Goal: Information Seeking & Learning: Compare options

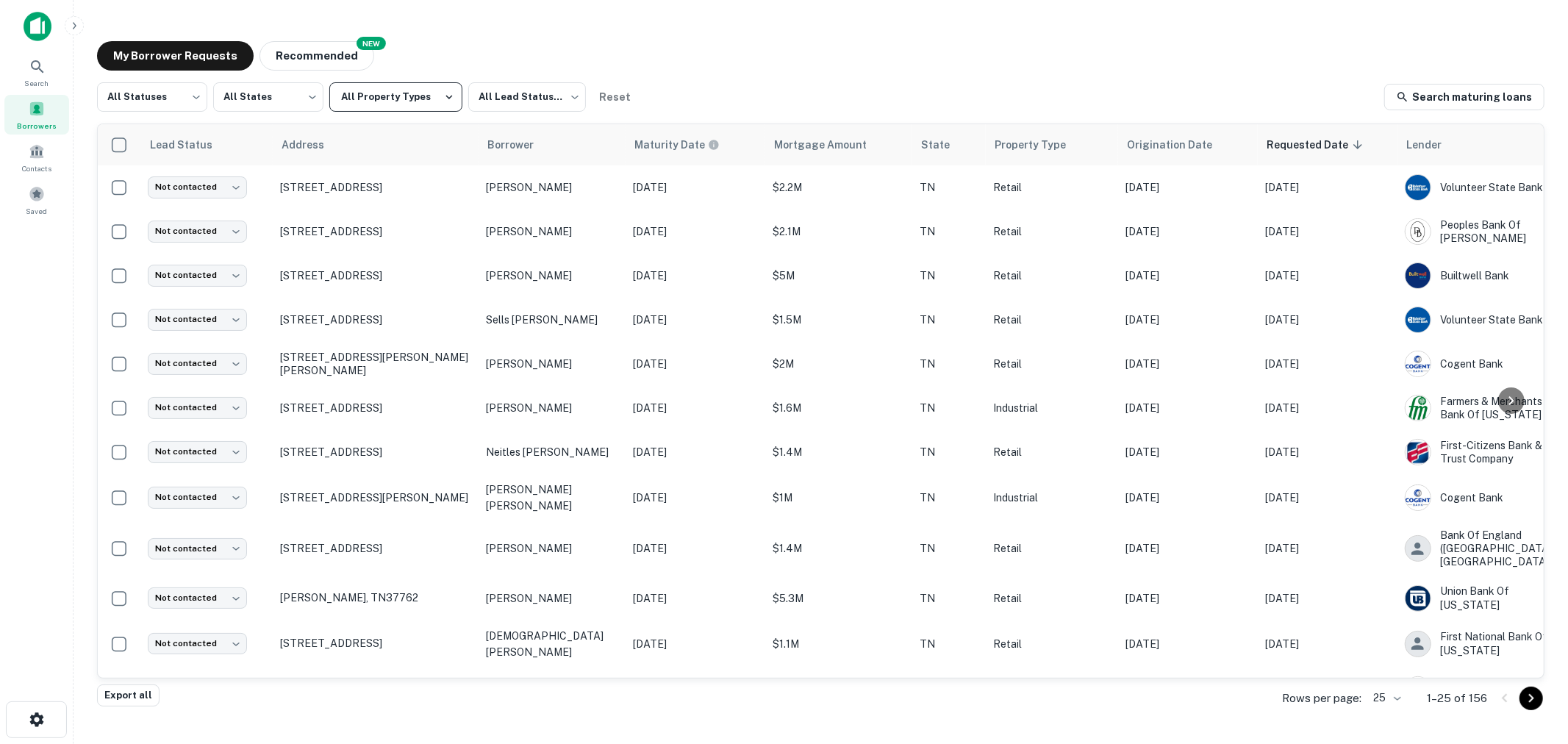
click at [414, 90] on button "All Property Types" at bounding box center [395, 97] width 133 height 29
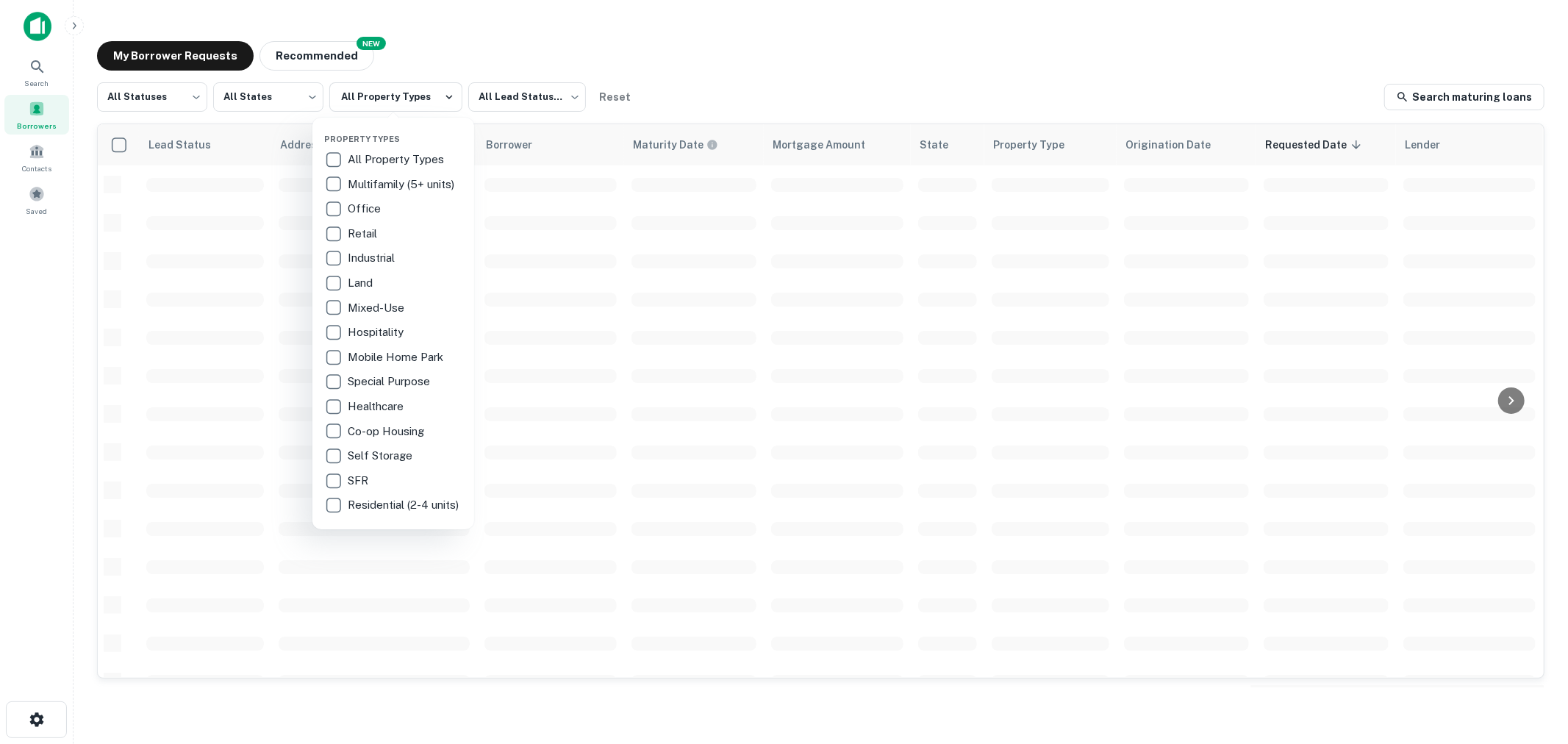
click at [365, 461] on p "Self Storage" at bounding box center [382, 456] width 68 height 18
click at [707, 67] on div at bounding box center [784, 372] width 1568 height 744
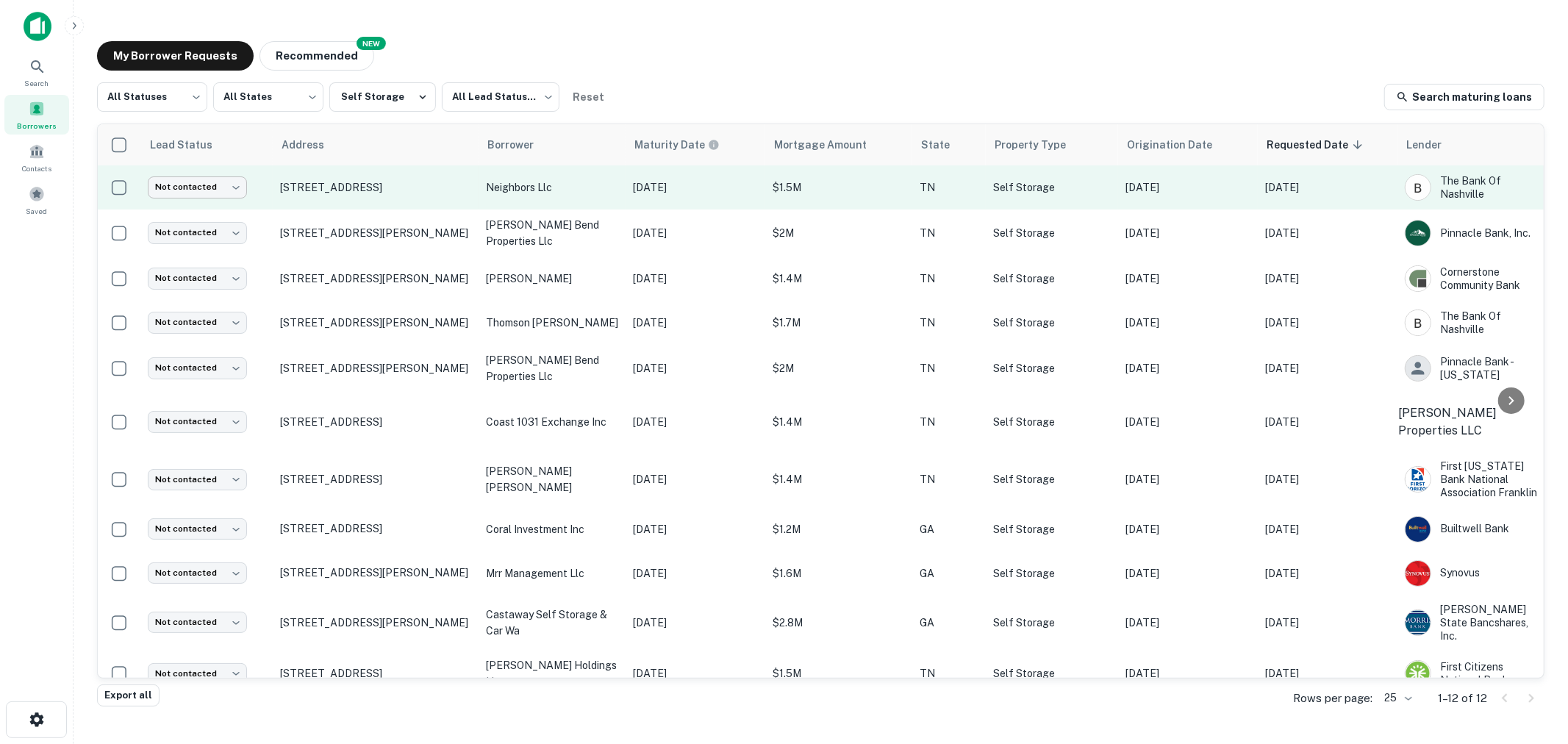
click at [207, 184] on body "Search Borrowers Contacts Saved My Borrower Requests NEW Recommended All Status…" at bounding box center [784, 372] width 1568 height 744
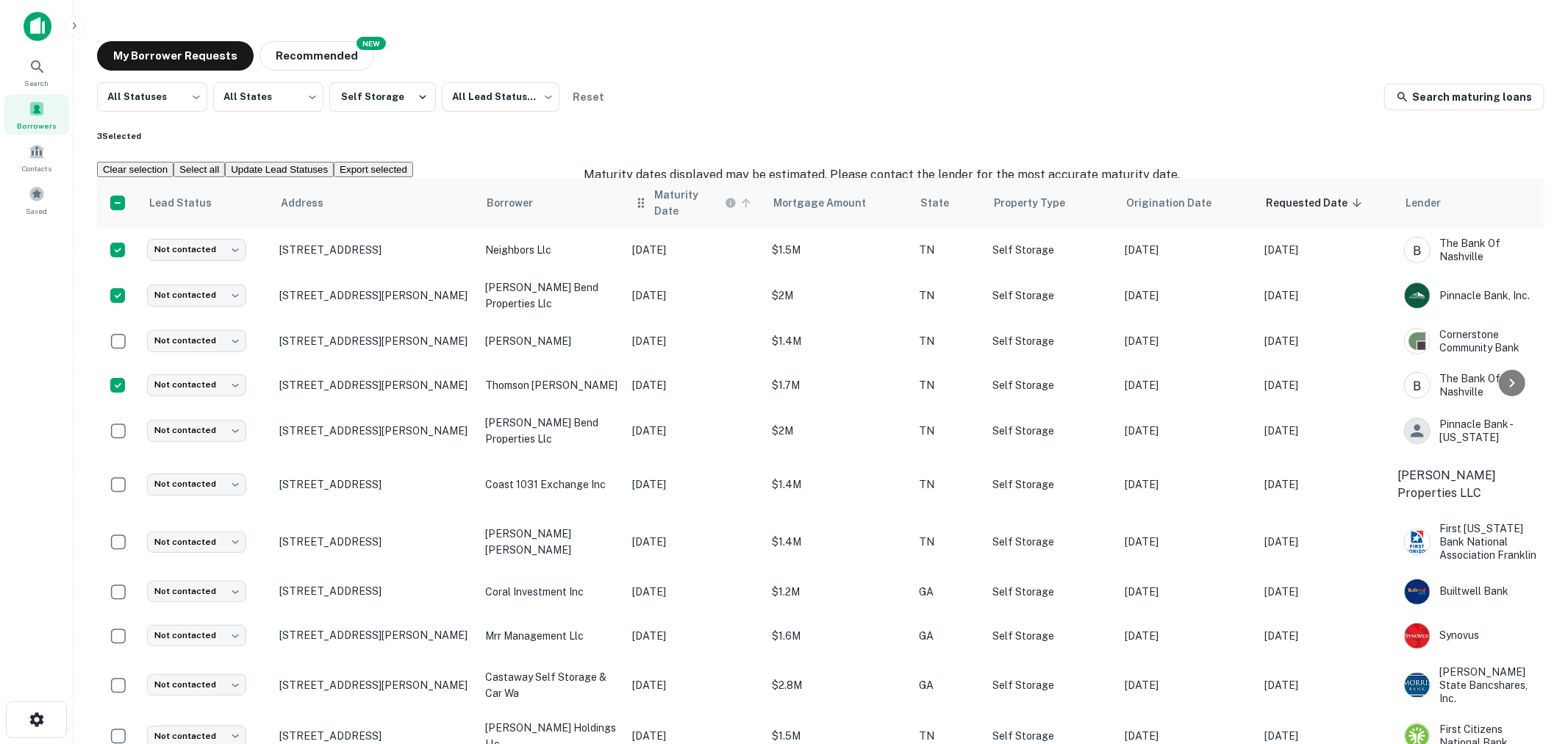
click at [690, 194] on h6 "Maturity Date" at bounding box center [688, 202] width 68 height 32
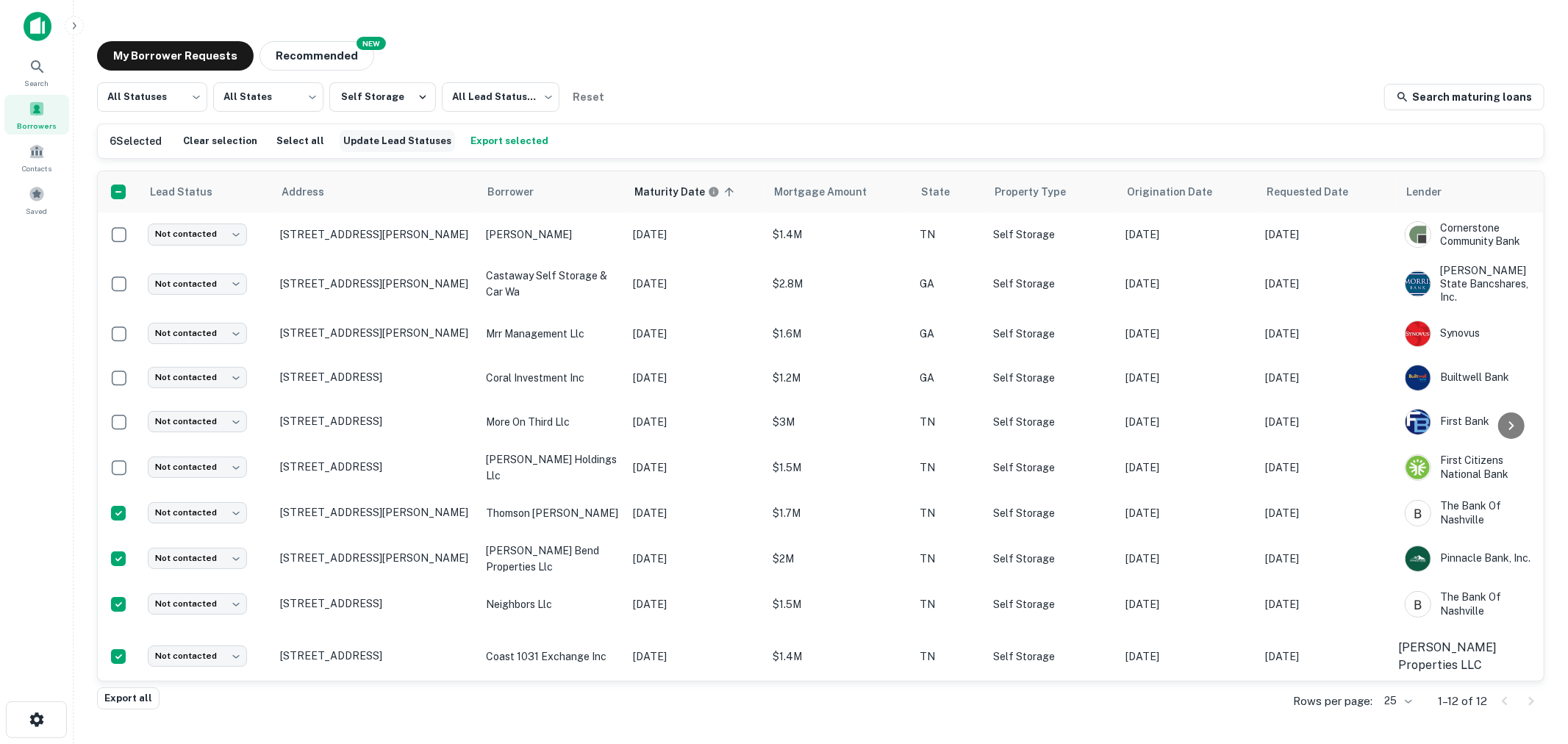
click at [385, 142] on button "Update Lead Statuses" at bounding box center [398, 142] width 116 height 22
click at [690, 385] on body "Search Borrowers Contacts Saved My Borrower Requests NEW Recommended All Status…" at bounding box center [784, 372] width 1568 height 744
type input "**********"
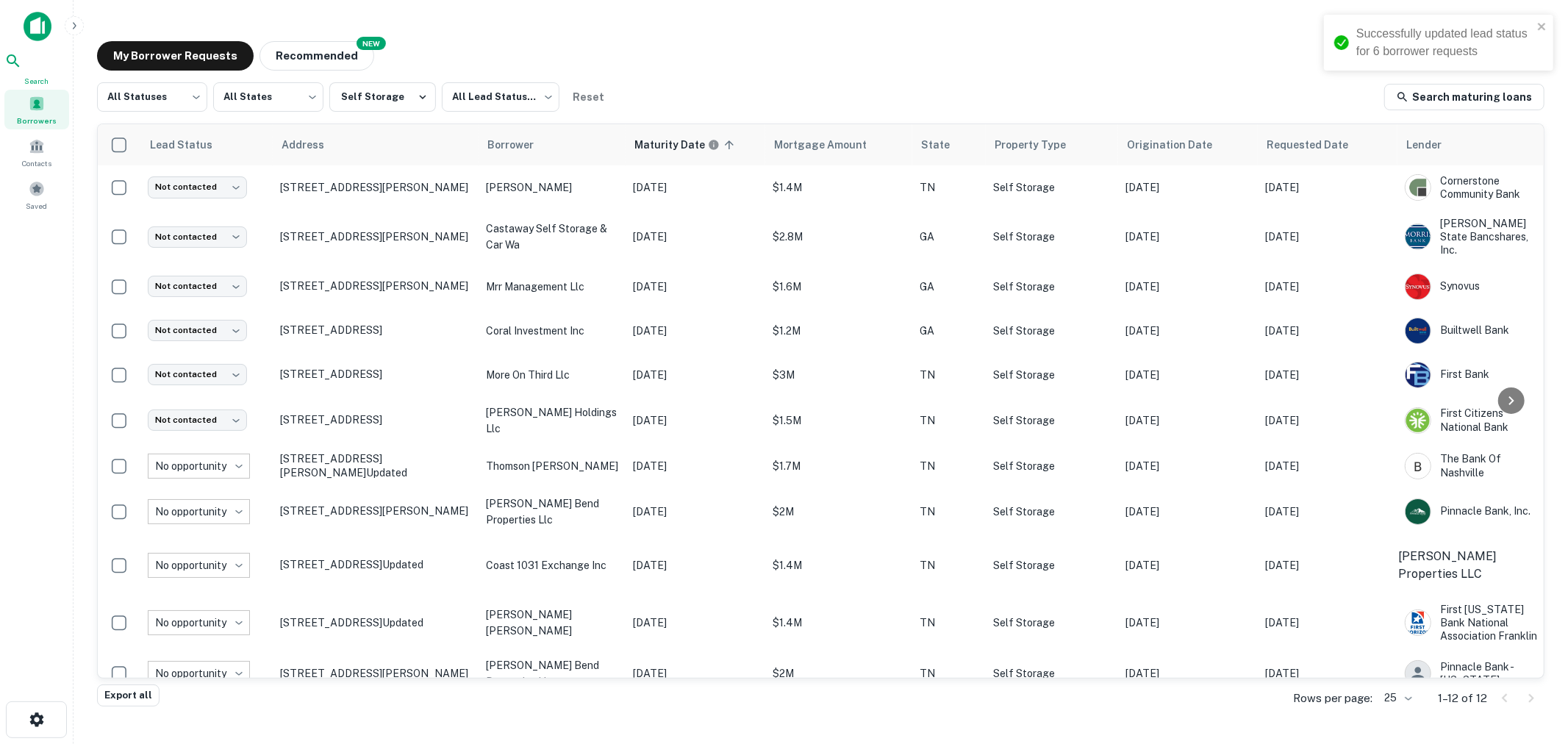
drag, startPoint x: 35, startPoint y: 57, endPoint x: 43, endPoint y: 65, distance: 11.3
click at [22, 57] on icon at bounding box center [13, 61] width 18 height 18
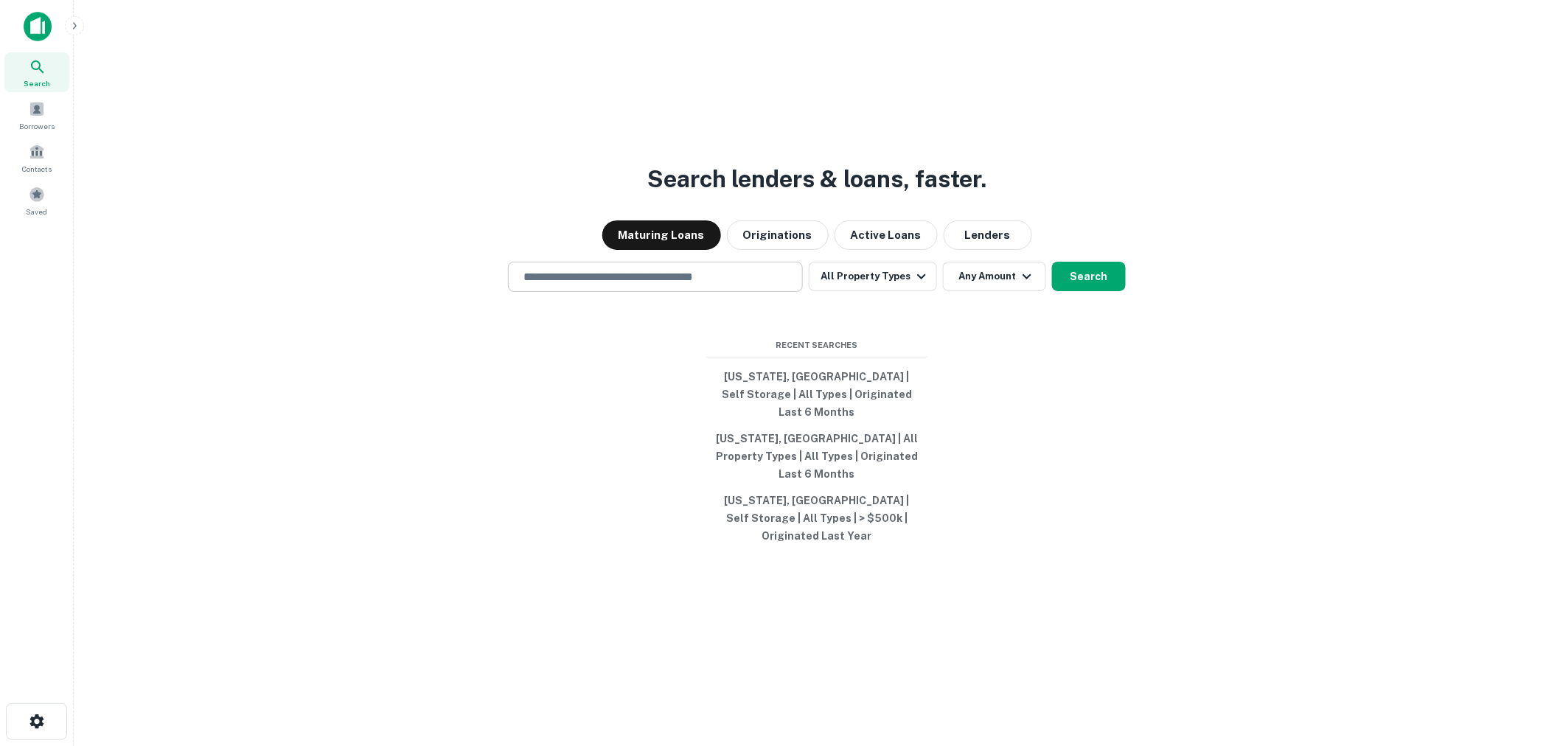
drag, startPoint x: 0, startPoint y: 0, endPoint x: 684, endPoint y: 296, distance: 745.4
click at [684, 285] on input "text" at bounding box center [656, 276] width 282 height 17
type input "**********"
click at [873, 291] on button "All Property Types" at bounding box center [873, 276] width 128 height 29
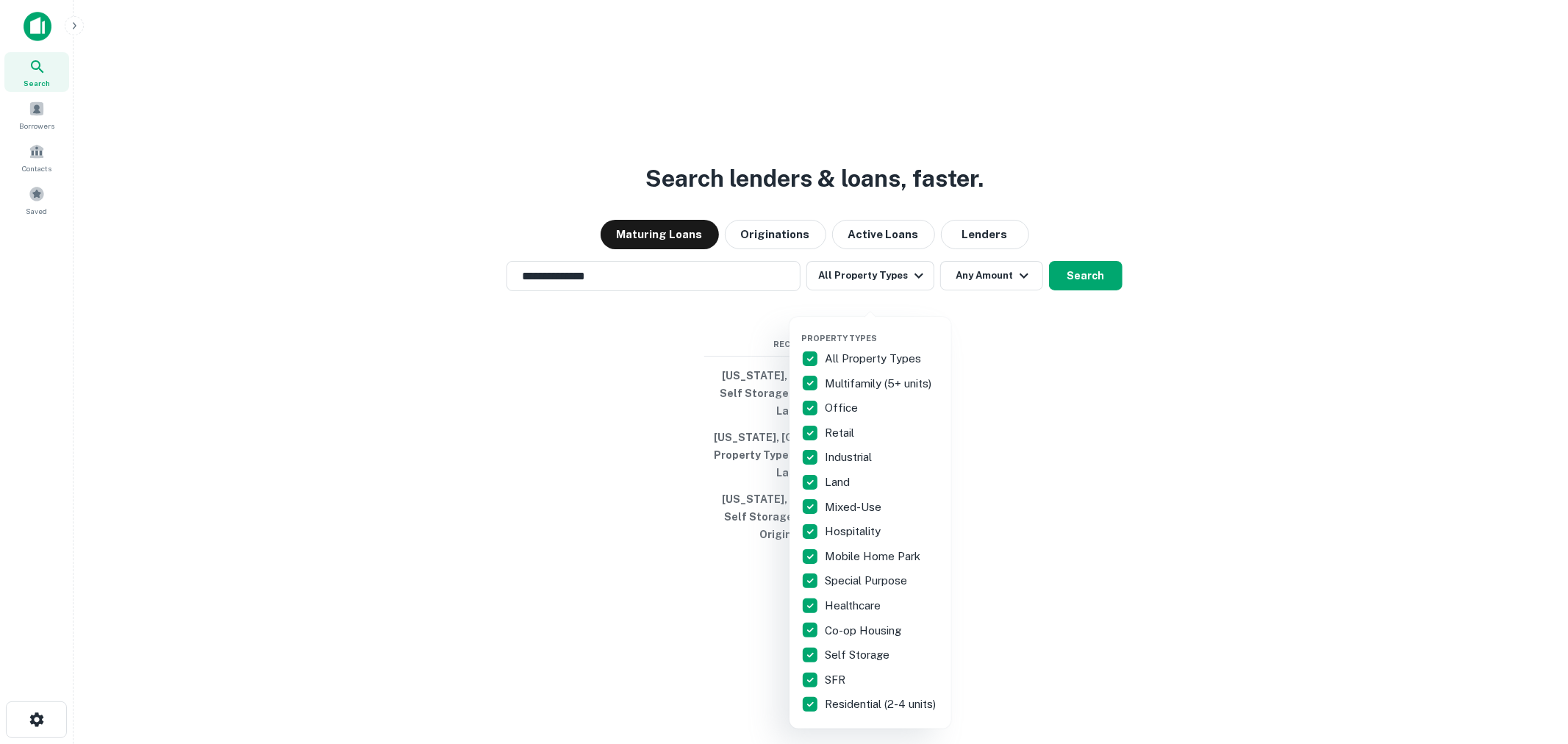
click at [839, 350] on p "All Property Types" at bounding box center [874, 359] width 100 height 18
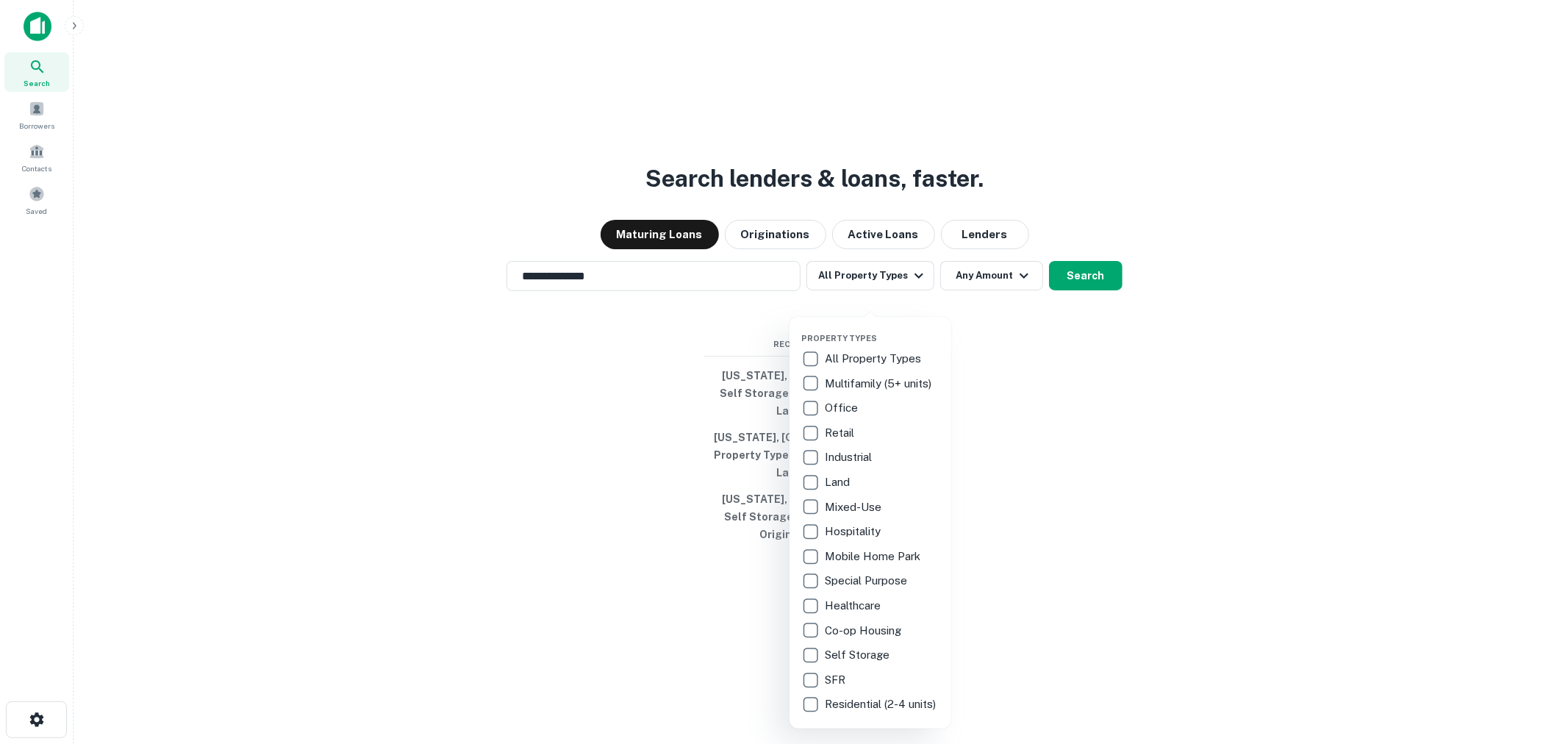
click at [857, 650] on p "Self Storage" at bounding box center [858, 655] width 68 height 18
click at [980, 311] on div at bounding box center [784, 372] width 1568 height 744
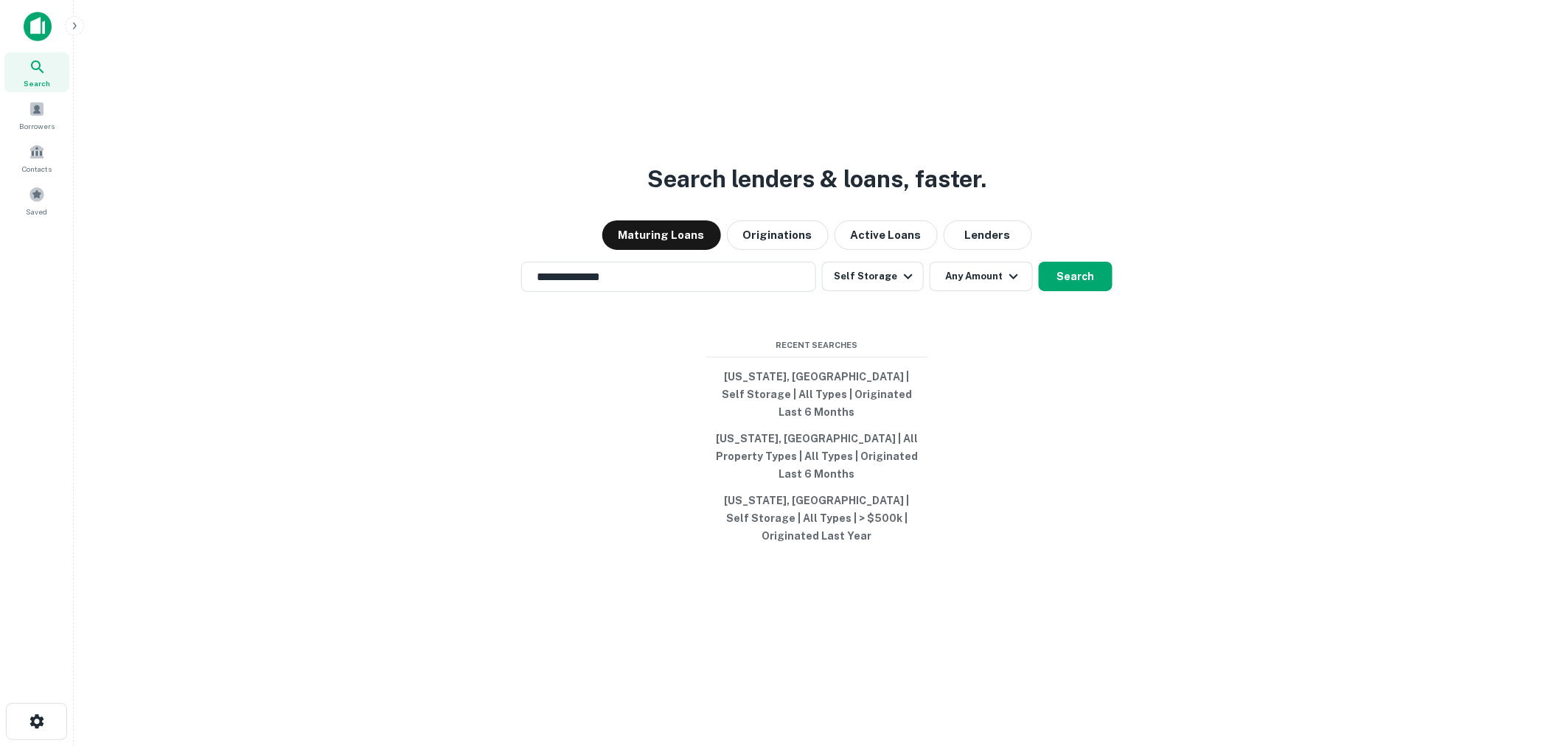
click at [984, 304] on div "Property Types All Property Types Multifamily (5+ units) Office Retail Industri…" at bounding box center [780, 373] width 1560 height 746
click at [987, 291] on button "Any Amount" at bounding box center [981, 276] width 103 height 29
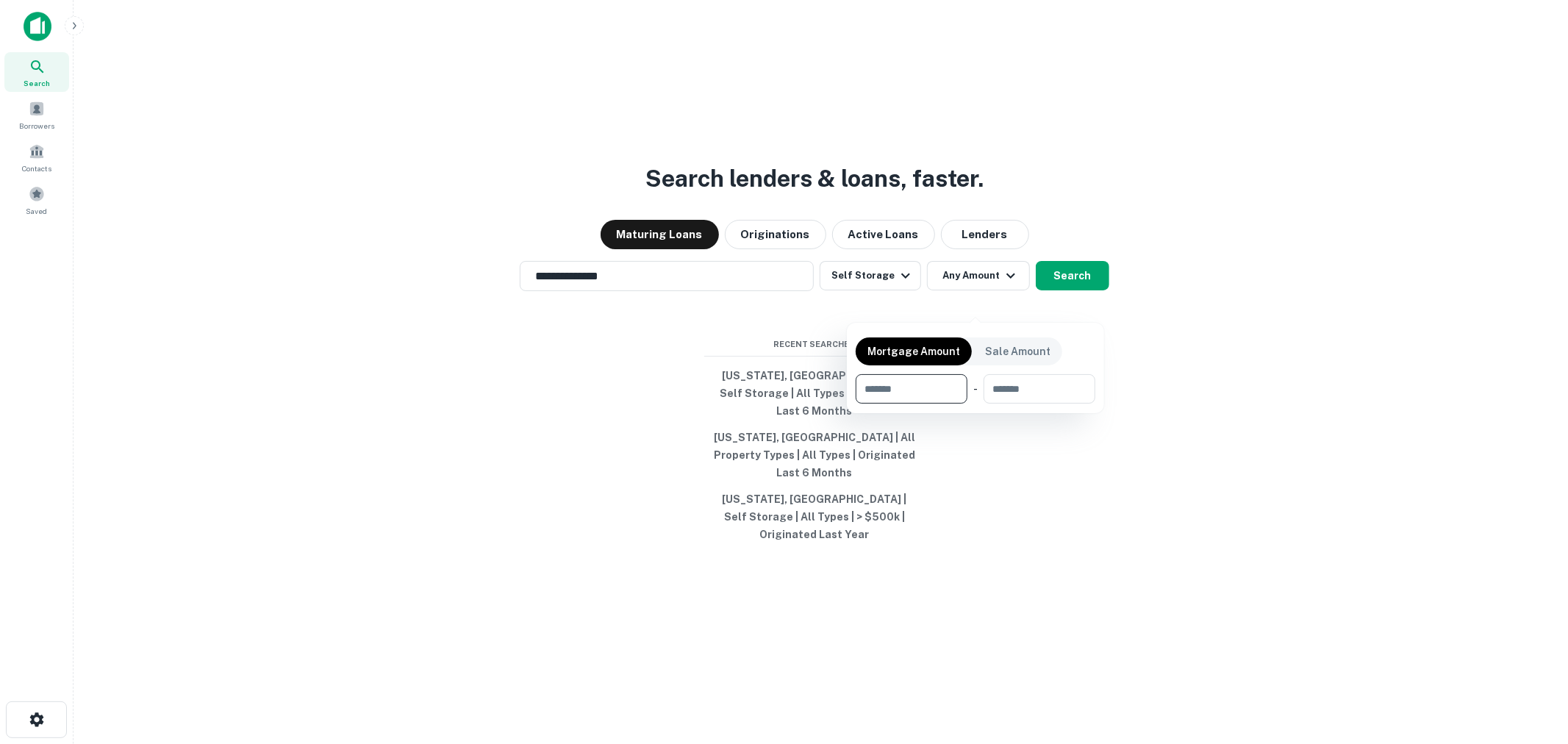
click at [923, 393] on input "number" at bounding box center [906, 388] width 102 height 29
type input "*******"
click at [1093, 298] on div at bounding box center [784, 372] width 1568 height 744
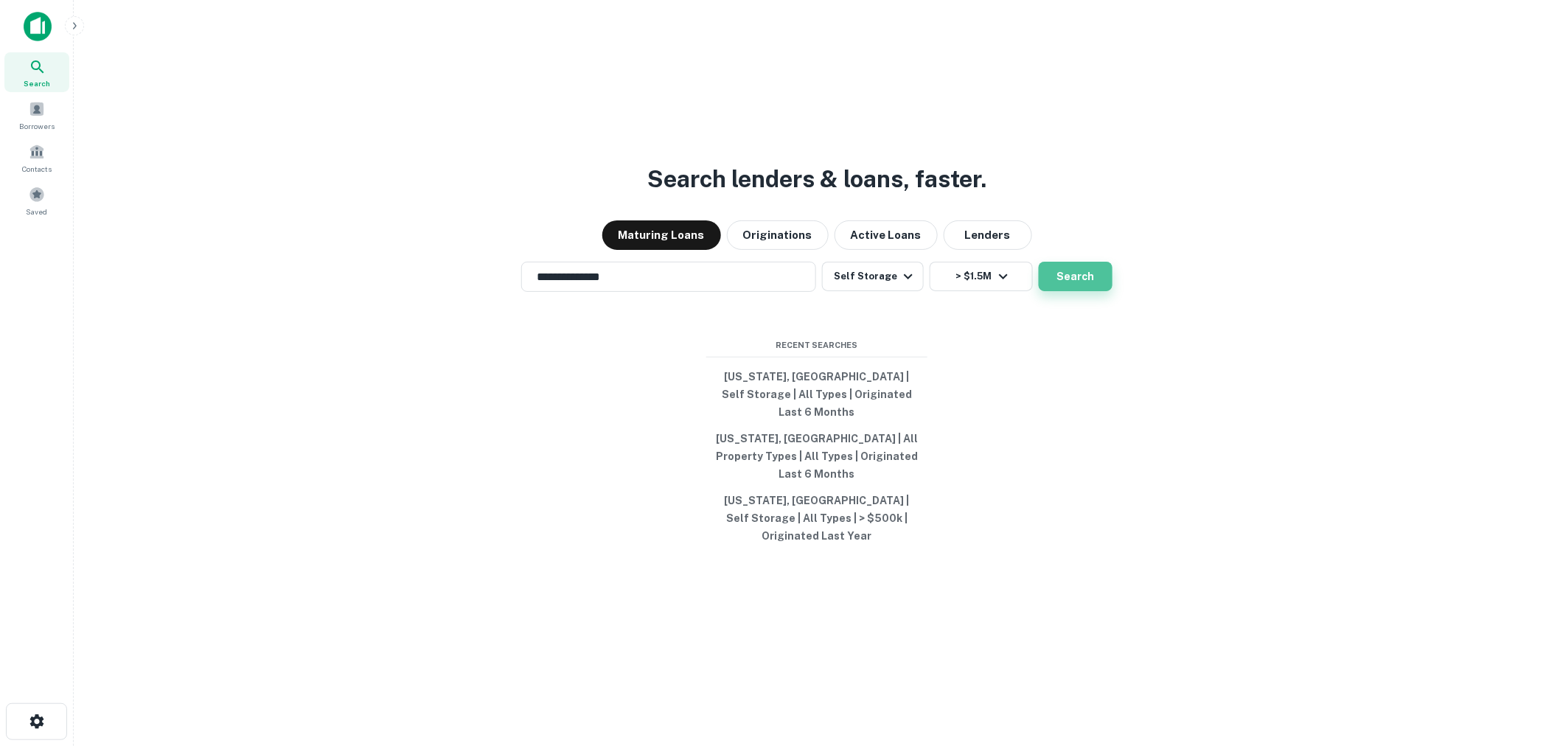
click at [1092, 291] on button "Search" at bounding box center [1076, 276] width 74 height 29
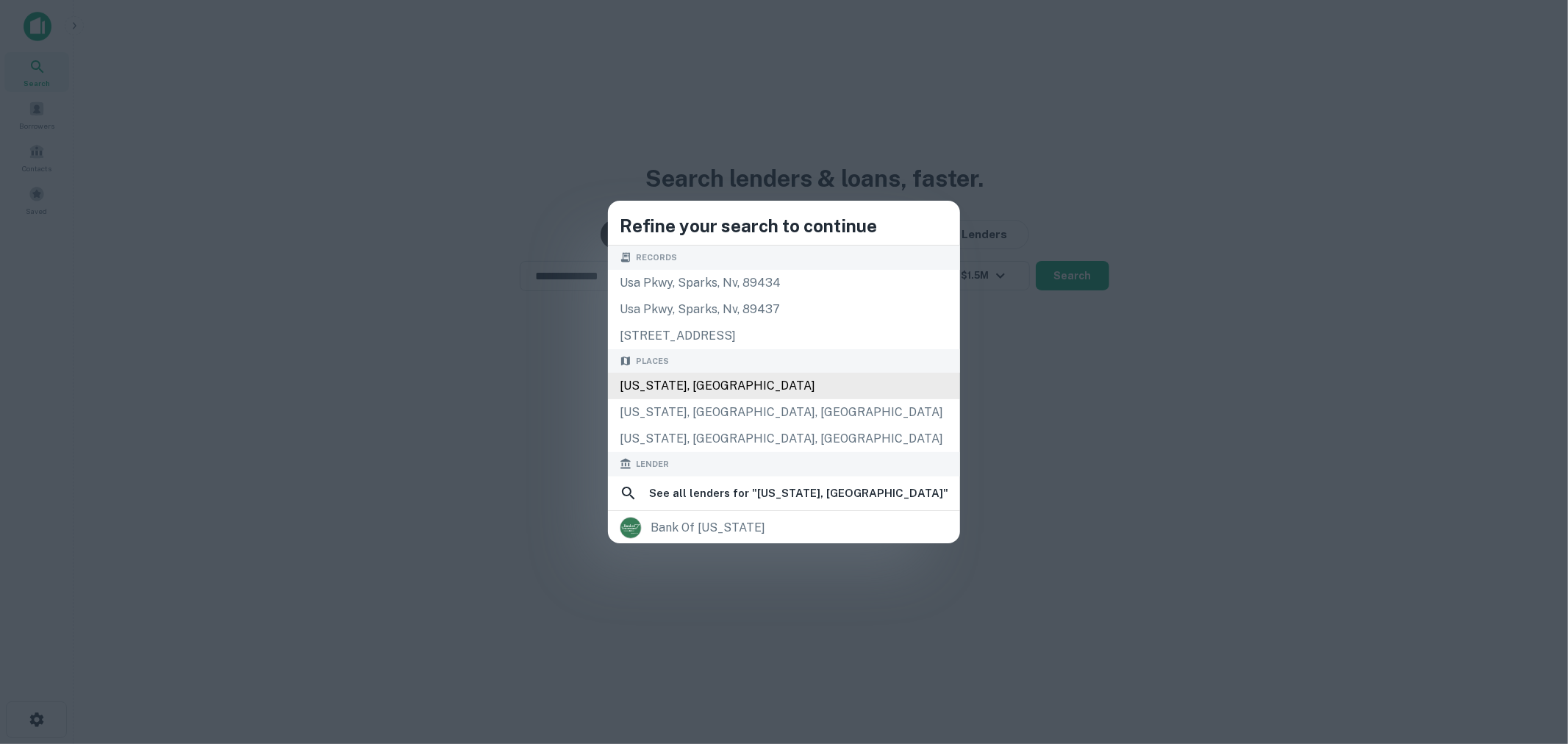
click at [793, 383] on div "Tennessee, USA" at bounding box center [784, 386] width 352 height 27
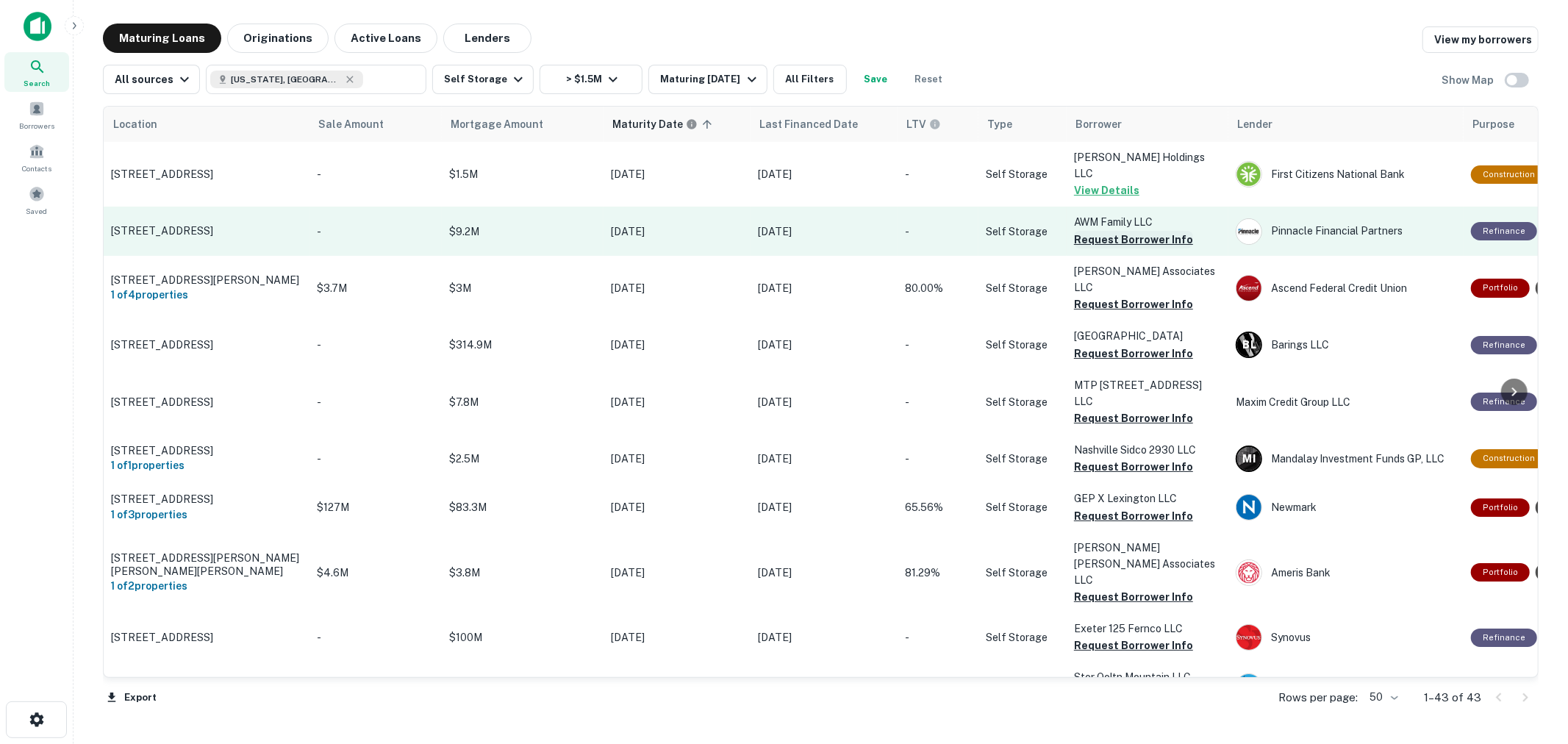
click at [1100, 231] on button "Request Borrower Info" at bounding box center [1132, 240] width 119 height 18
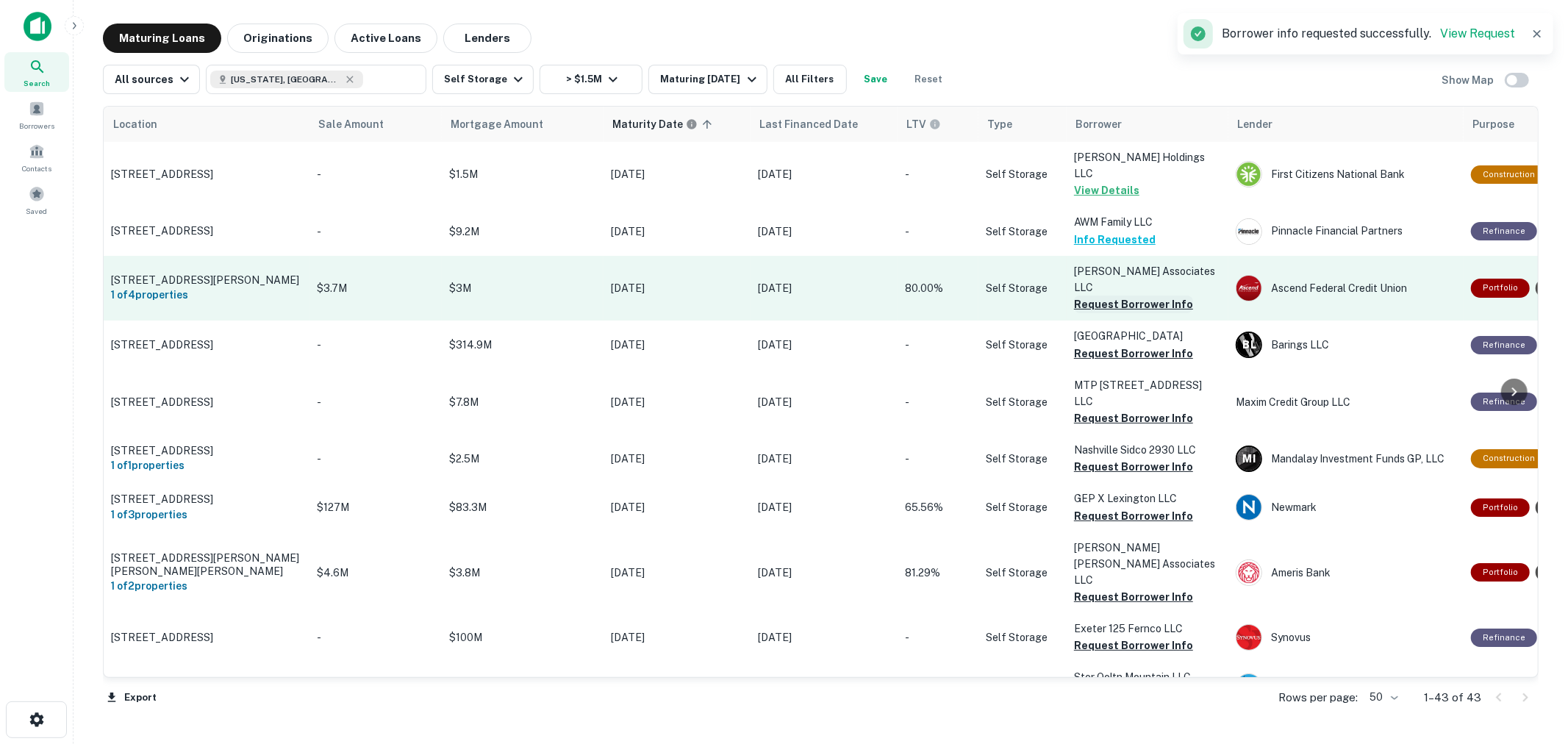
click at [1106, 295] on button "Request Borrower Info" at bounding box center [1132, 304] width 119 height 18
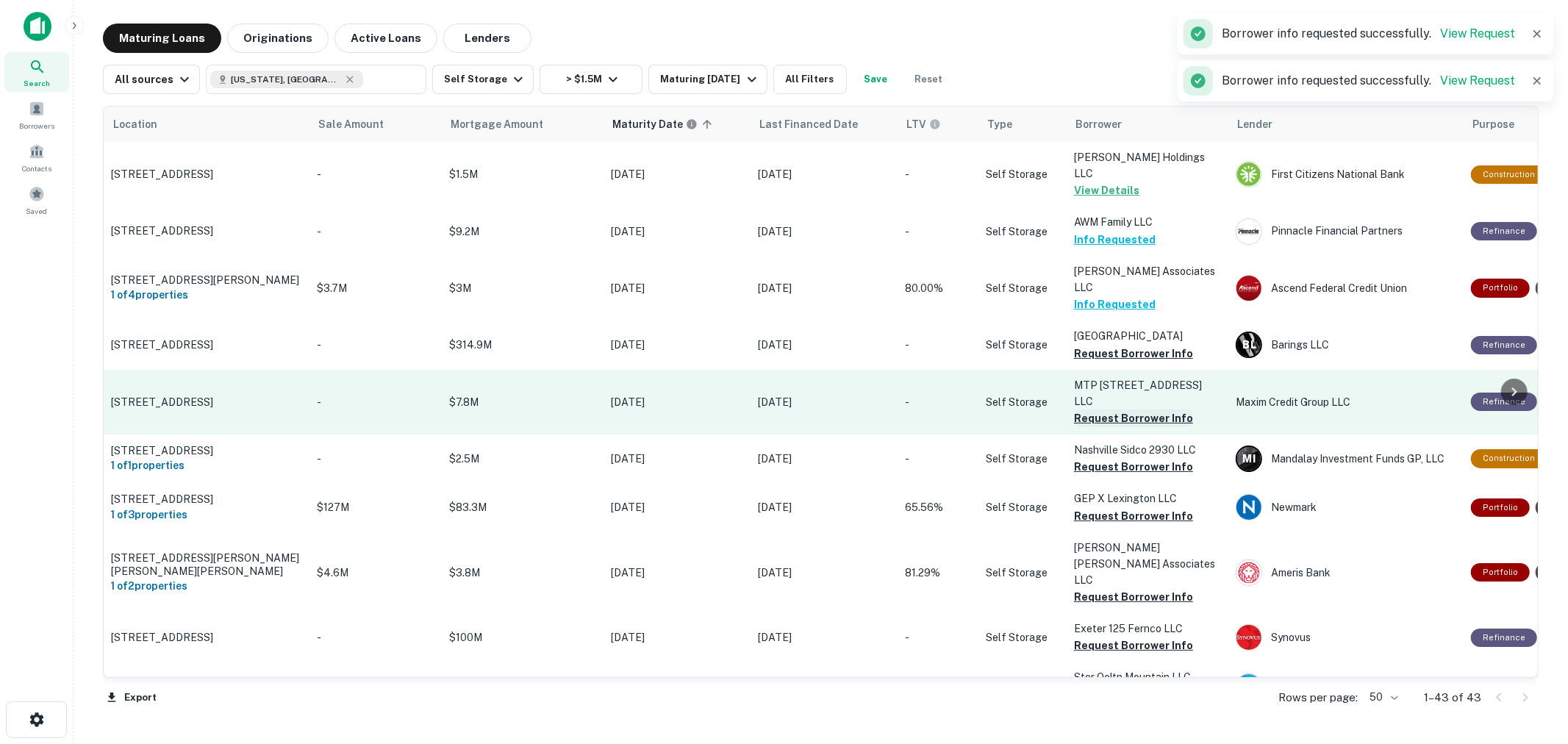
click at [1106, 410] on button "Request Borrower Info" at bounding box center [1132, 419] width 119 height 18
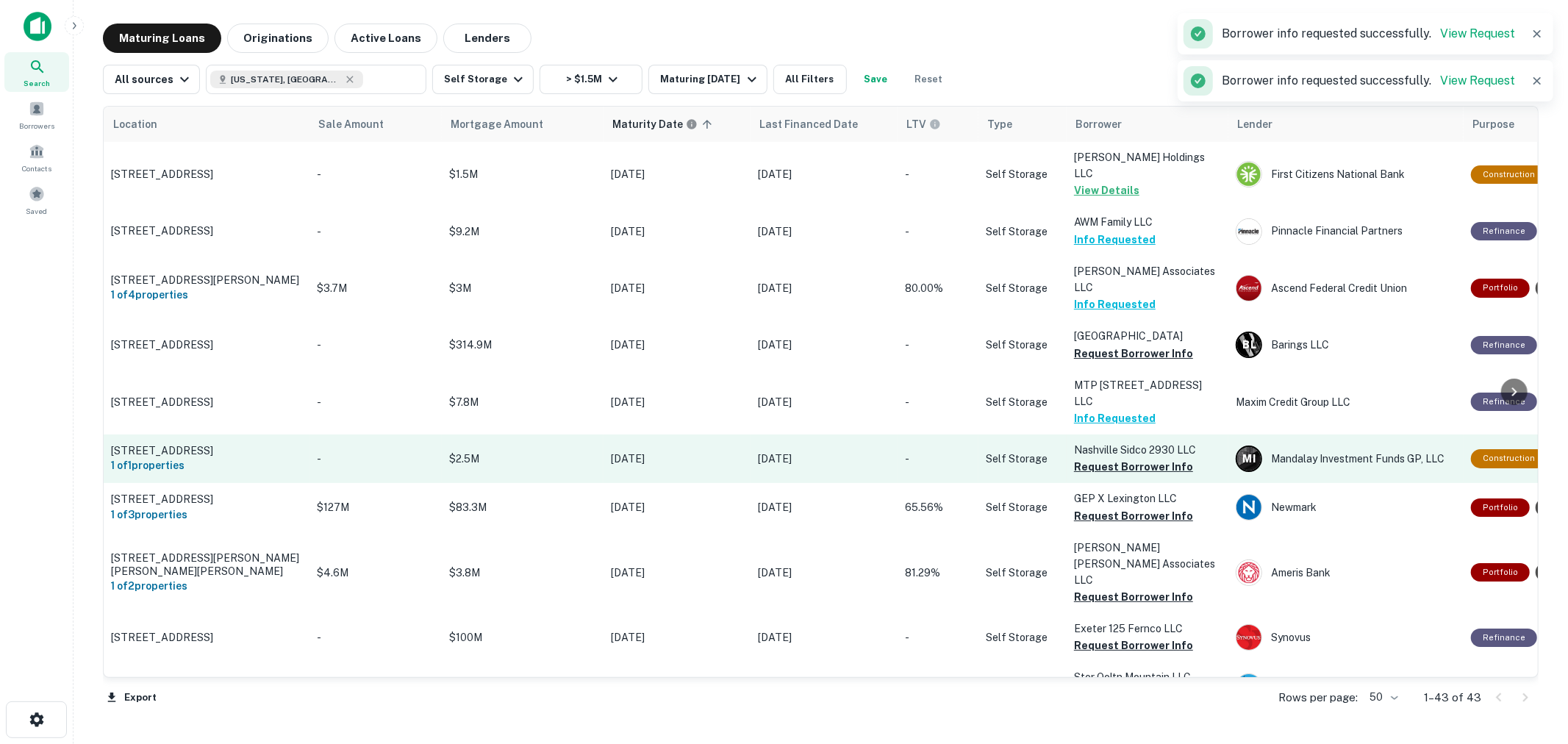
click at [1113, 442] on p "Nashville Sidco 2930 LLC" at bounding box center [1146, 450] width 147 height 16
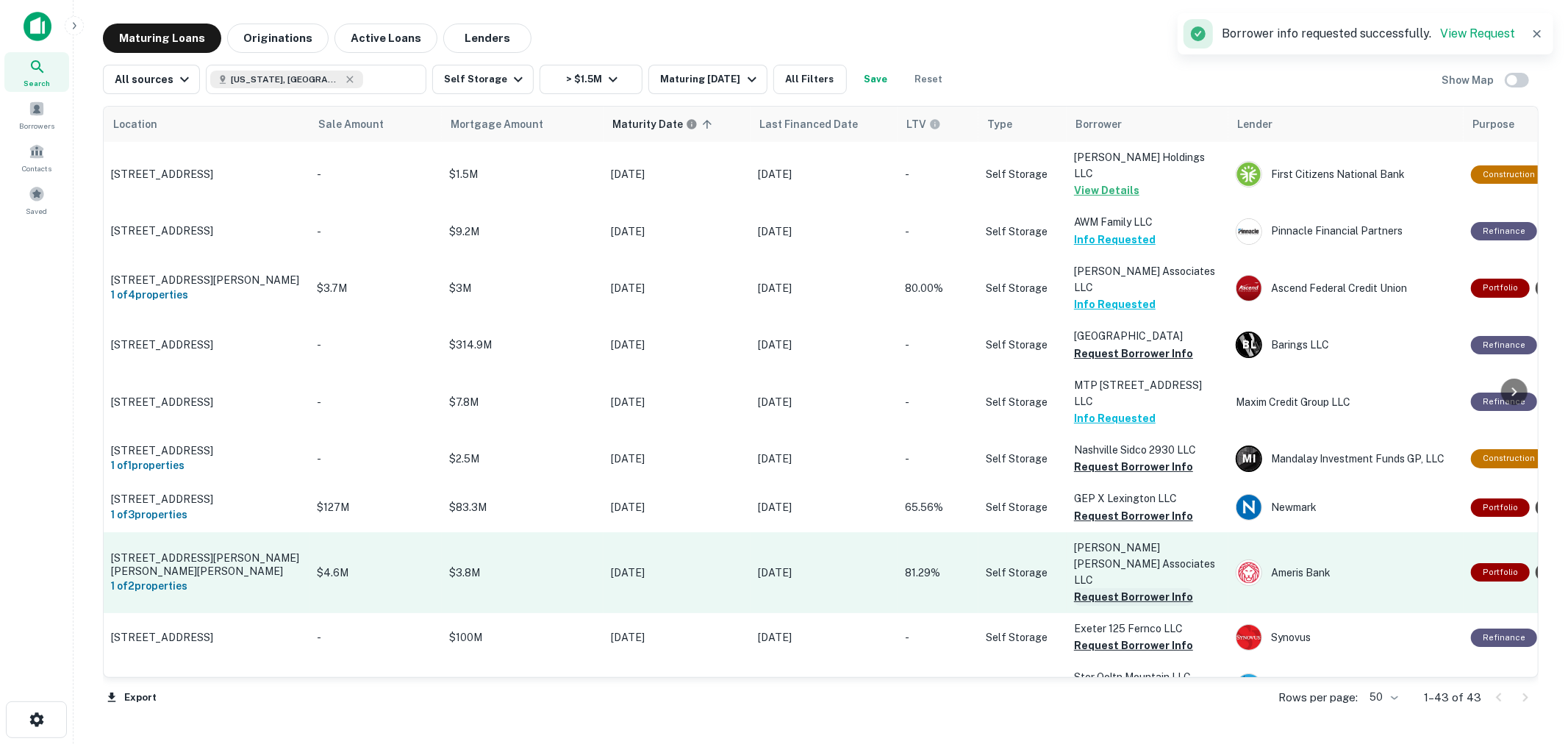
click at [1113, 588] on button "Request Borrower Info" at bounding box center [1132, 597] width 119 height 18
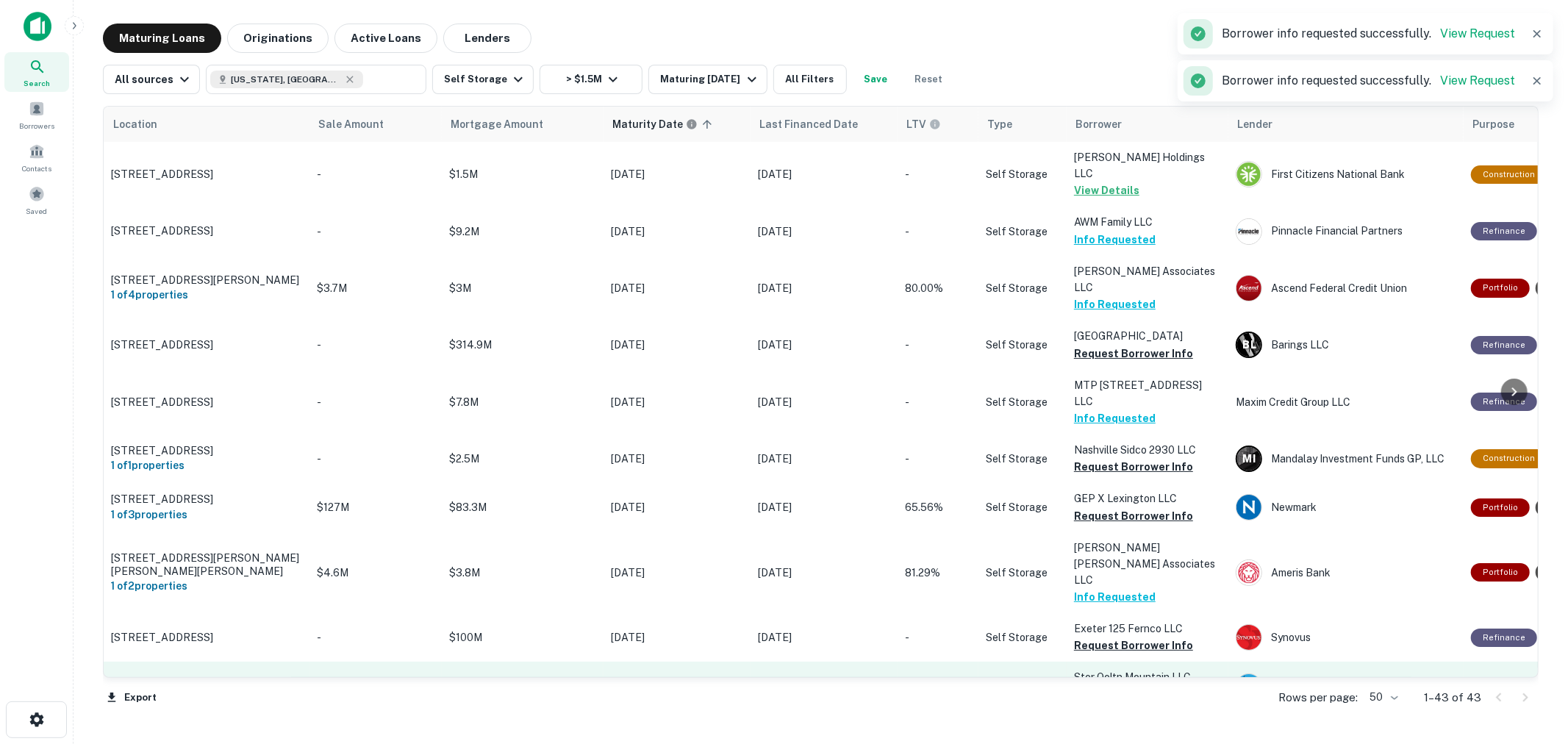
click at [1119, 686] on button "Request Borrower Info" at bounding box center [1132, 695] width 119 height 18
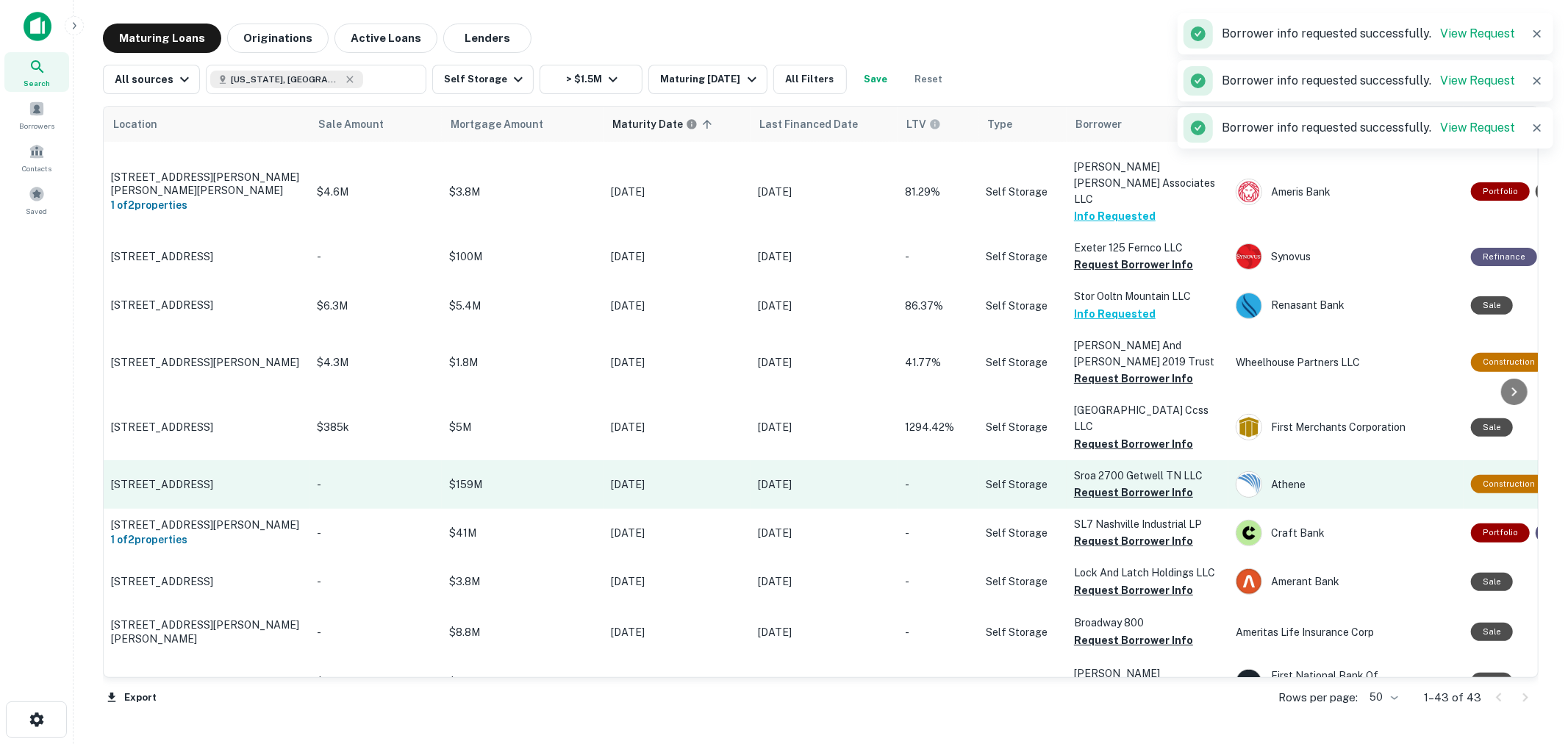
scroll to position [490, 0]
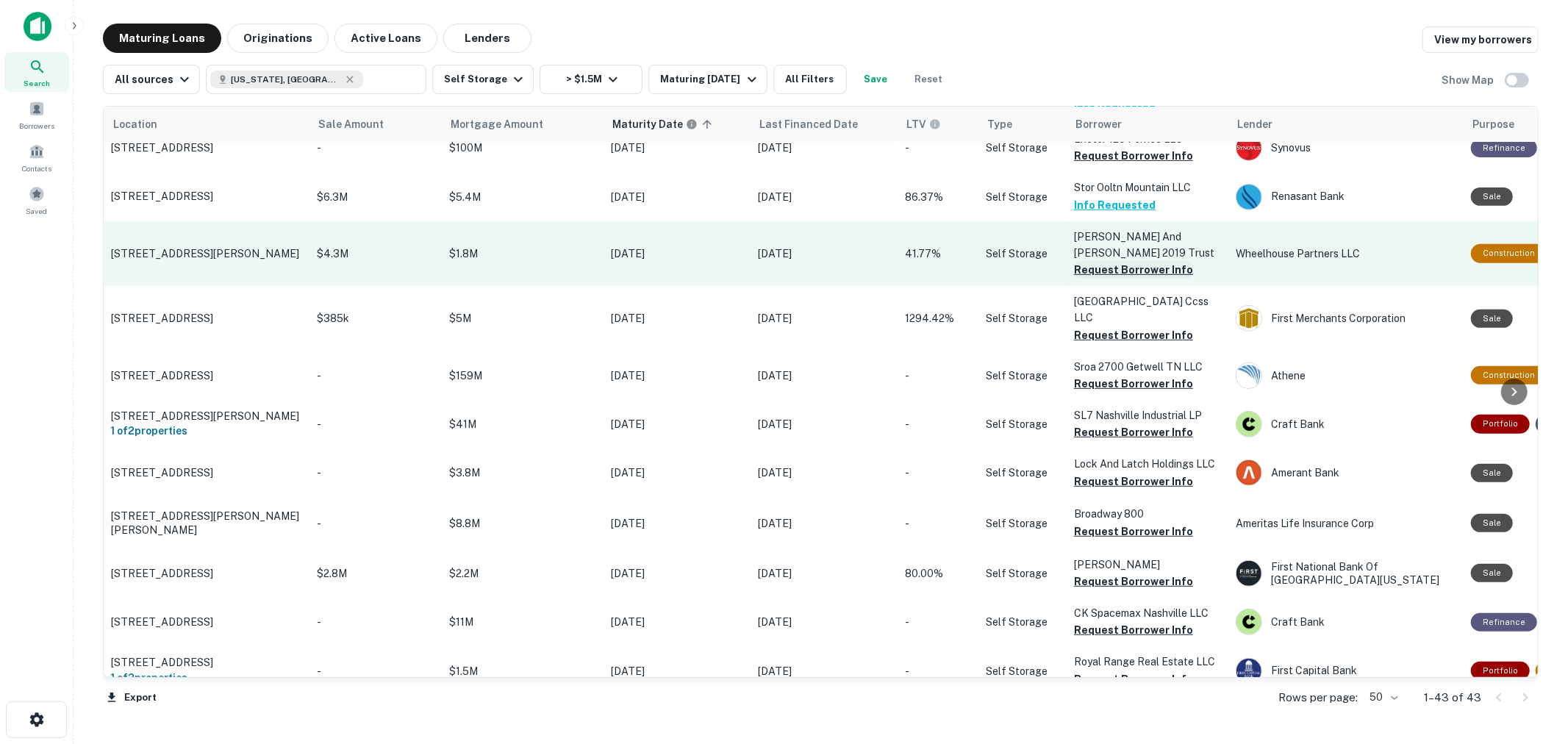
click at [1126, 261] on button "Request Borrower Info" at bounding box center [1132, 270] width 119 height 18
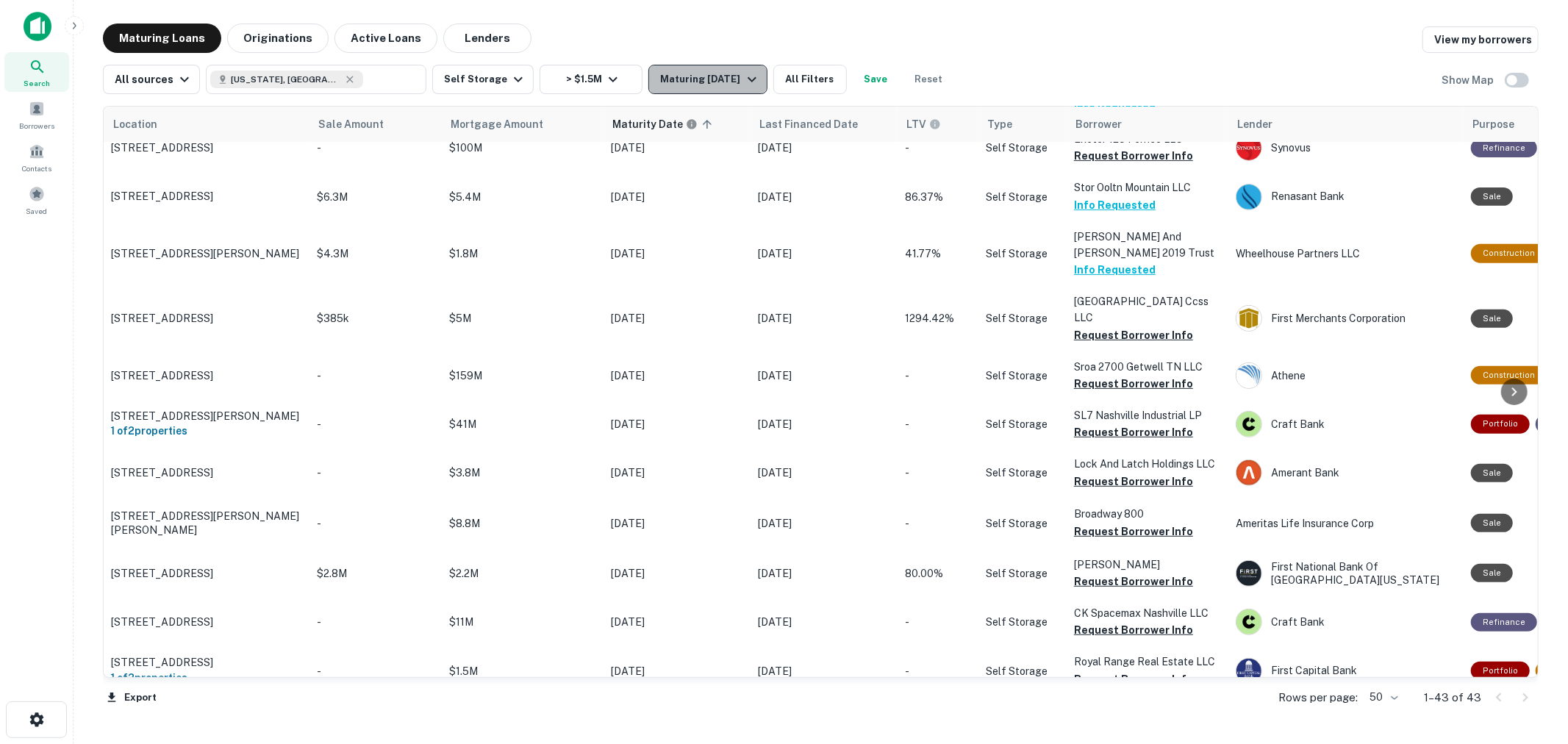
click at [723, 87] on div "Maturing In 1 Year" at bounding box center [710, 80] width 100 height 18
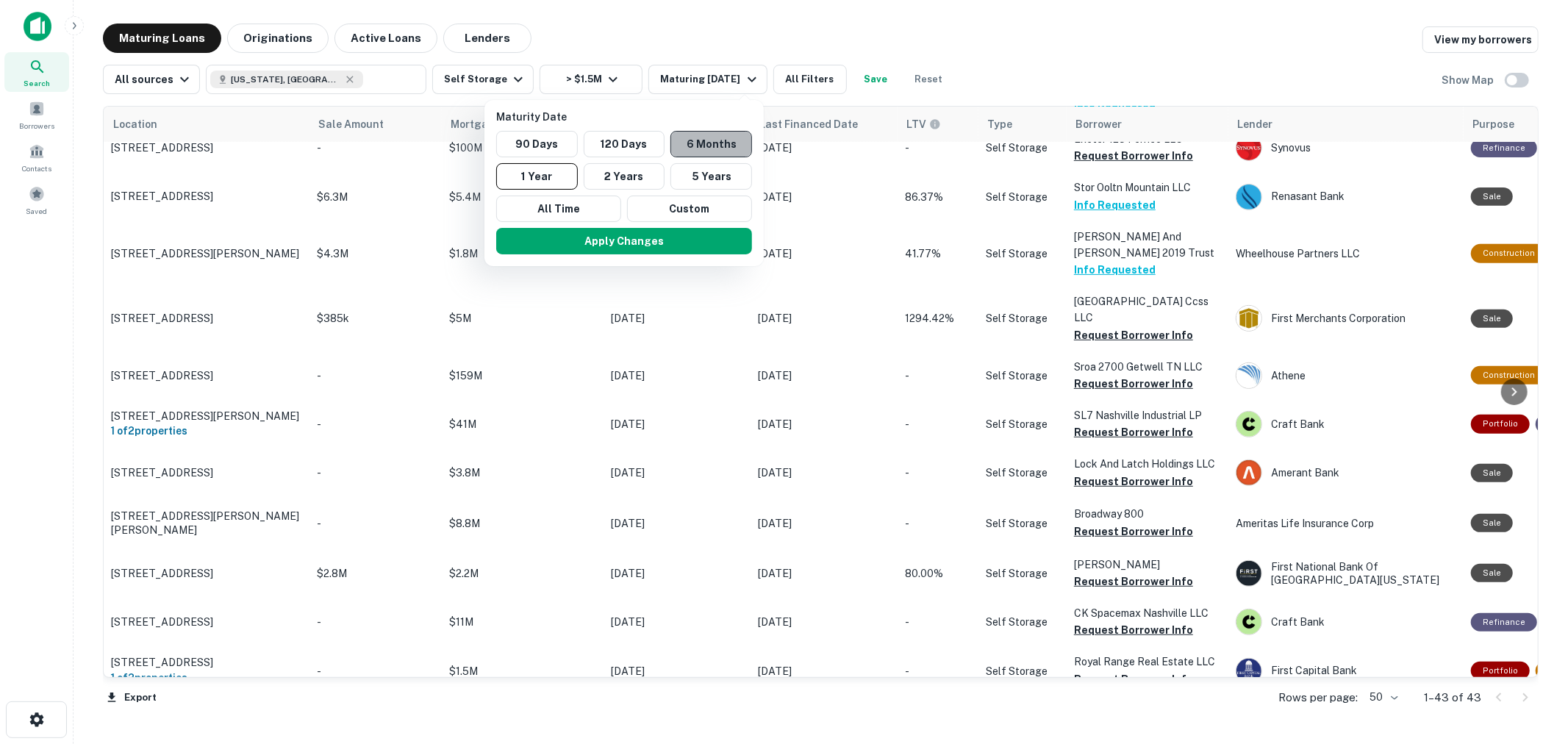
click at [697, 150] on button "6 Months" at bounding box center [711, 144] width 82 height 27
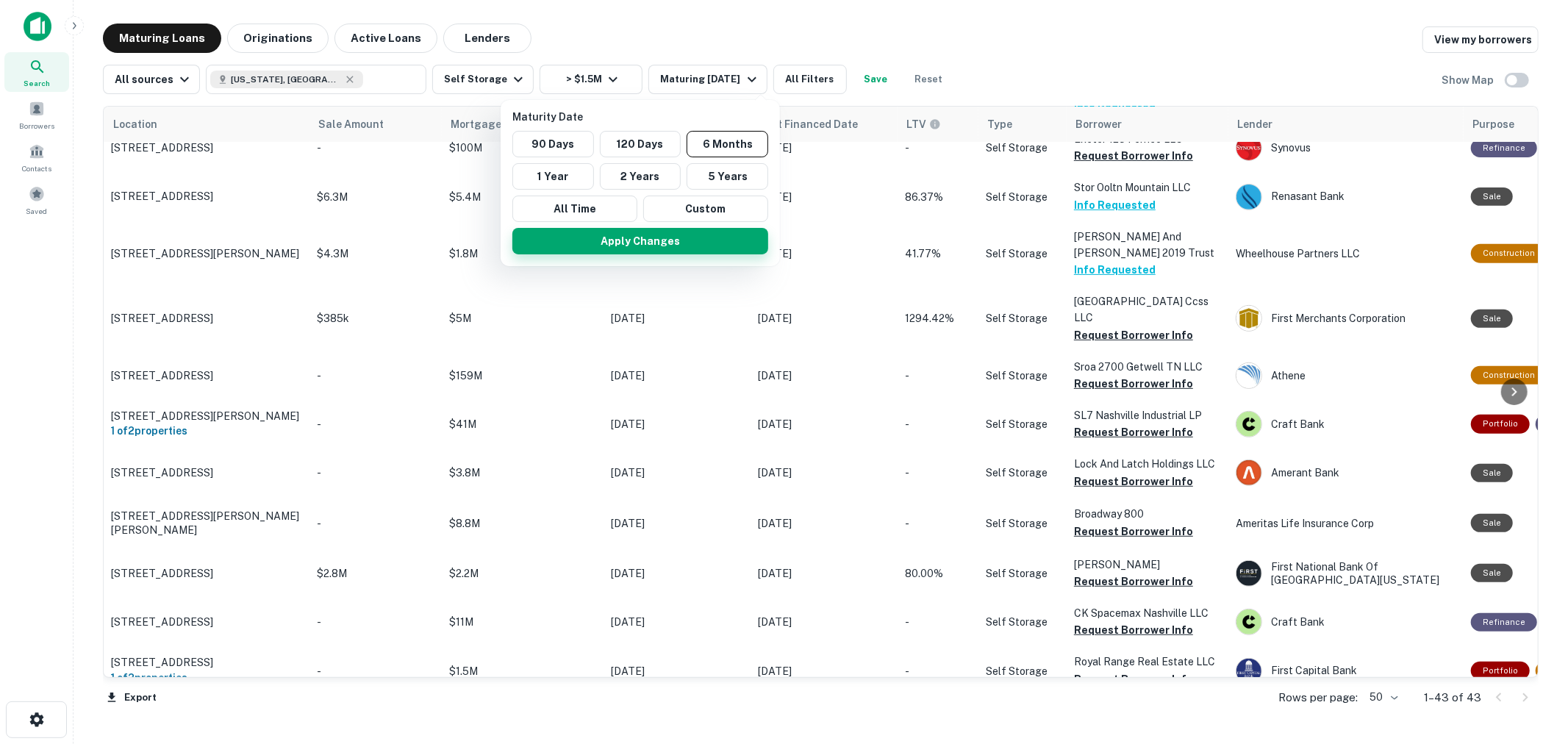
click at [659, 231] on button "Apply Changes" at bounding box center [640, 241] width 256 height 27
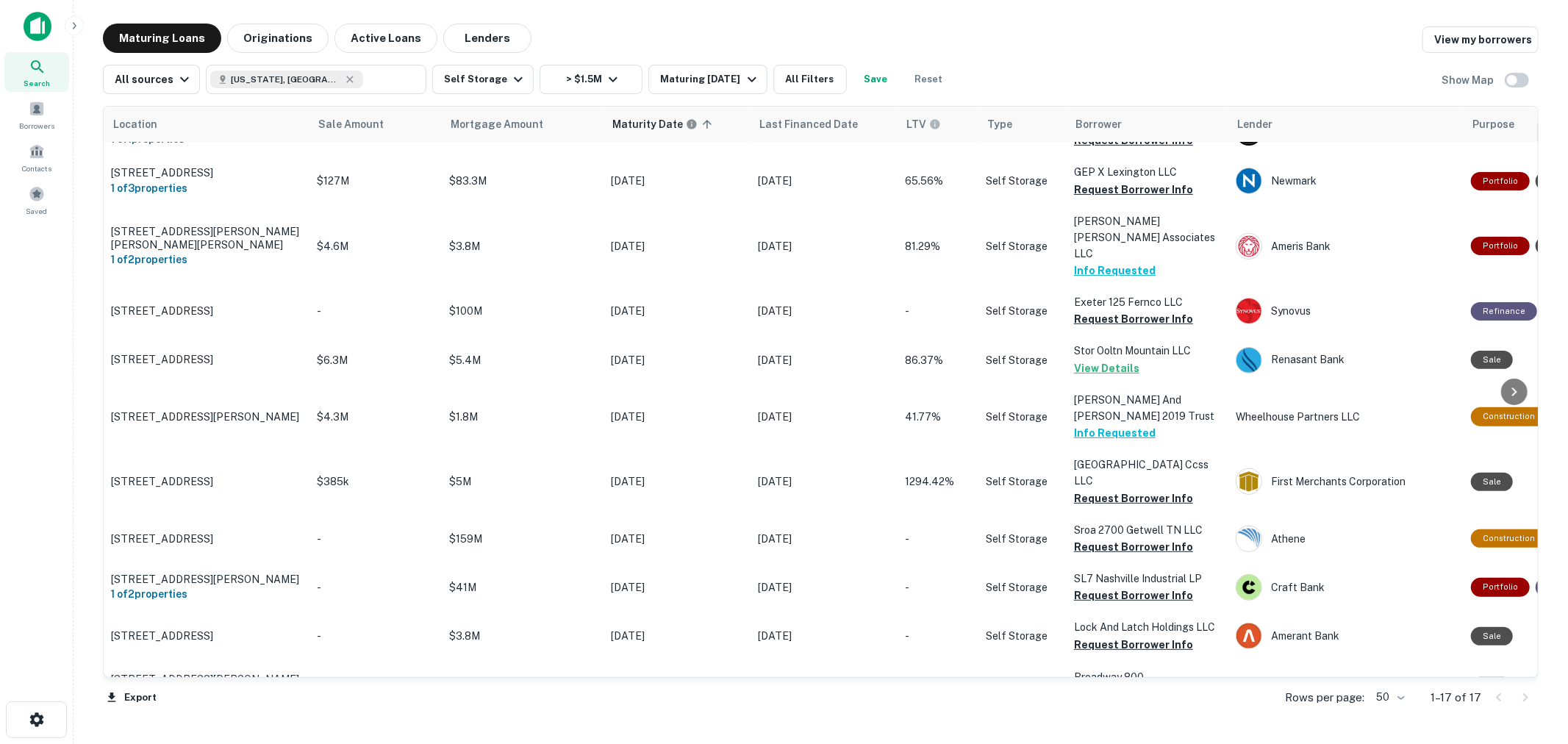
scroll to position [346, 0]
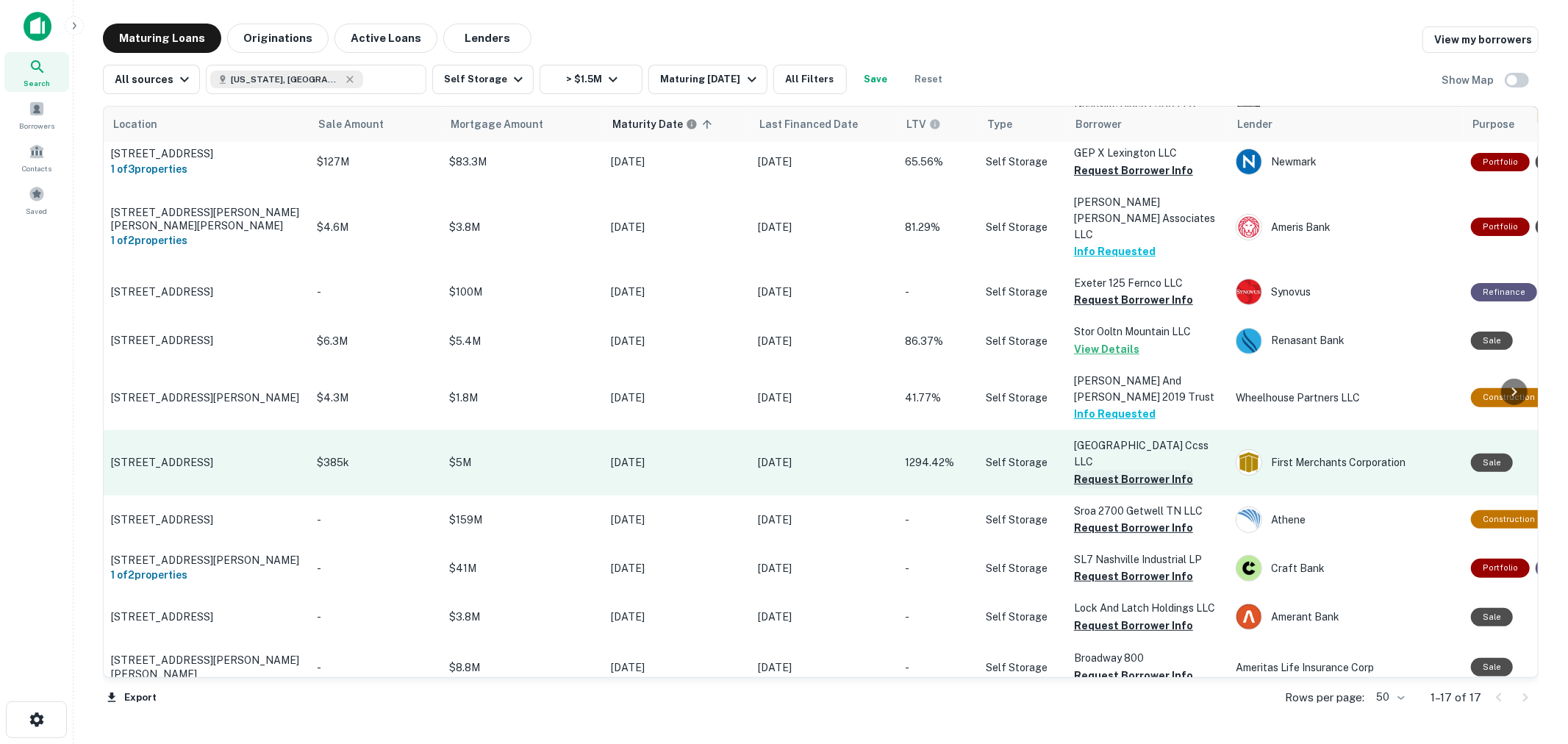
click at [1112, 471] on button "Request Borrower Info" at bounding box center [1132, 480] width 119 height 18
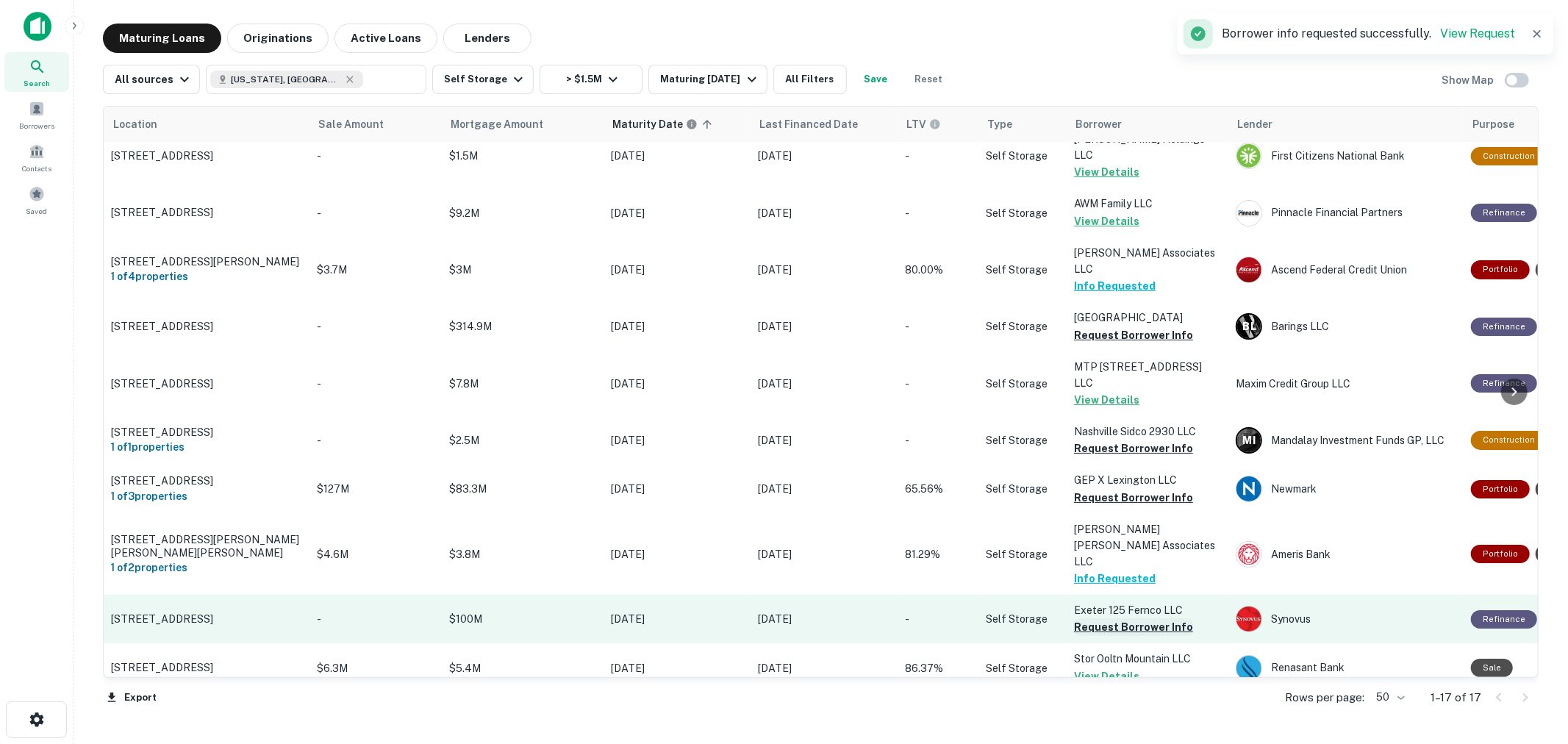
scroll to position [0, 0]
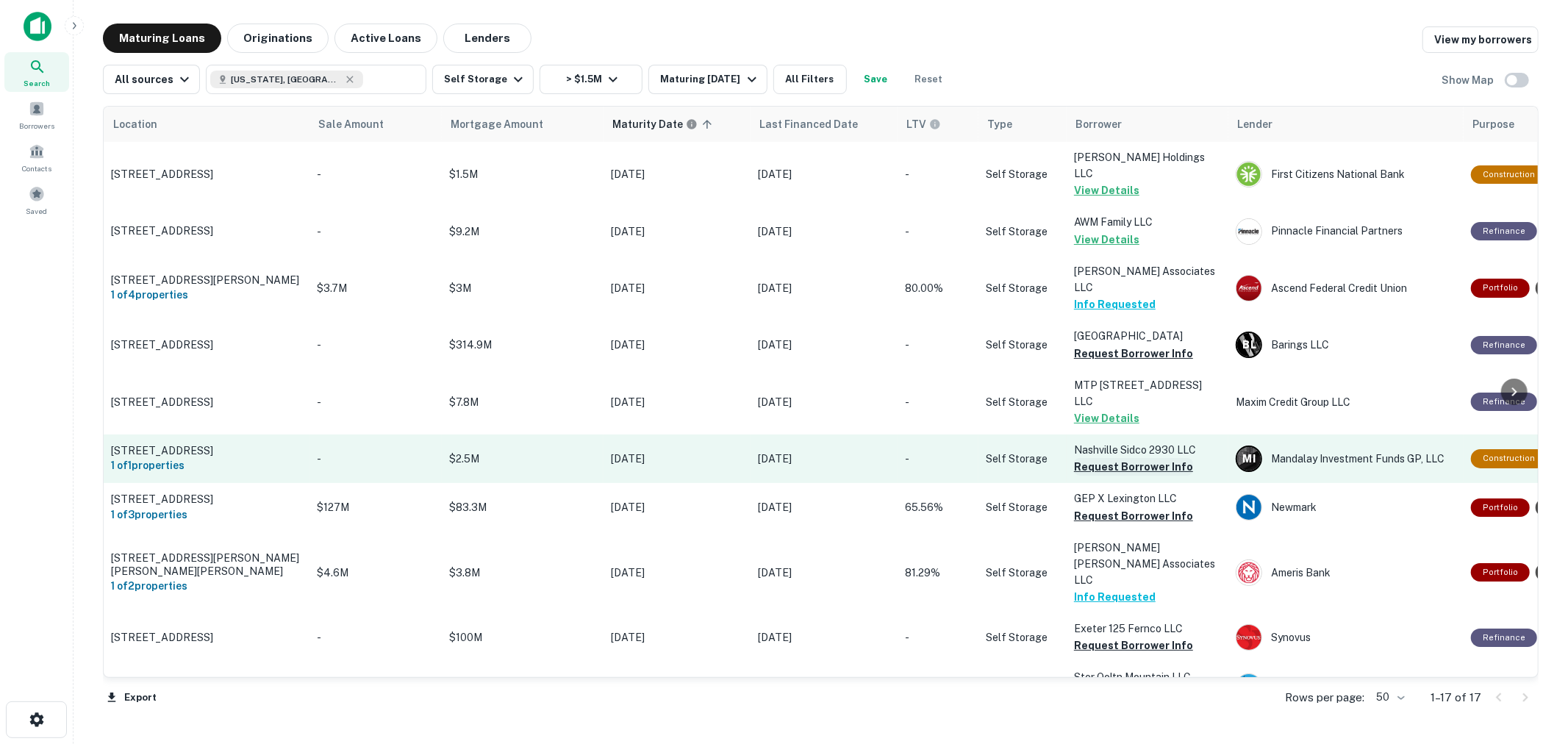
click at [1105, 458] on button "Request Borrower Info" at bounding box center [1132, 467] width 119 height 18
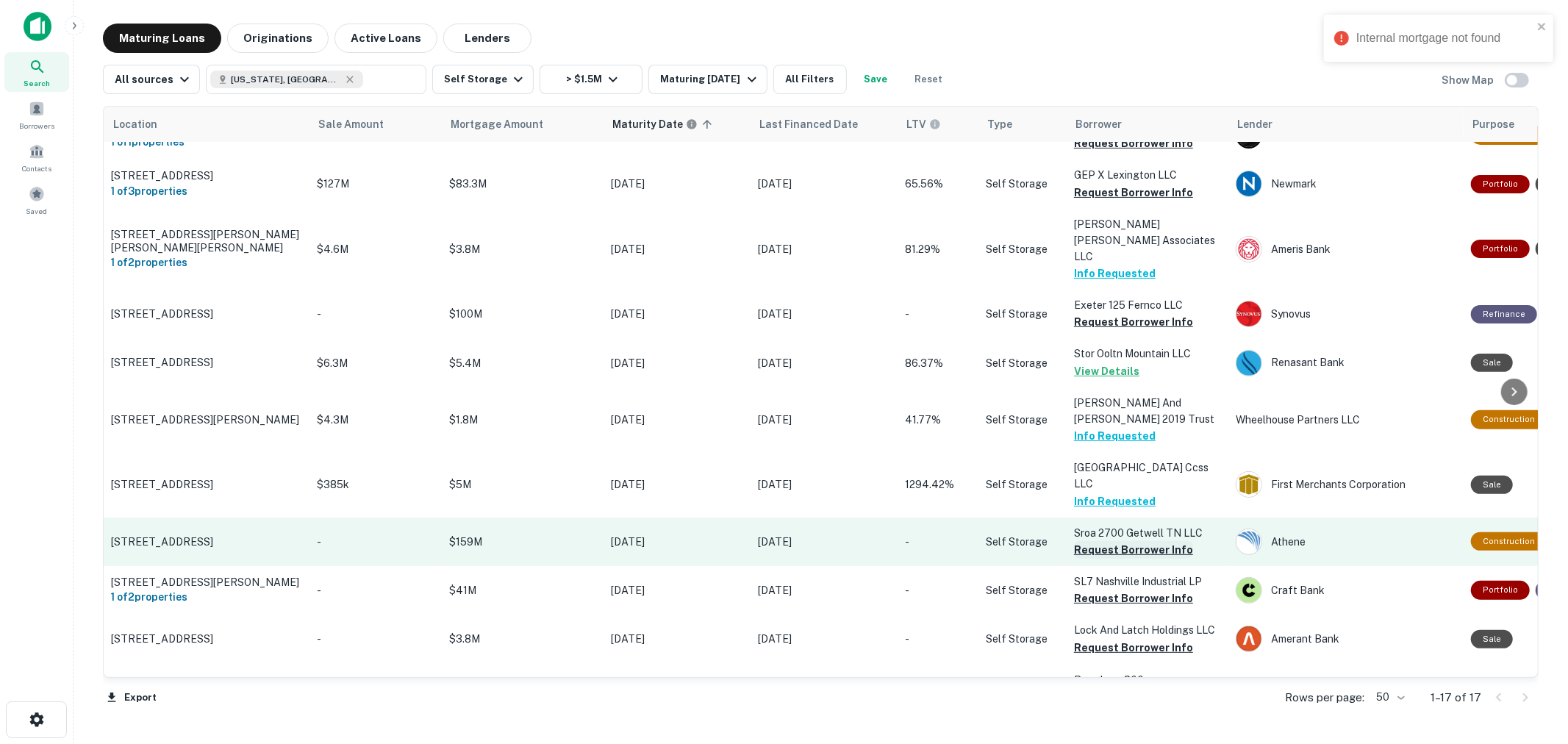
scroll to position [326, 0]
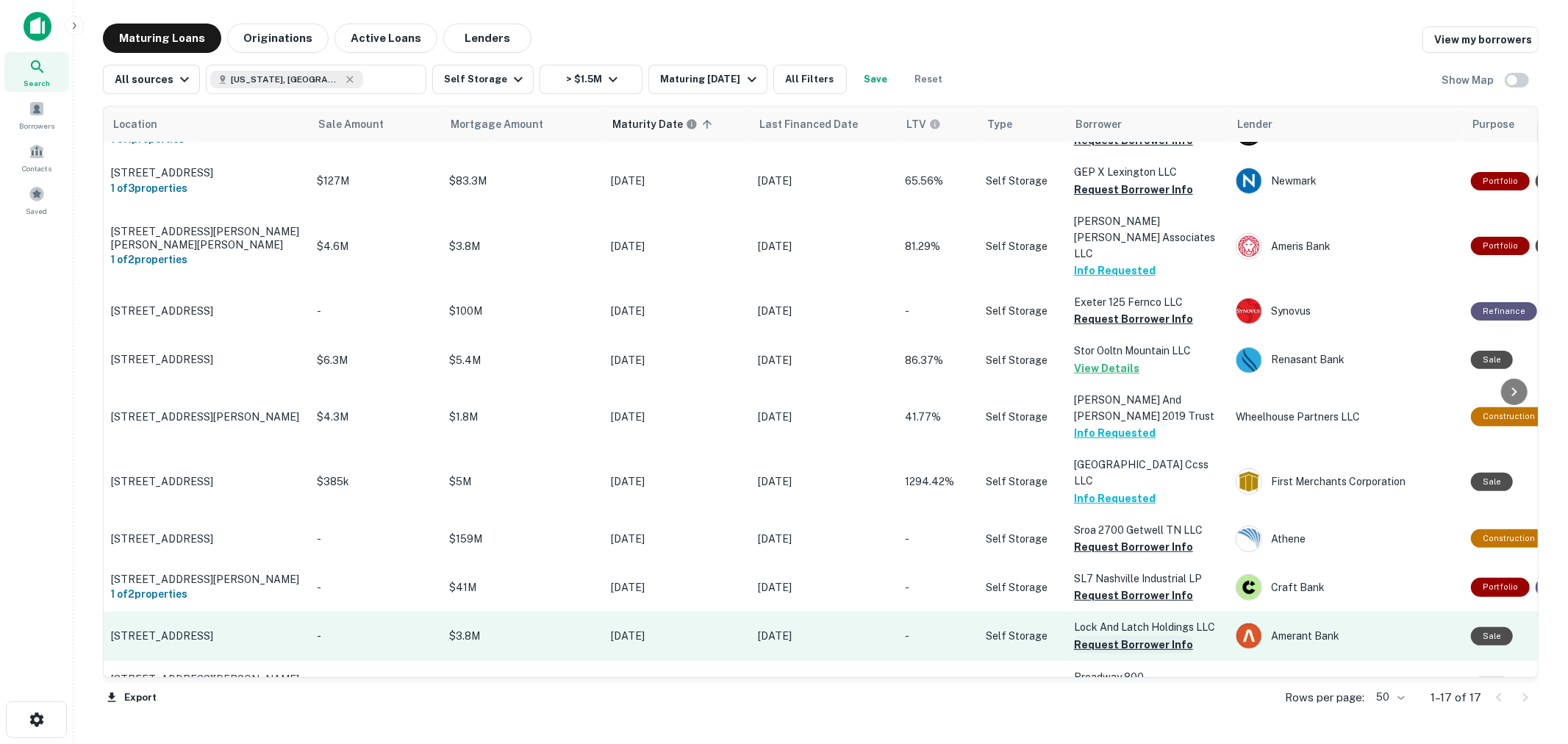
click at [1170, 636] on button "Request Borrower Info" at bounding box center [1132, 645] width 119 height 18
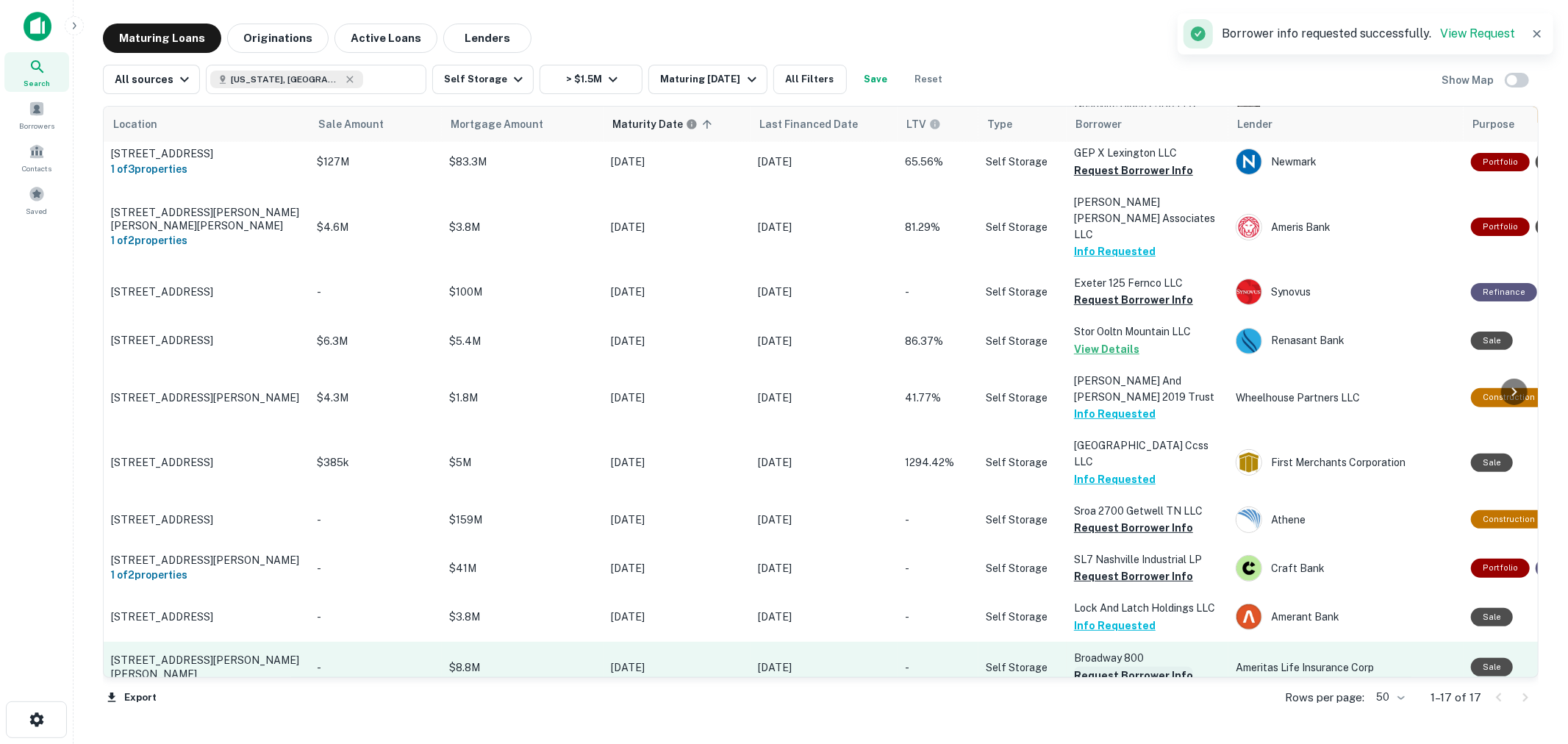
click at [1170, 667] on button "Request Borrower Info" at bounding box center [1132, 676] width 119 height 18
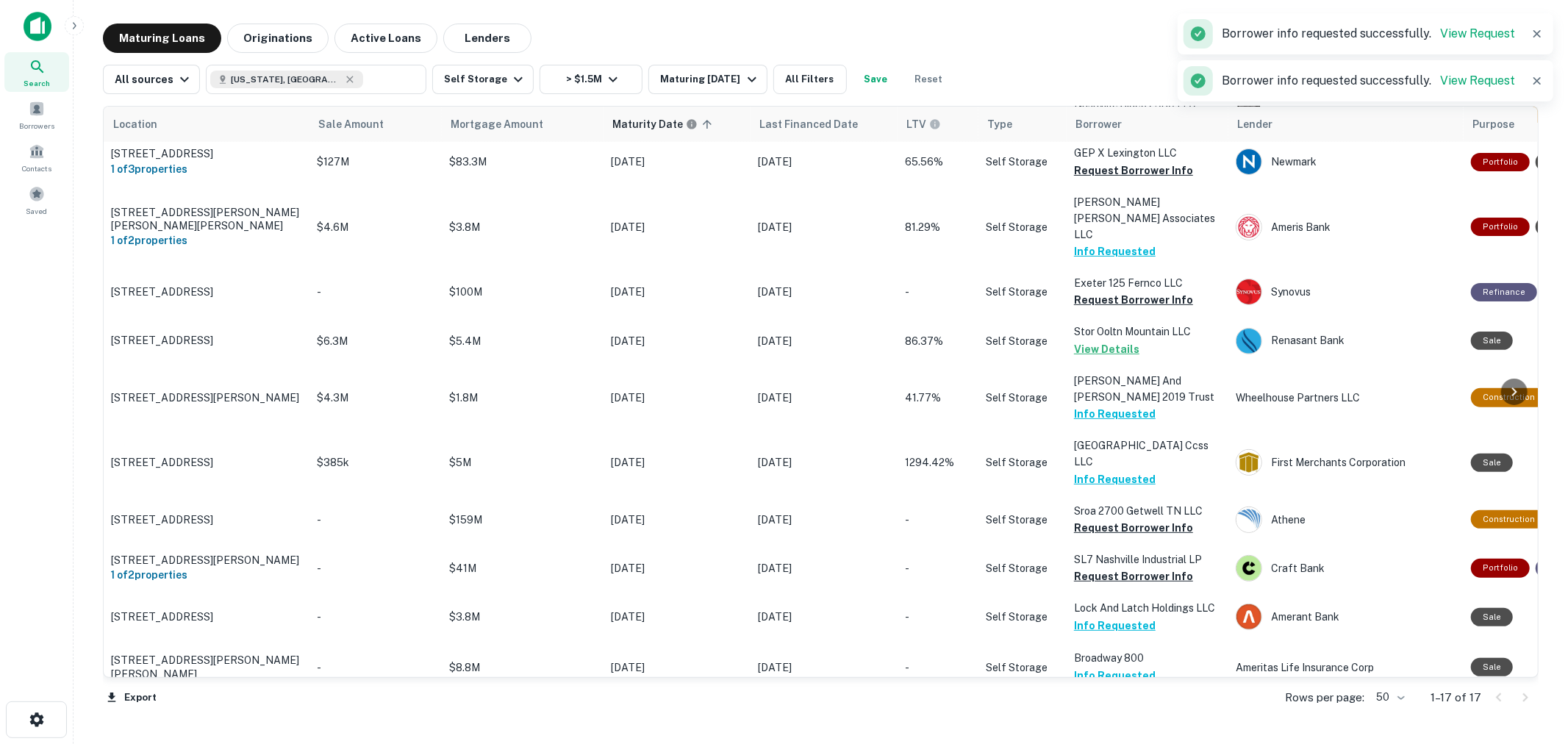
click at [1164, 717] on button "Request Borrower Info" at bounding box center [1132, 726] width 119 height 18
click at [347, 79] on icon at bounding box center [350, 79] width 7 height 7
type input "**********"
click at [363, 79] on input "**********" at bounding box center [391, 79] width 57 height 21
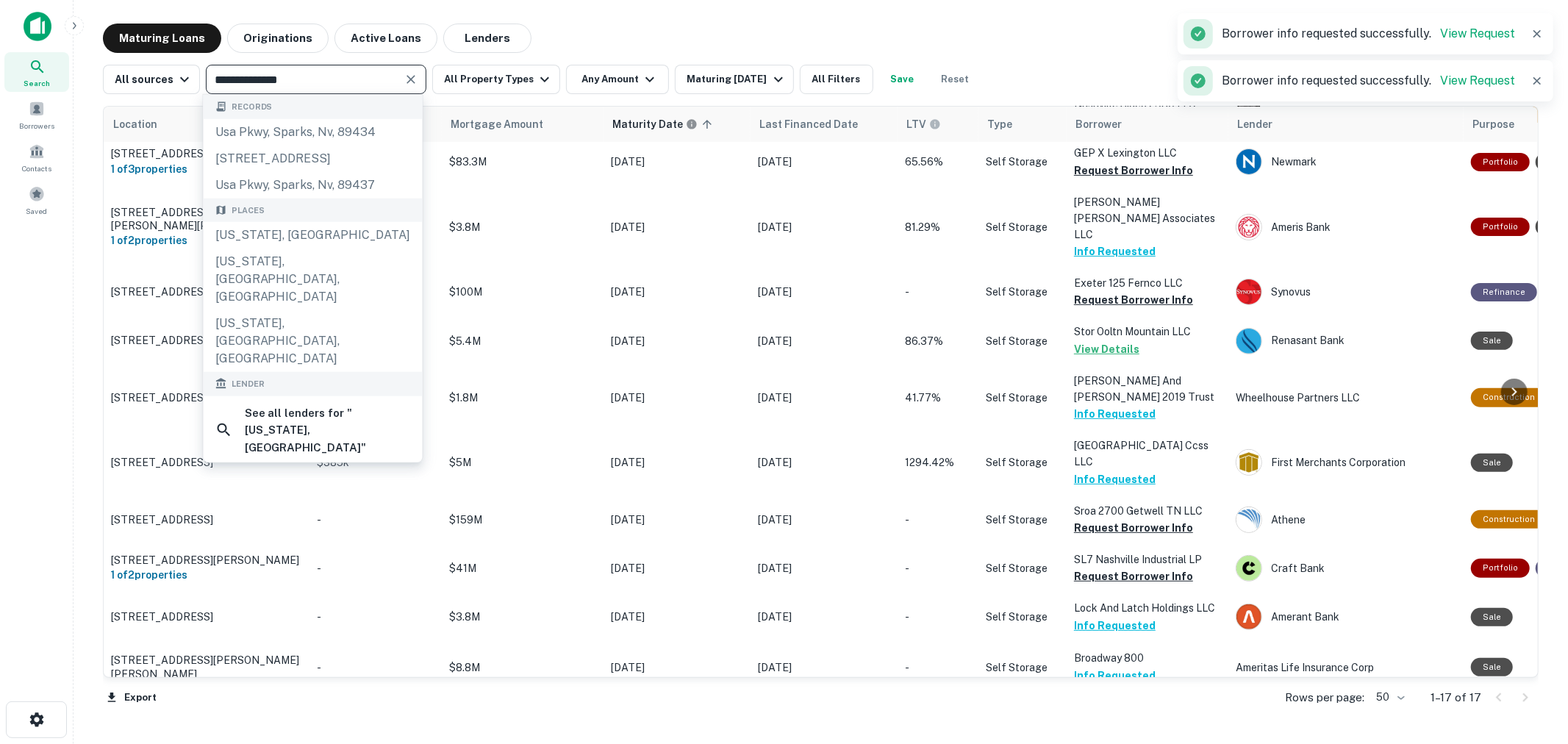
click at [408, 96] on div "Records" at bounding box center [313, 107] width 219 height 24
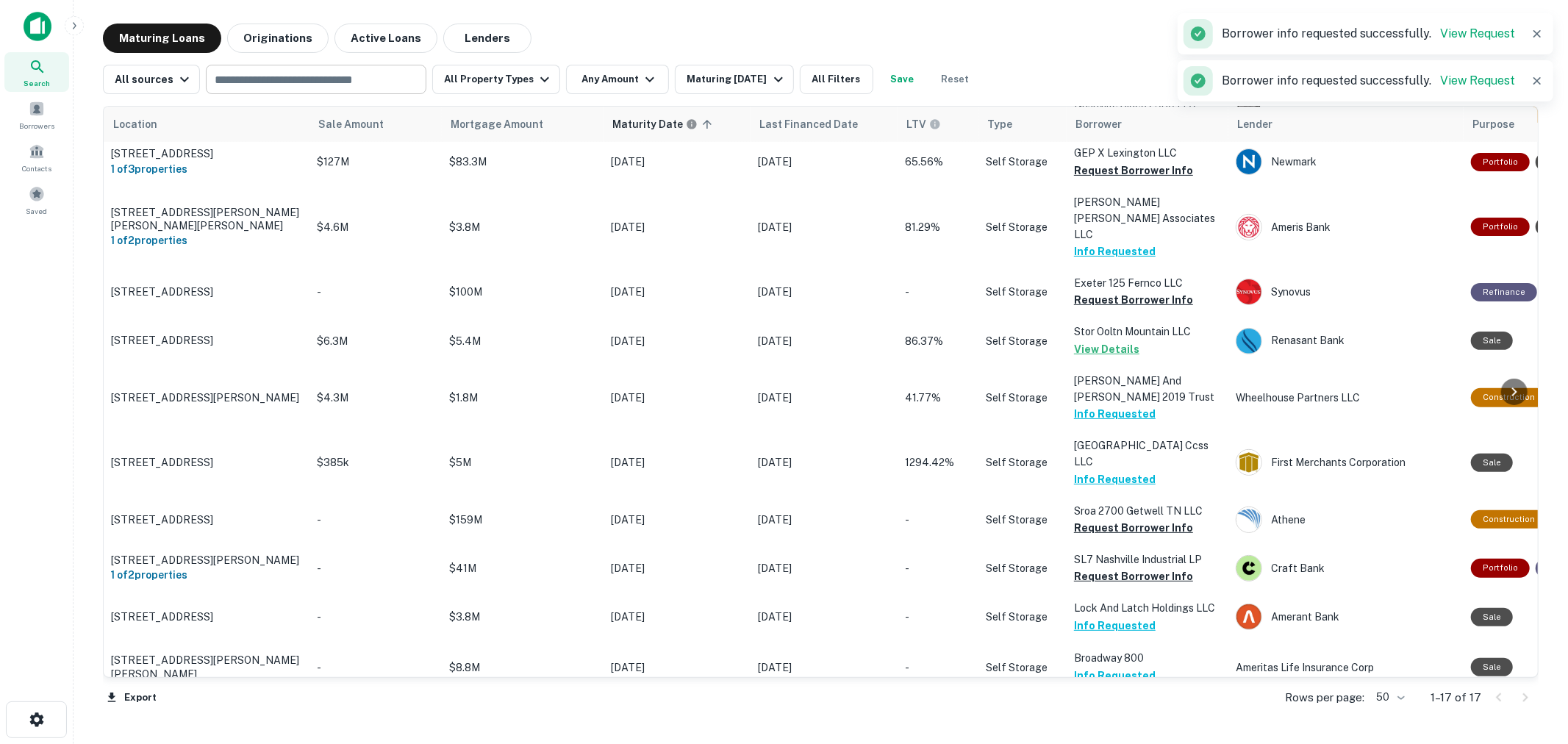
click at [405, 76] on input "text" at bounding box center [315, 79] width 209 height 21
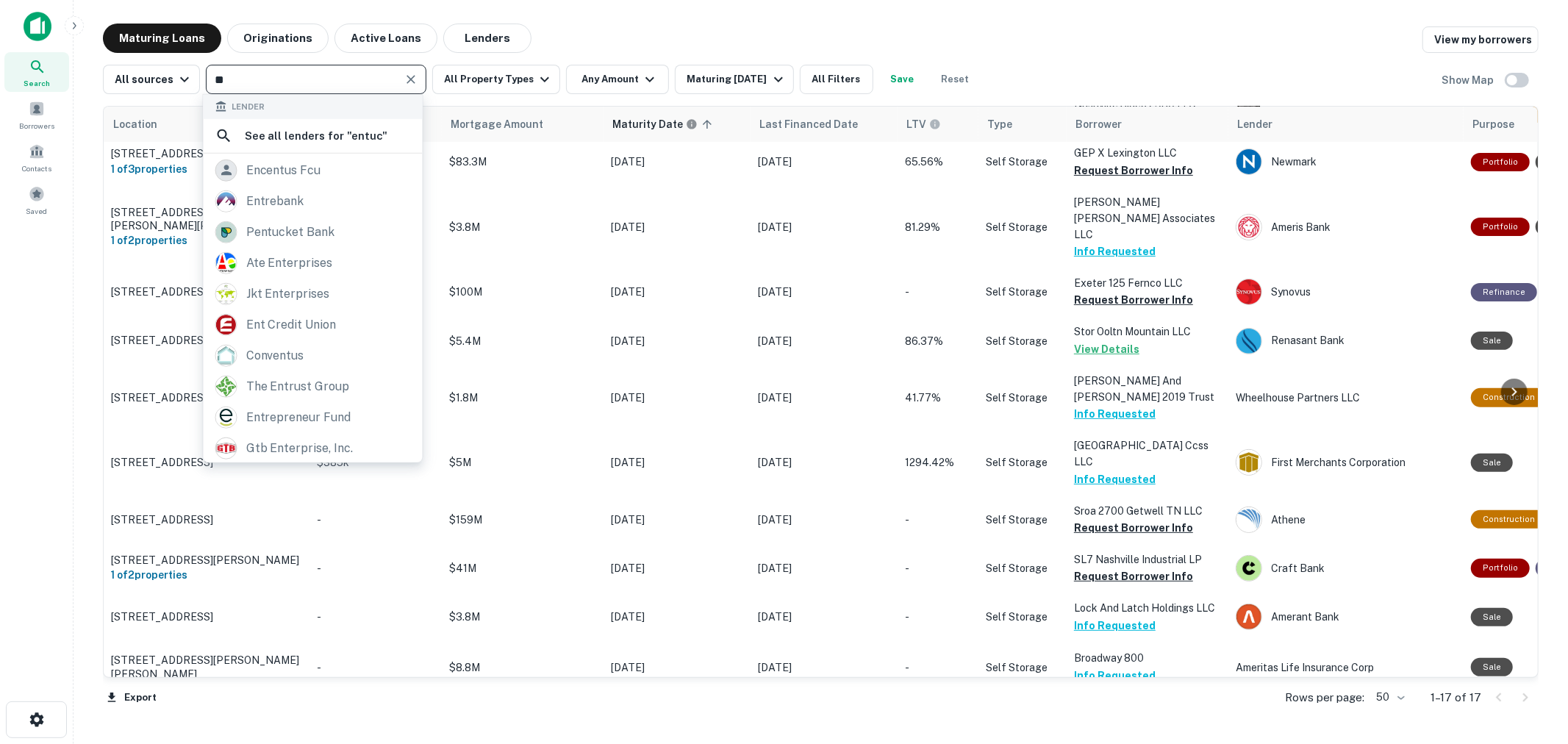
type input "*"
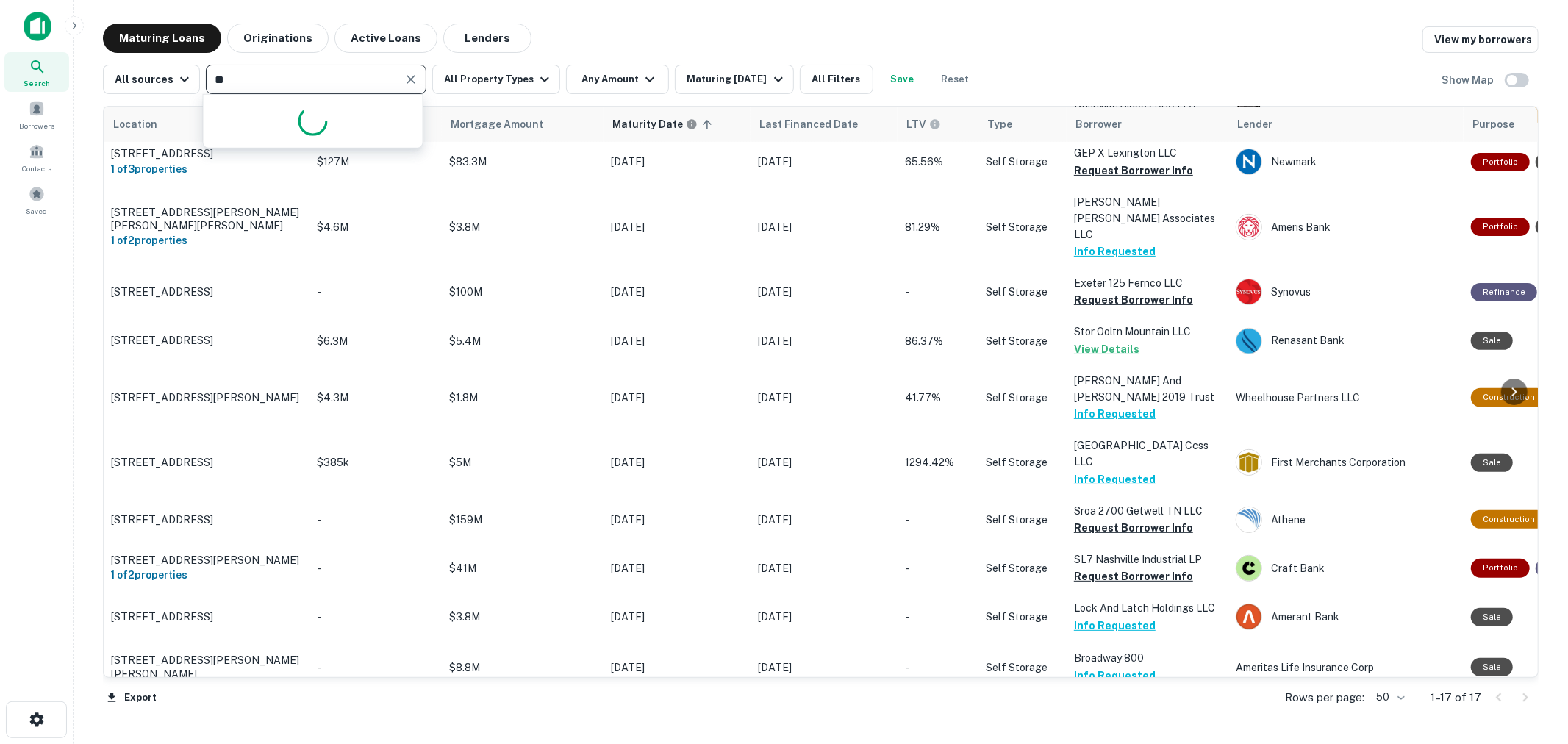
type input "***"
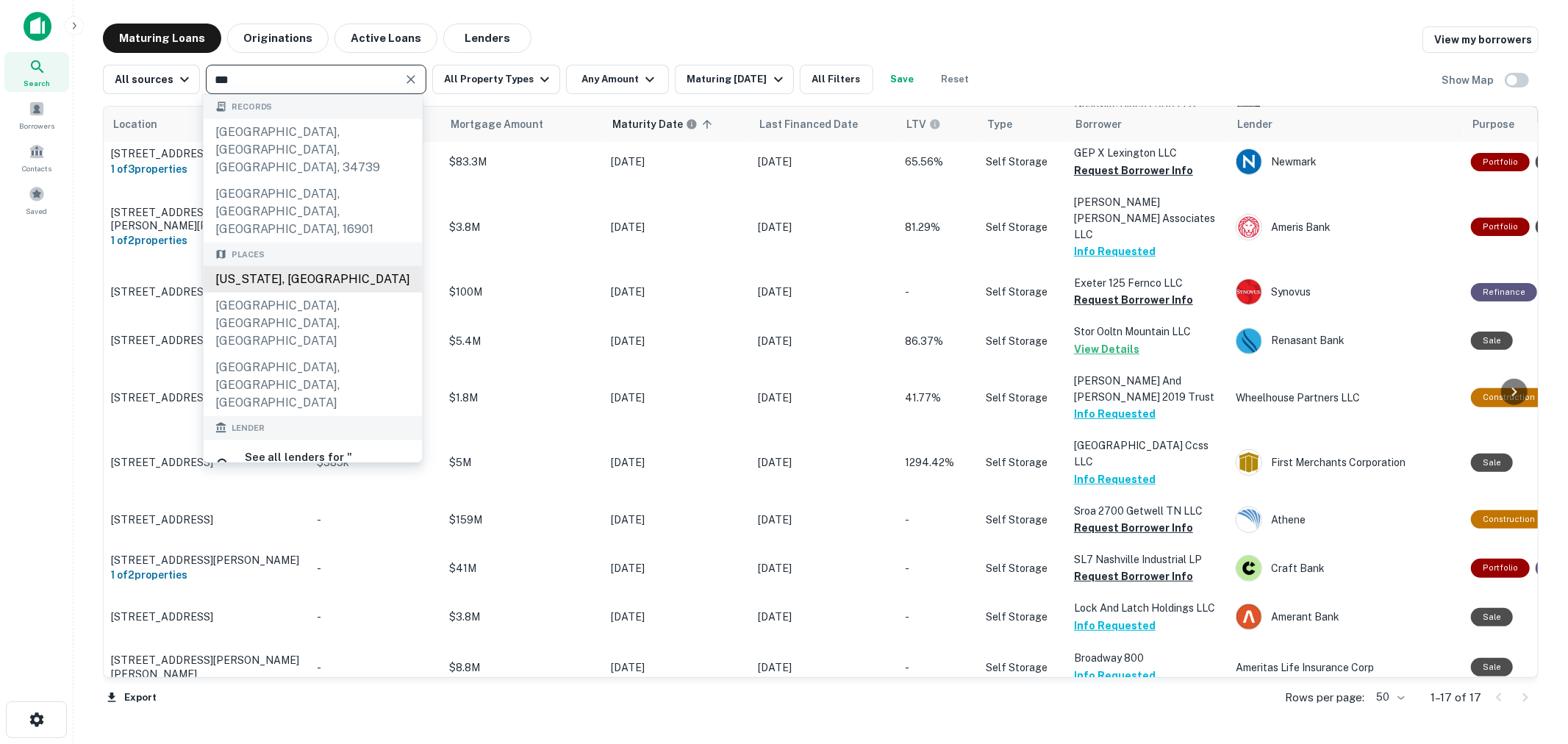
click at [297, 266] on div "Kentucky, USA" at bounding box center [313, 279] width 219 height 27
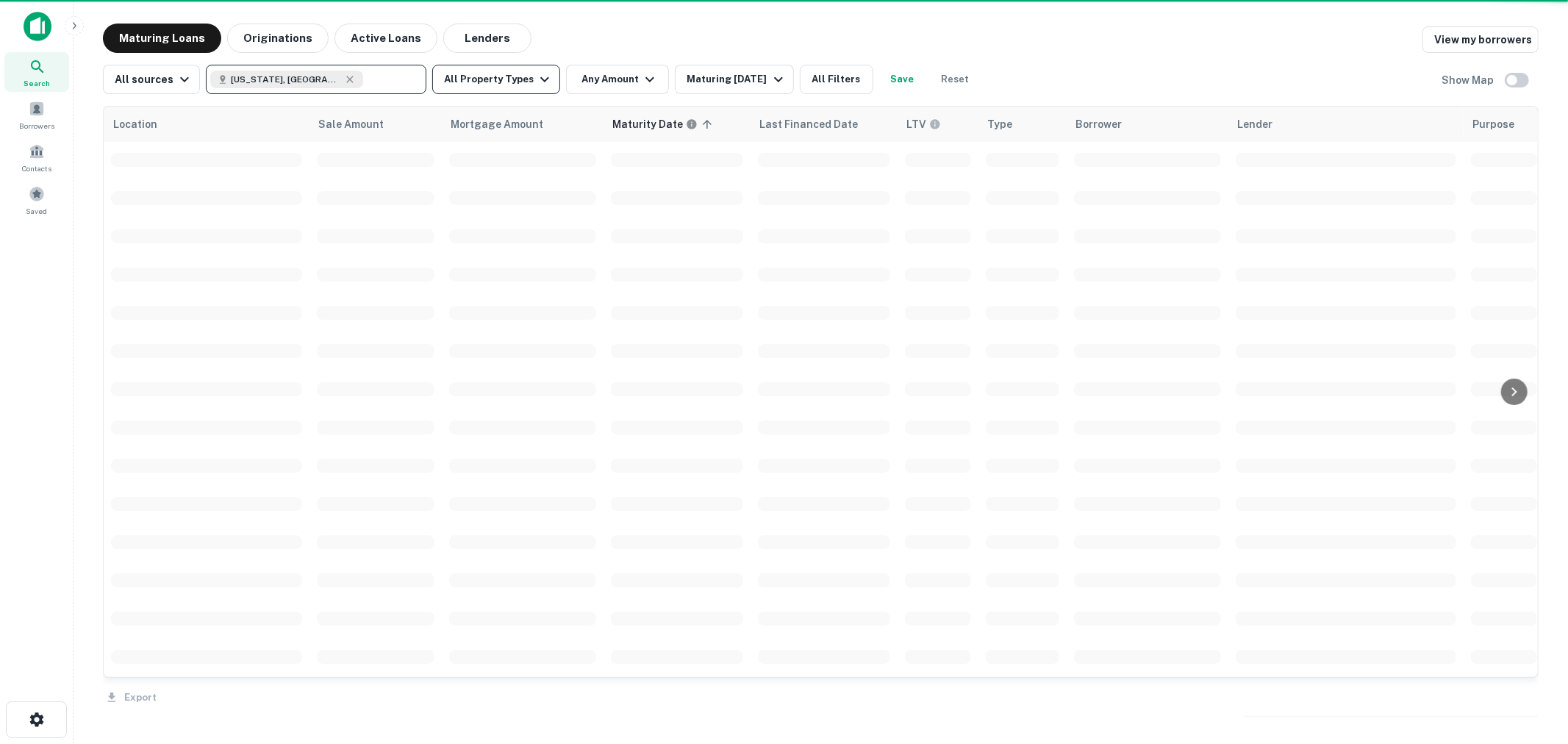
click at [504, 84] on button "All Property Types" at bounding box center [496, 79] width 128 height 29
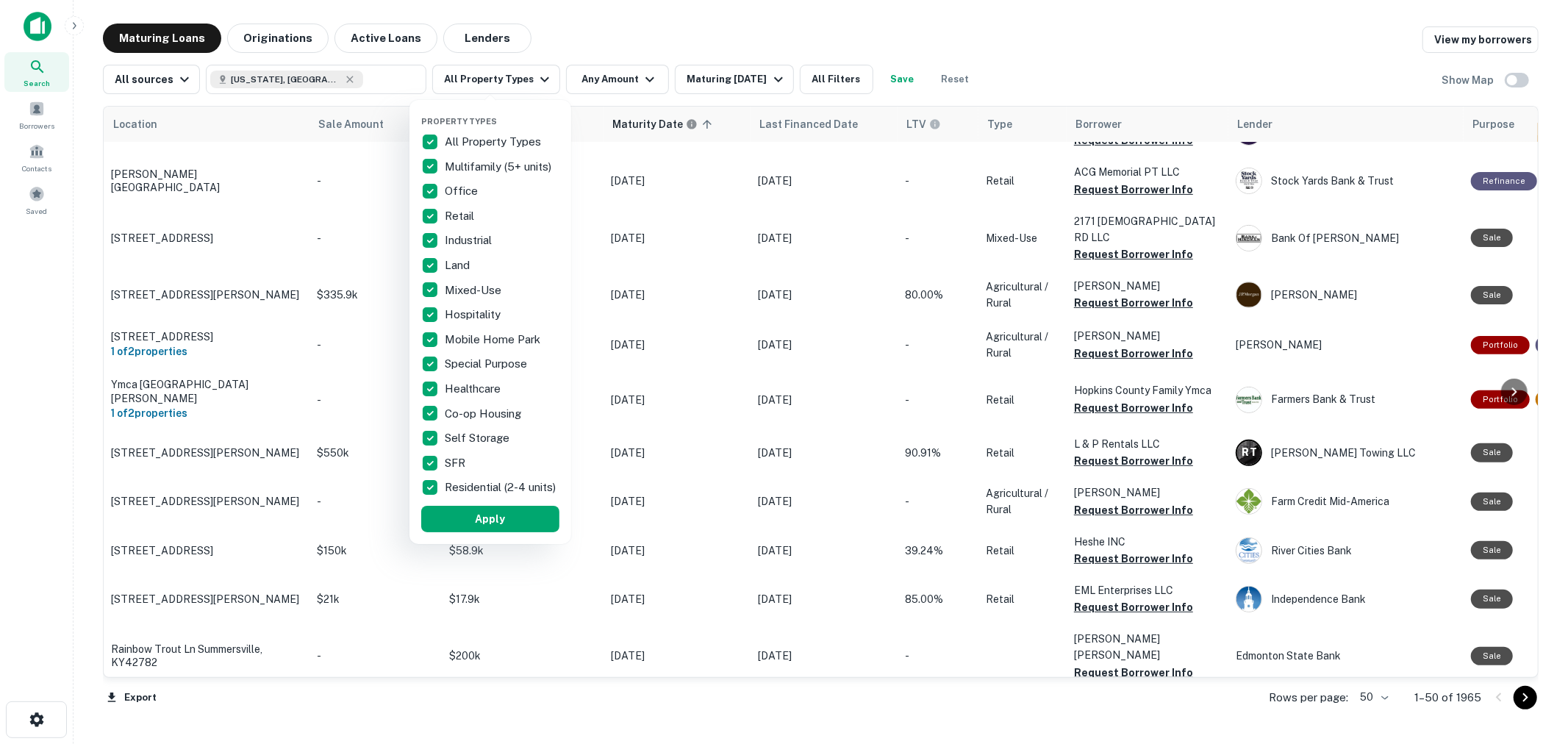
click at [475, 142] on p "All Property Types" at bounding box center [494, 142] width 100 height 18
click at [476, 426] on div "Self Storage" at bounding box center [489, 438] width 139 height 25
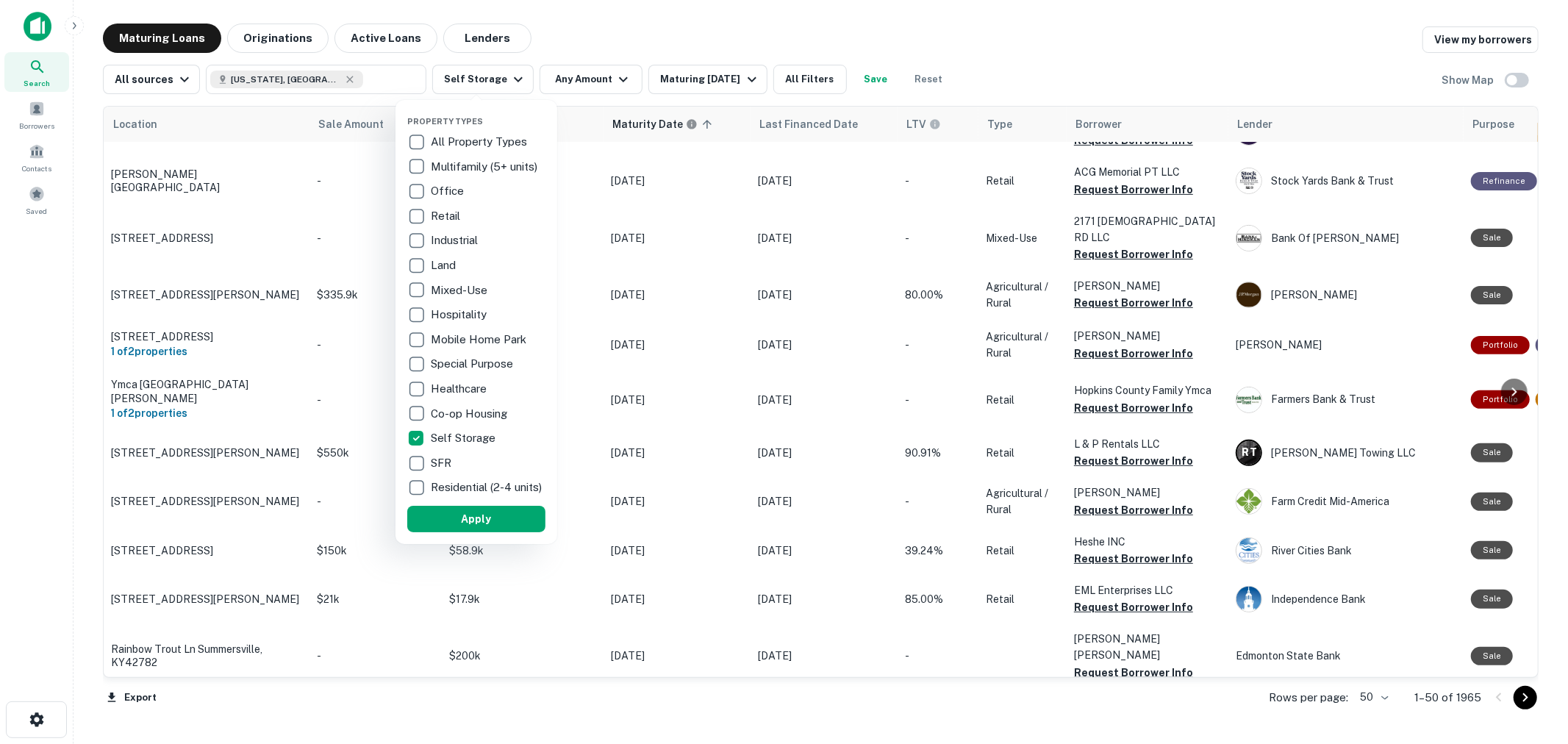
click at [478, 521] on button "Apply" at bounding box center [475, 519] width 139 height 27
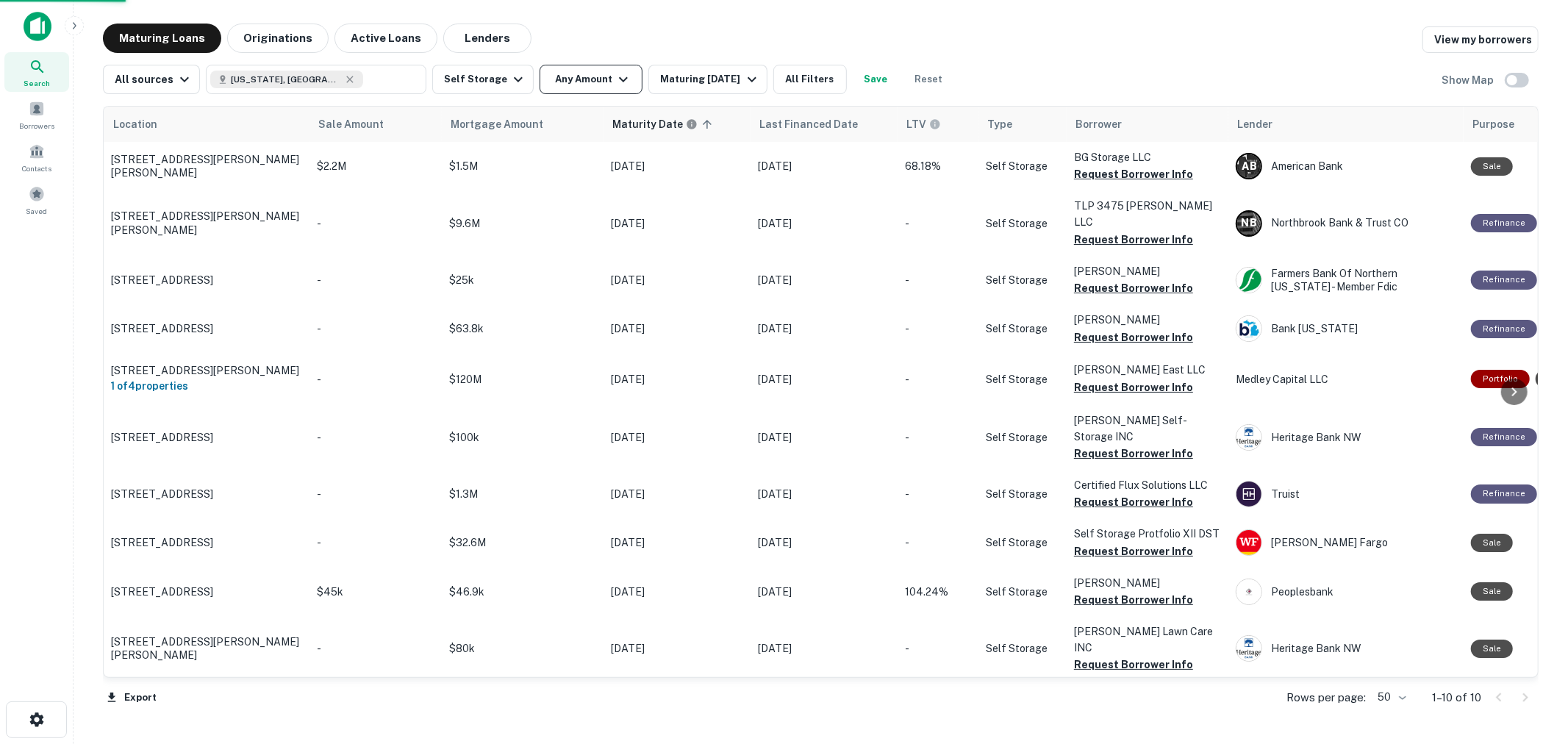
click at [585, 77] on button "Any Amount" at bounding box center [590, 79] width 103 height 29
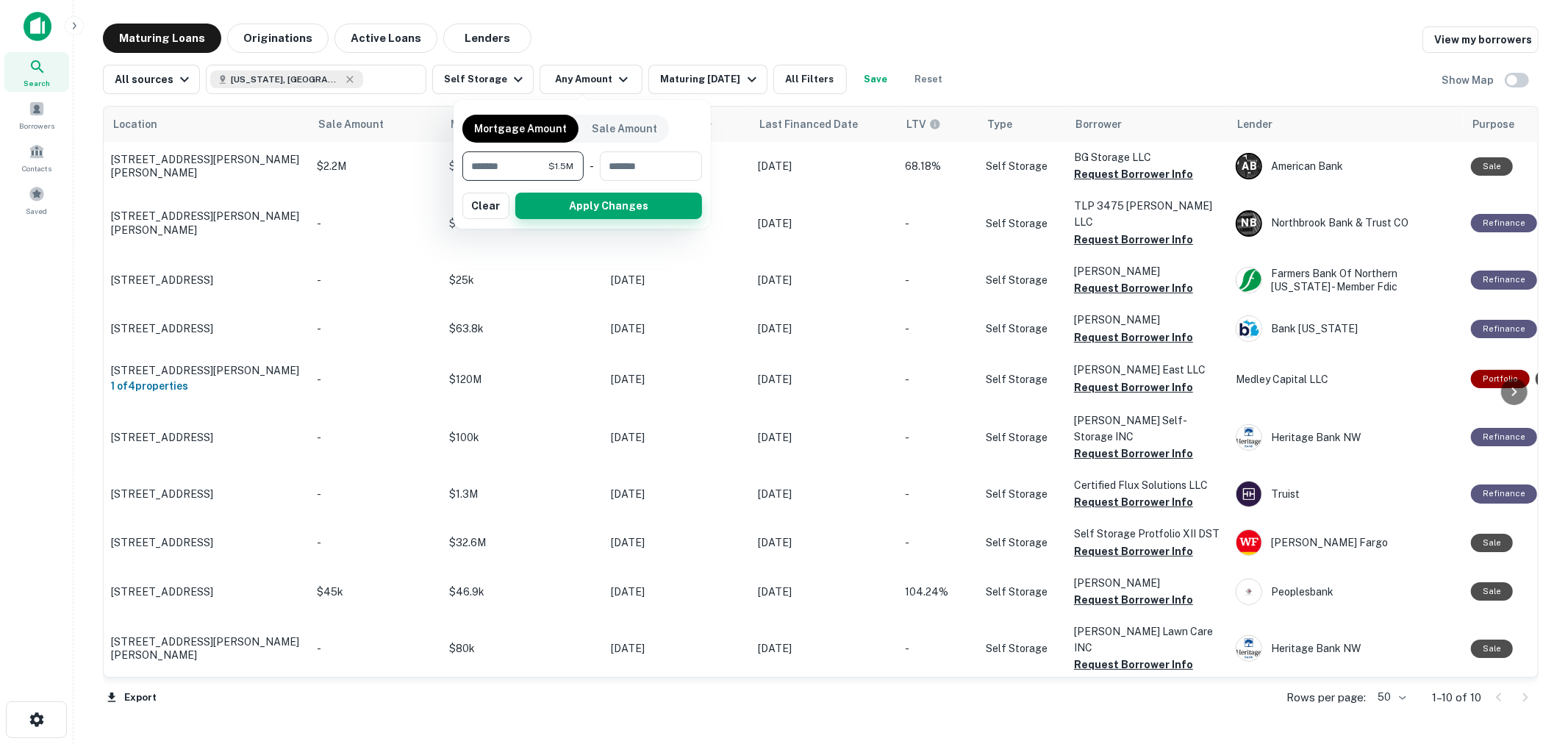
type input "*******"
click at [569, 199] on button "Apply Changes" at bounding box center [608, 205] width 186 height 27
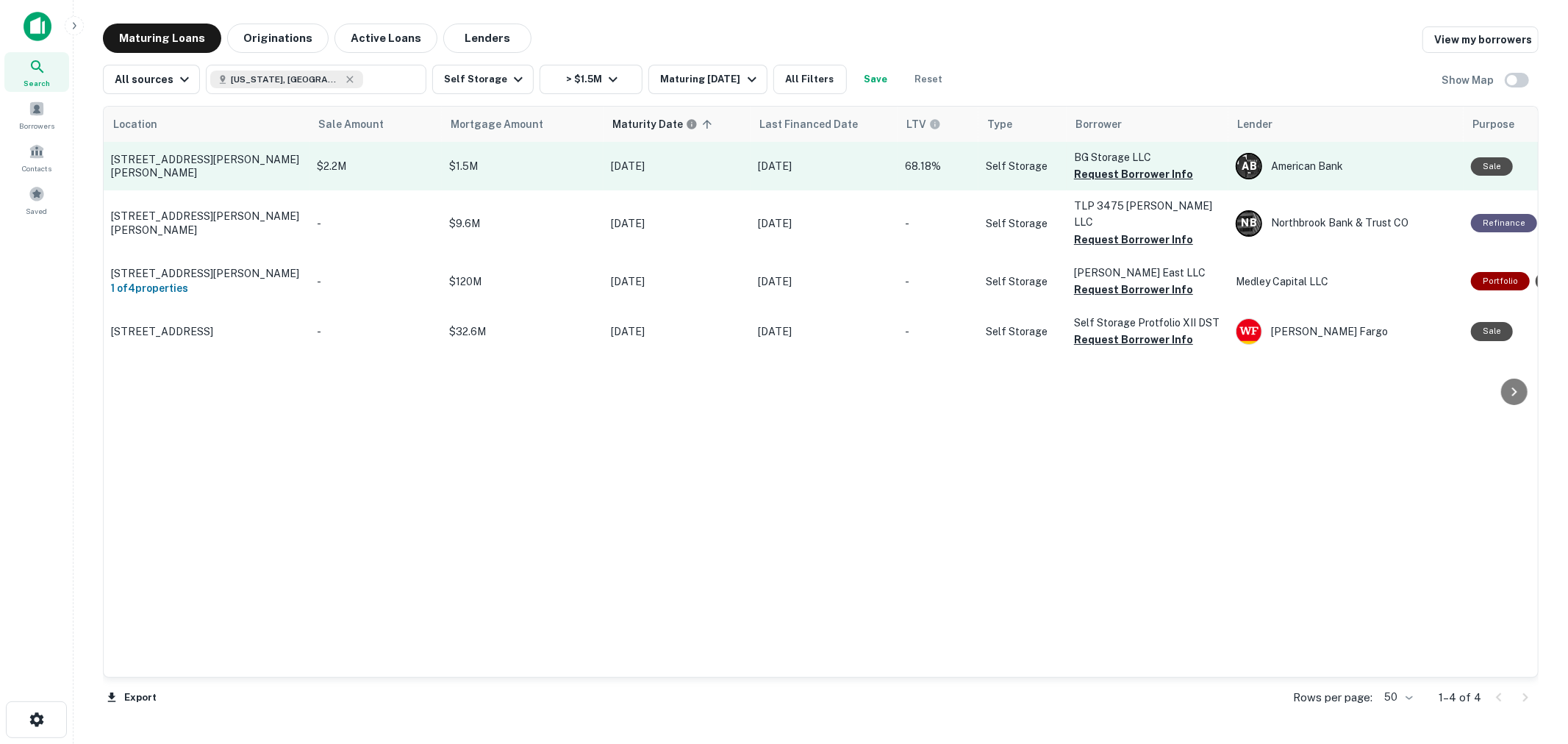
click at [1150, 173] on button "Request Borrower Info" at bounding box center [1132, 175] width 119 height 18
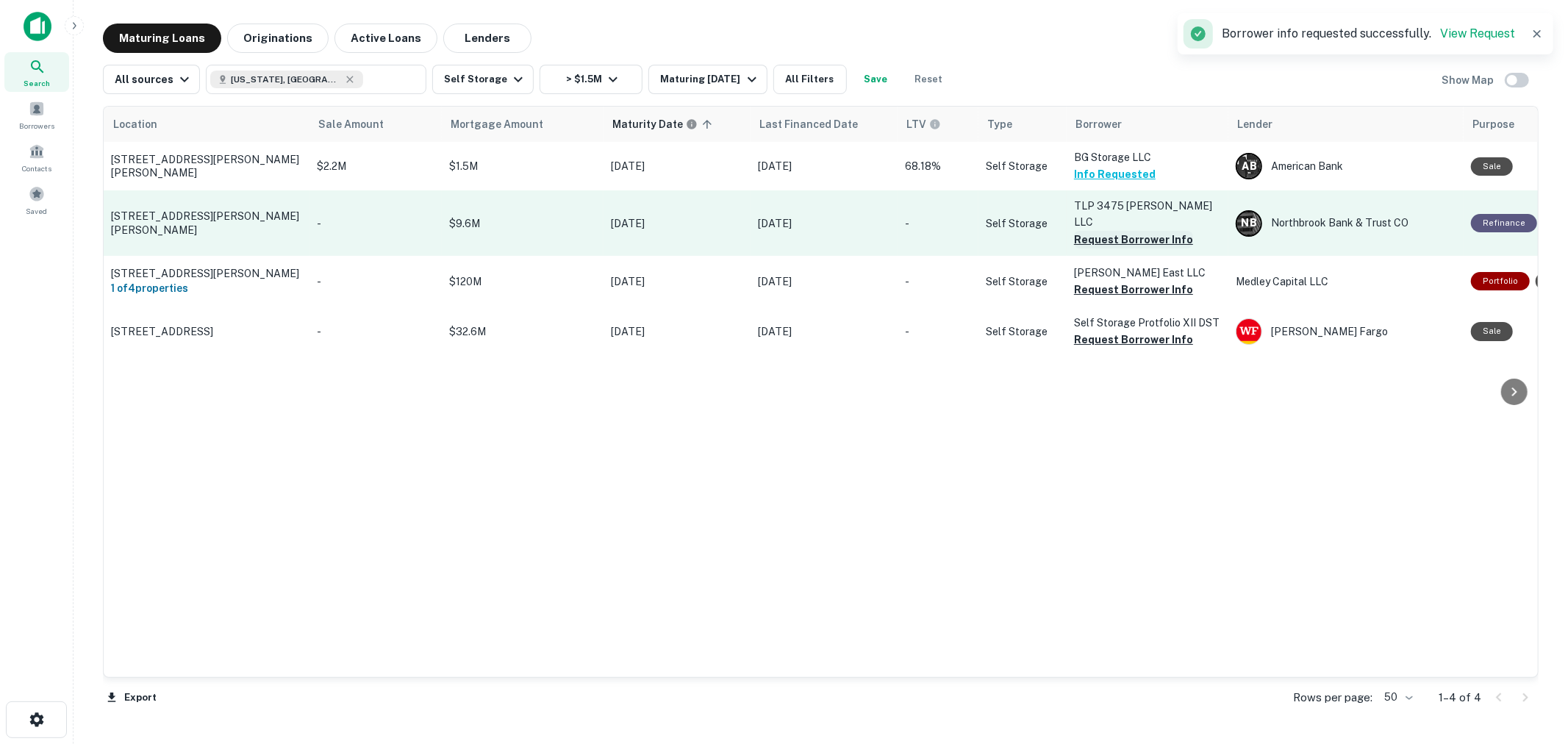
click at [1143, 231] on button "Request Borrower Info" at bounding box center [1132, 240] width 119 height 18
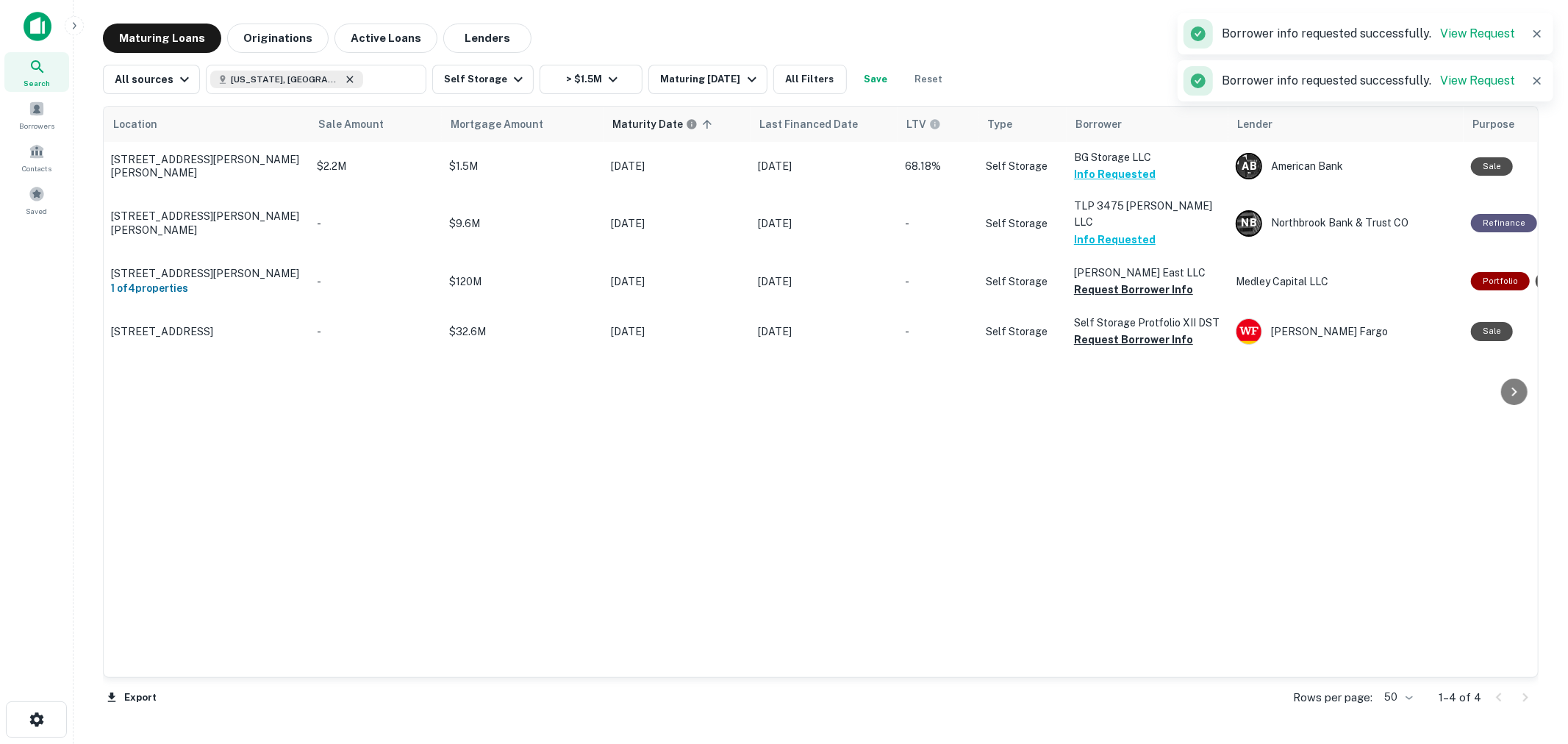
click at [347, 81] on icon at bounding box center [350, 79] width 7 height 7
type input "**********"
click at [363, 81] on input "**********" at bounding box center [391, 79] width 57 height 21
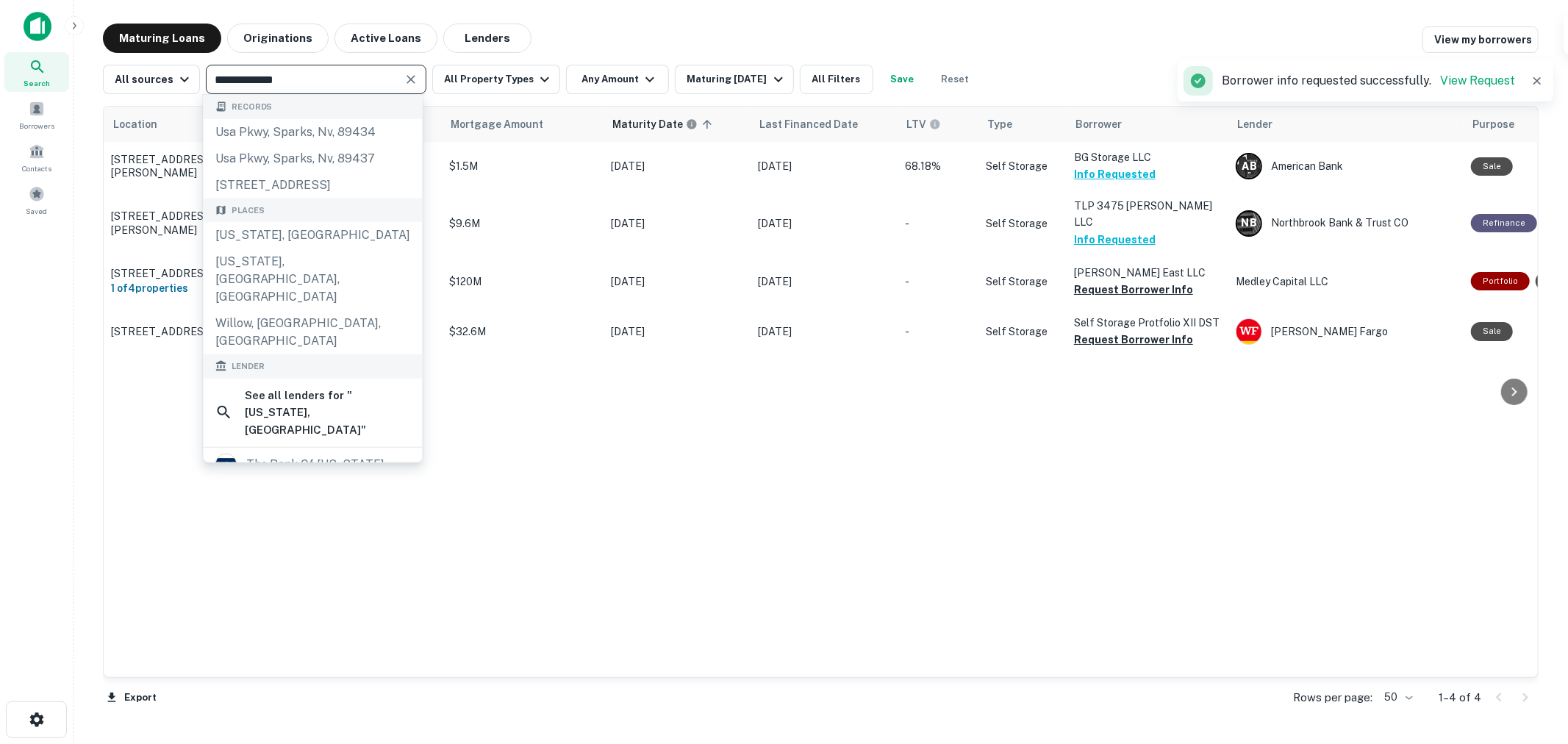
click at [299, 79] on input "**********" at bounding box center [304, 79] width 187 height 21
click at [413, 72] on icon "Clear" at bounding box center [411, 79] width 15 height 15
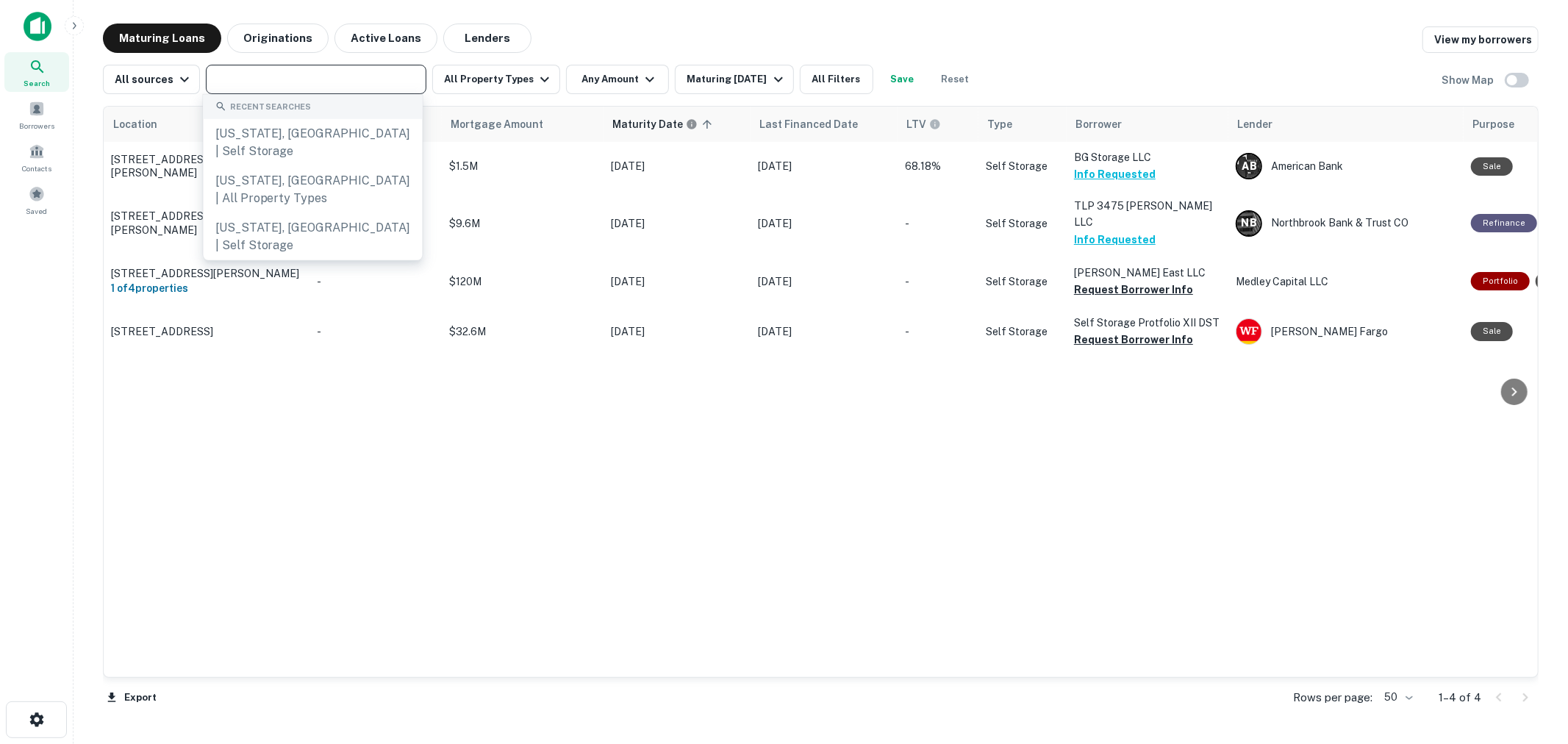
click at [336, 85] on input "text" at bounding box center [315, 79] width 209 height 21
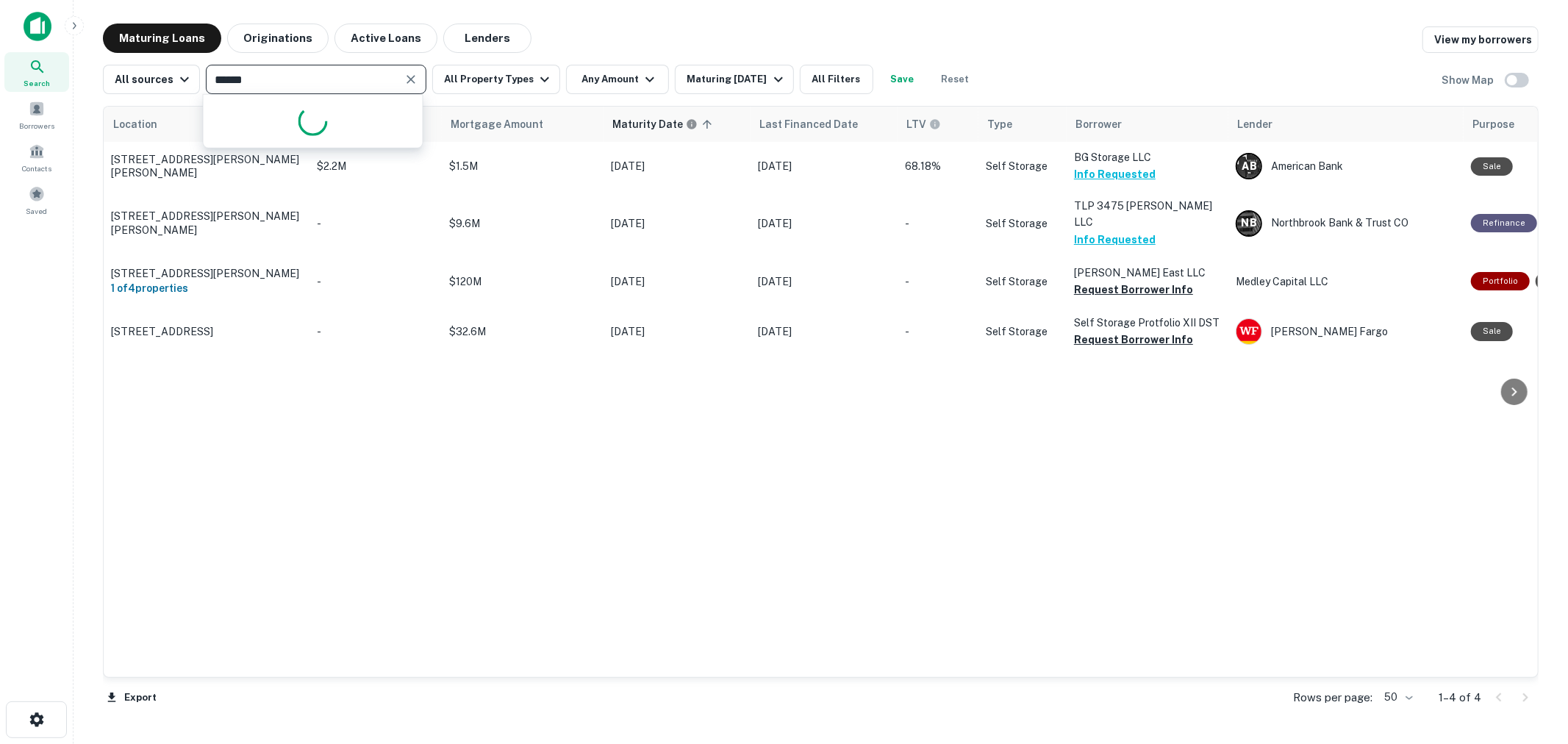
type input "*******"
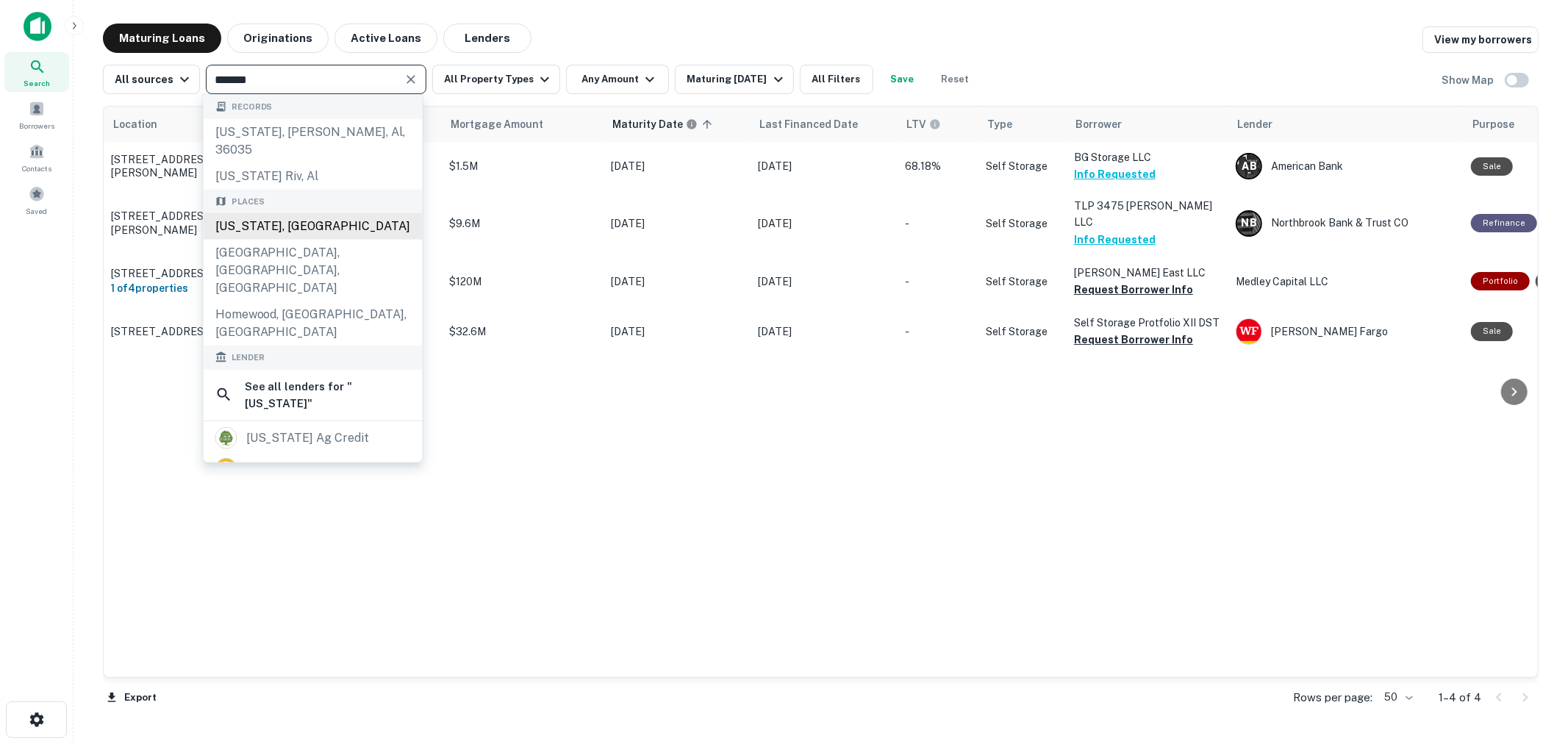
click at [306, 213] on div "Alabama, USA" at bounding box center [313, 226] width 219 height 27
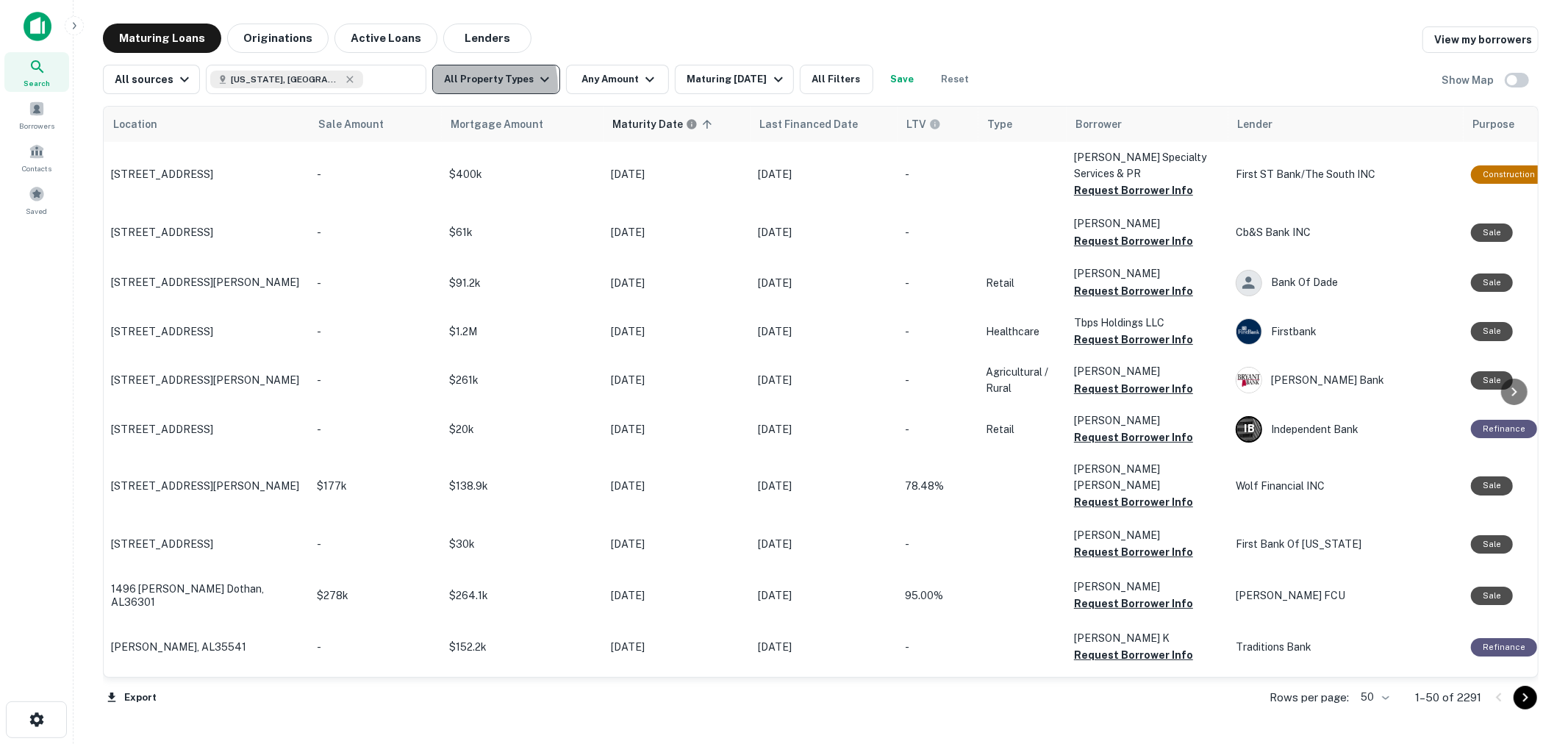
click at [469, 86] on button "All Property Types" at bounding box center [496, 79] width 128 height 29
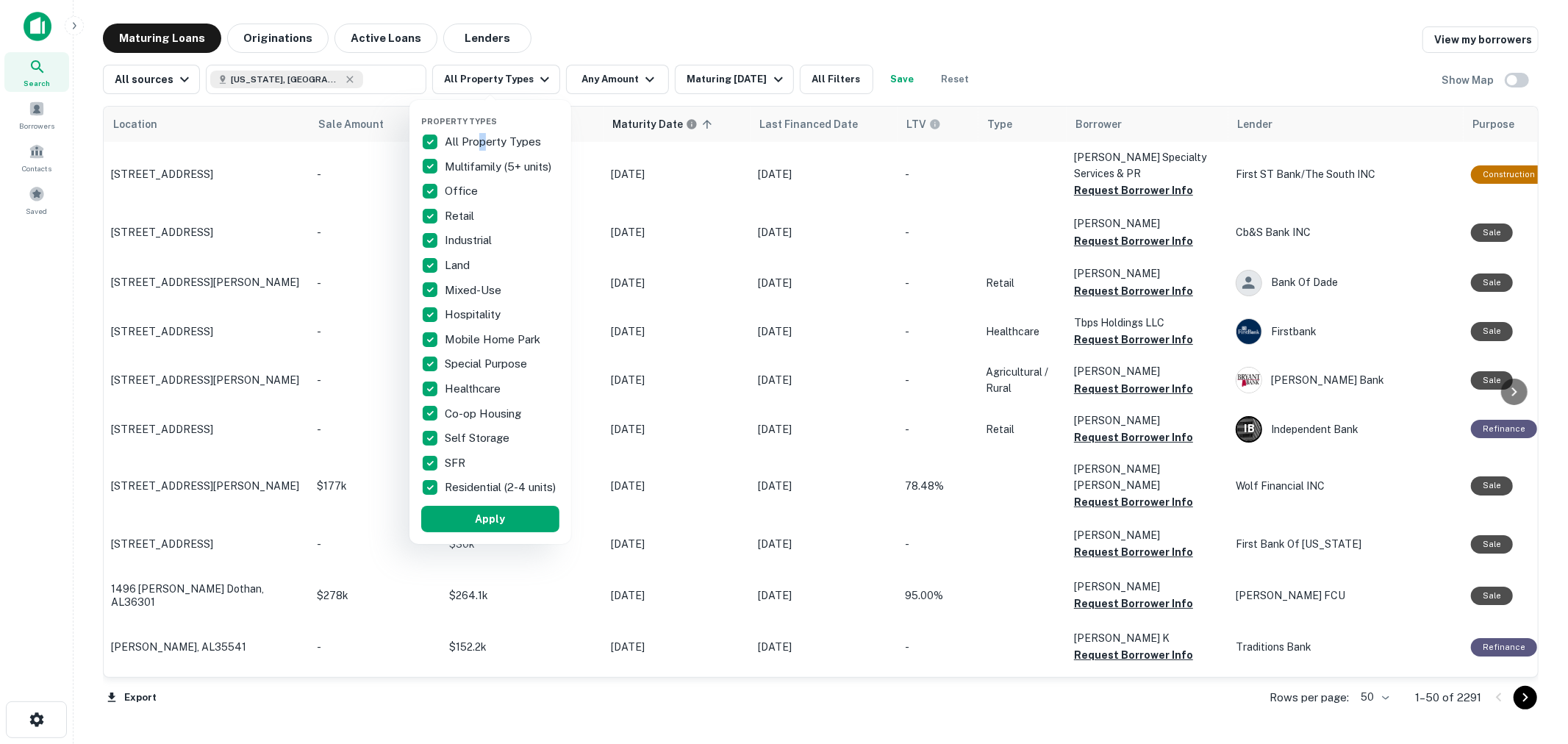
drag, startPoint x: 482, startPoint y: 131, endPoint x: 473, endPoint y: 173, distance: 43.0
click at [479, 136] on div "All Property Types" at bounding box center [489, 142] width 139 height 25
click at [472, 420] on p "Co-op Housing" at bounding box center [484, 414] width 80 height 18
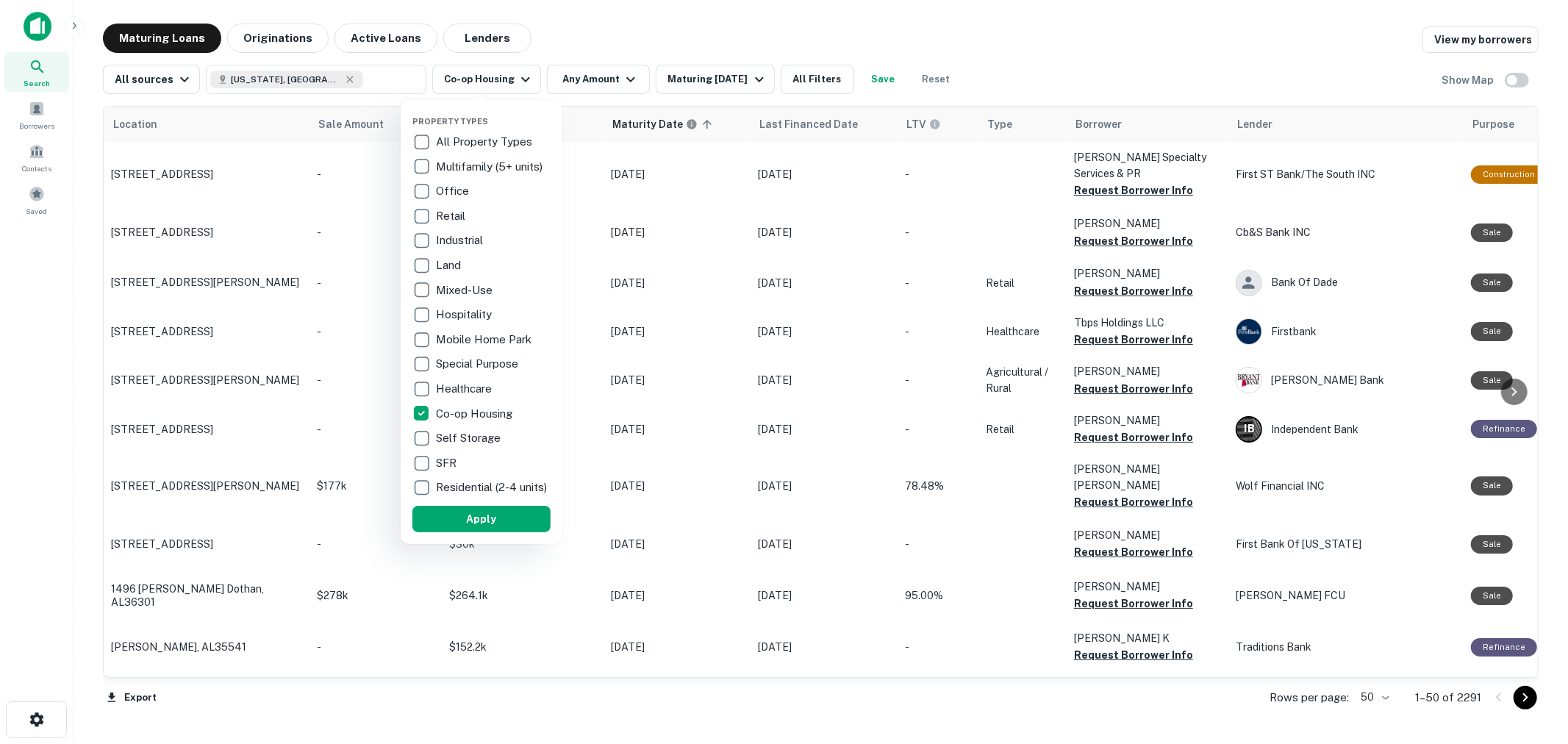
click at [467, 428] on div "Self Storage" at bounding box center [481, 438] width 139 height 25
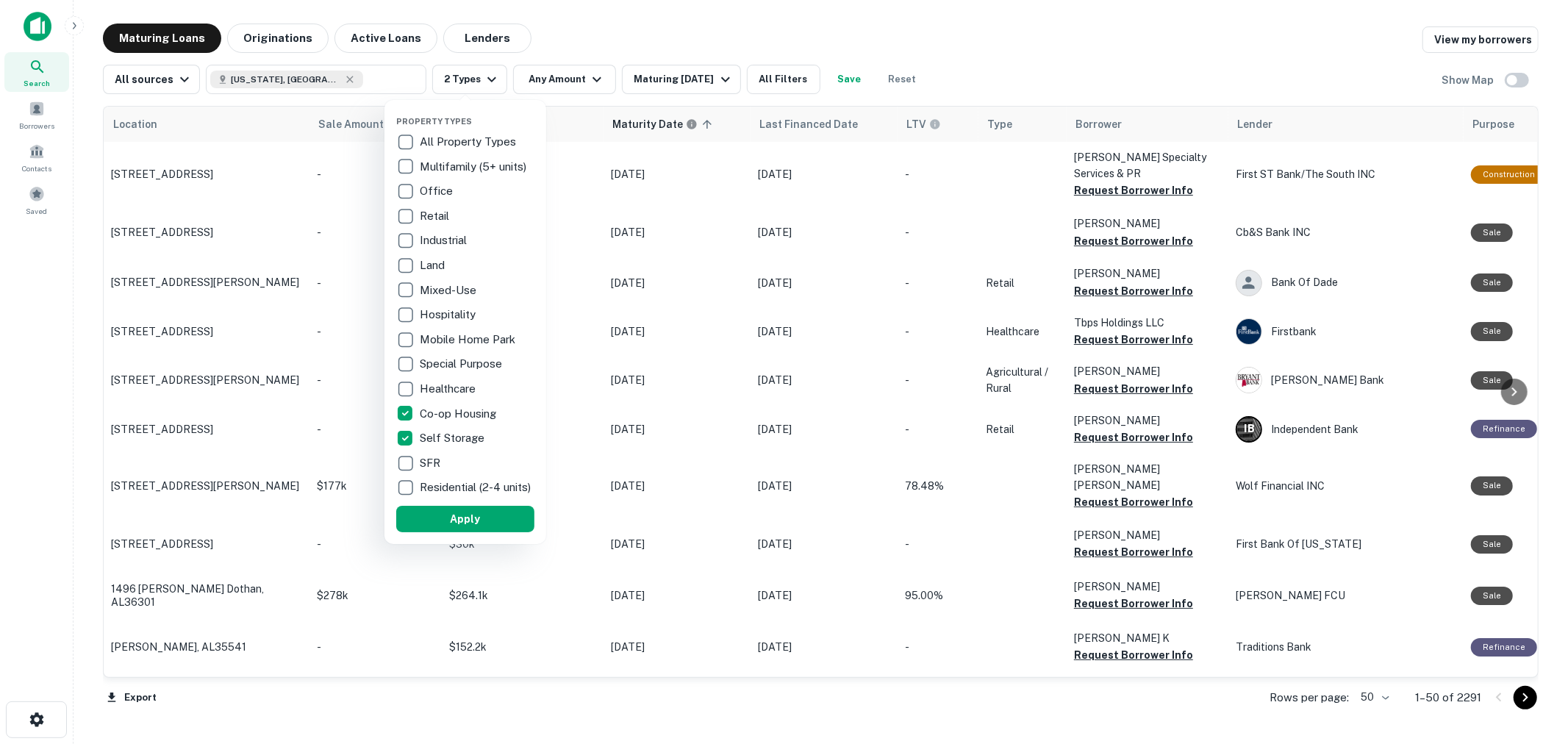
click at [469, 408] on p "Co-op Housing" at bounding box center [460, 414] width 80 height 18
click at [592, 80] on div at bounding box center [784, 372] width 1568 height 744
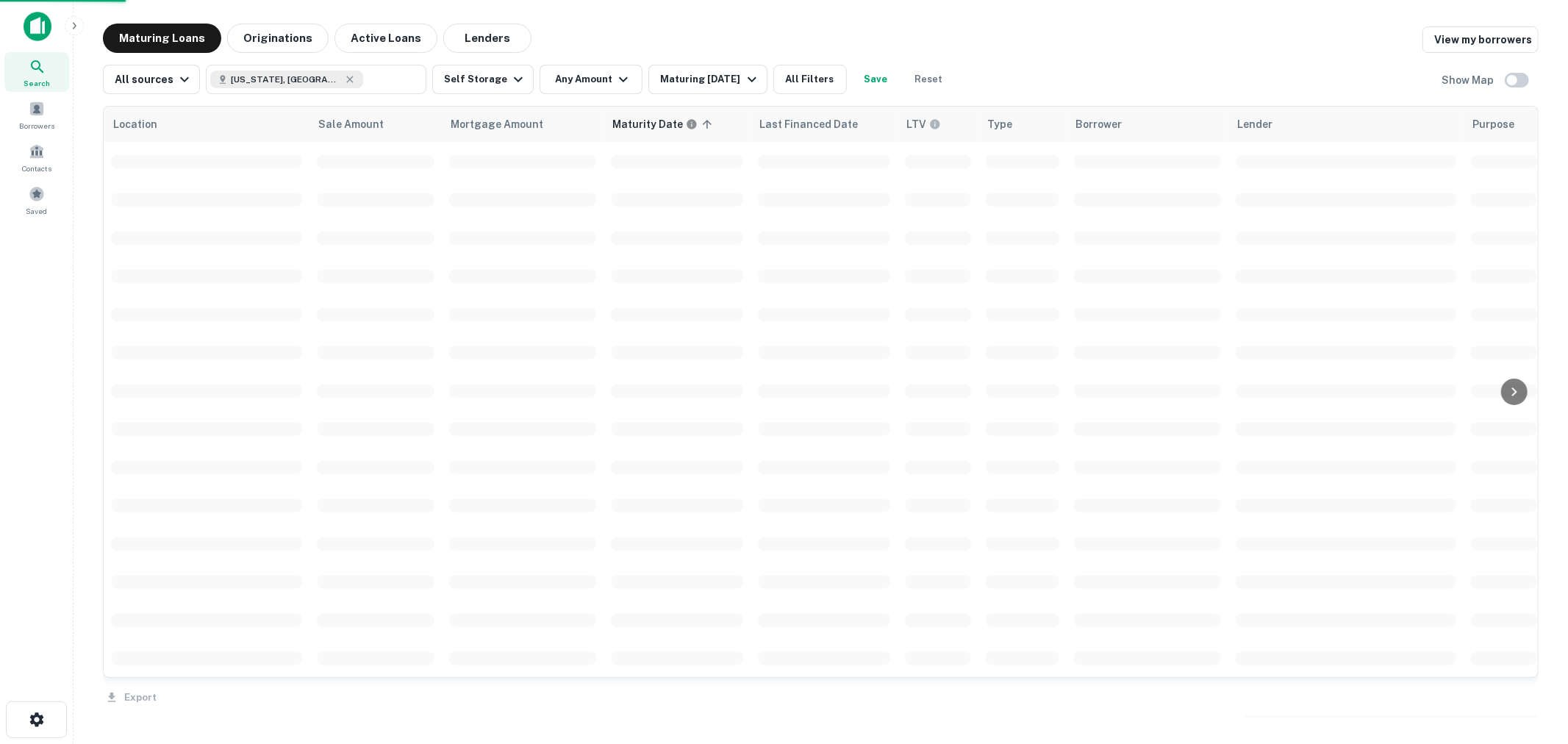
click at [583, 79] on div at bounding box center [784, 372] width 1568 height 744
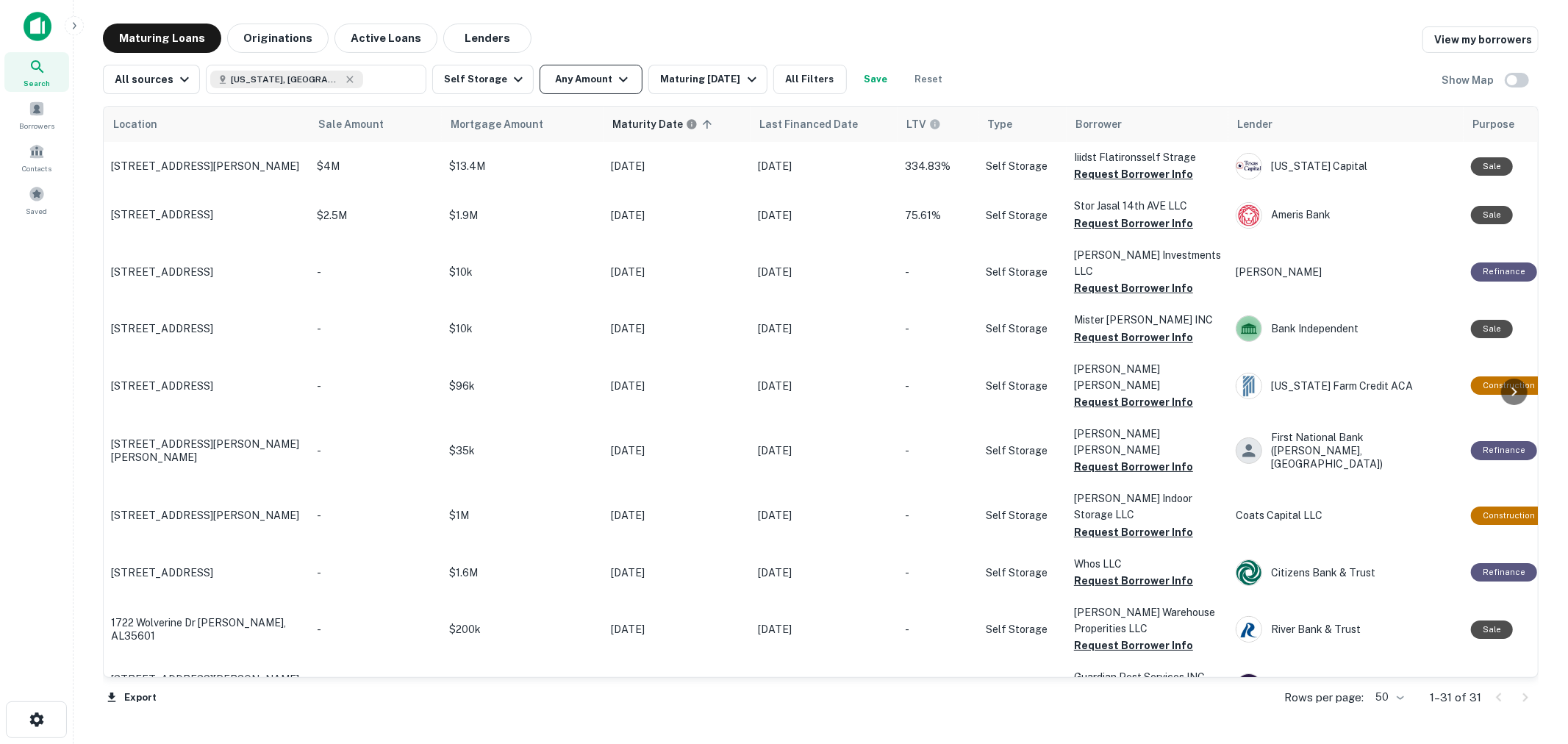
click at [592, 85] on button "Any Amount" at bounding box center [590, 79] width 103 height 29
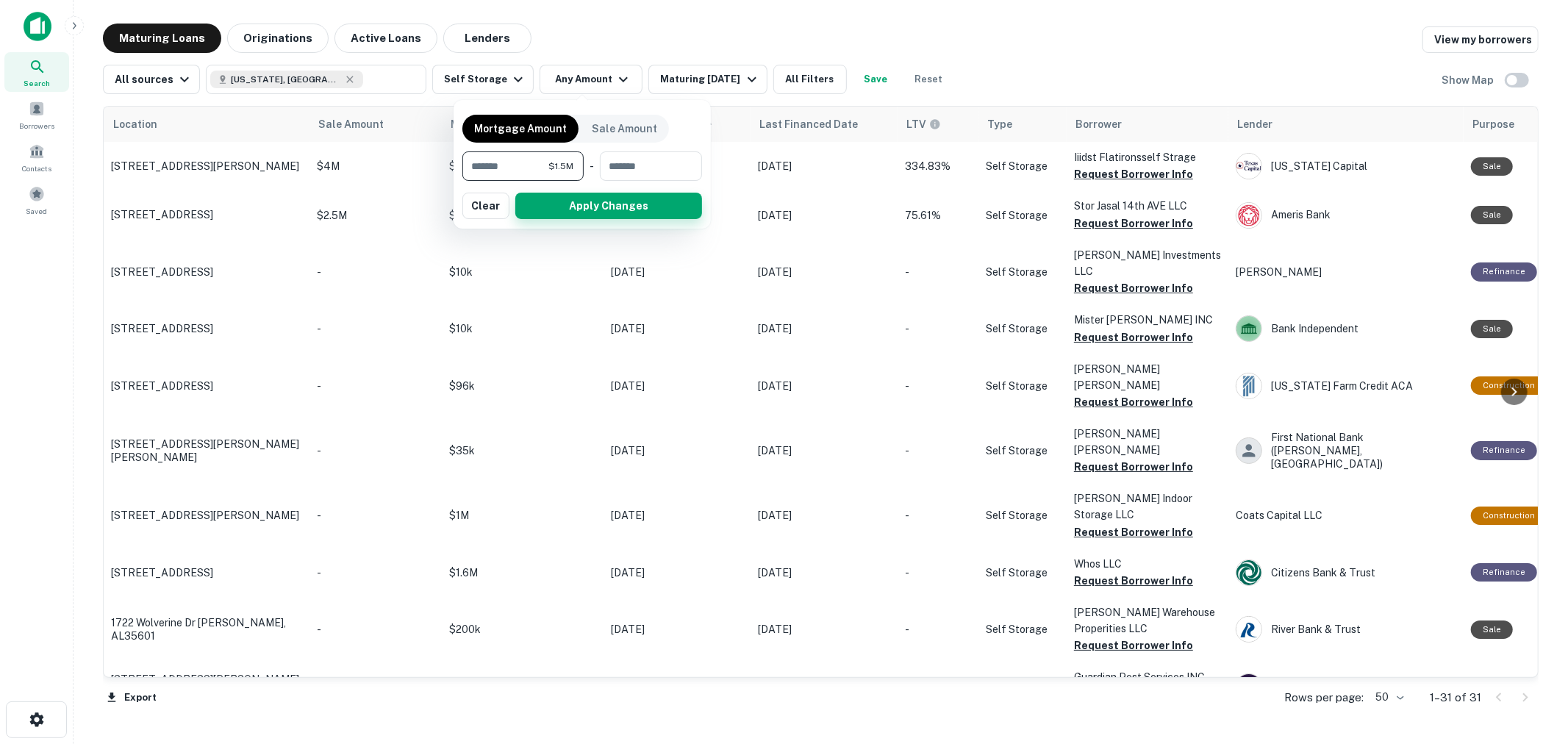
type input "*******"
click at [586, 208] on button "Apply Changes" at bounding box center [608, 205] width 186 height 27
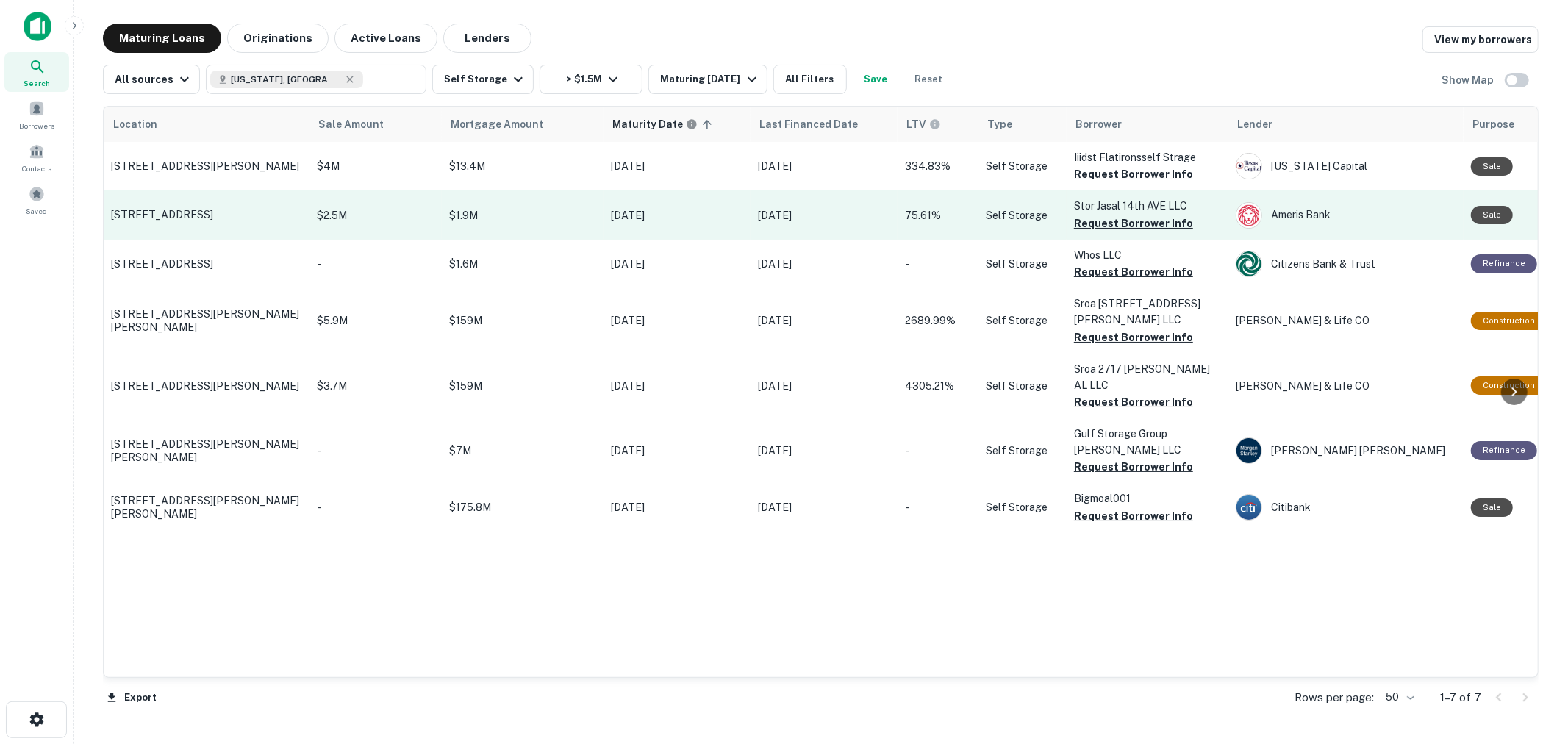
click at [1136, 208] on p "Stor Jasal 14th AVE LLC" at bounding box center [1146, 205] width 147 height 16
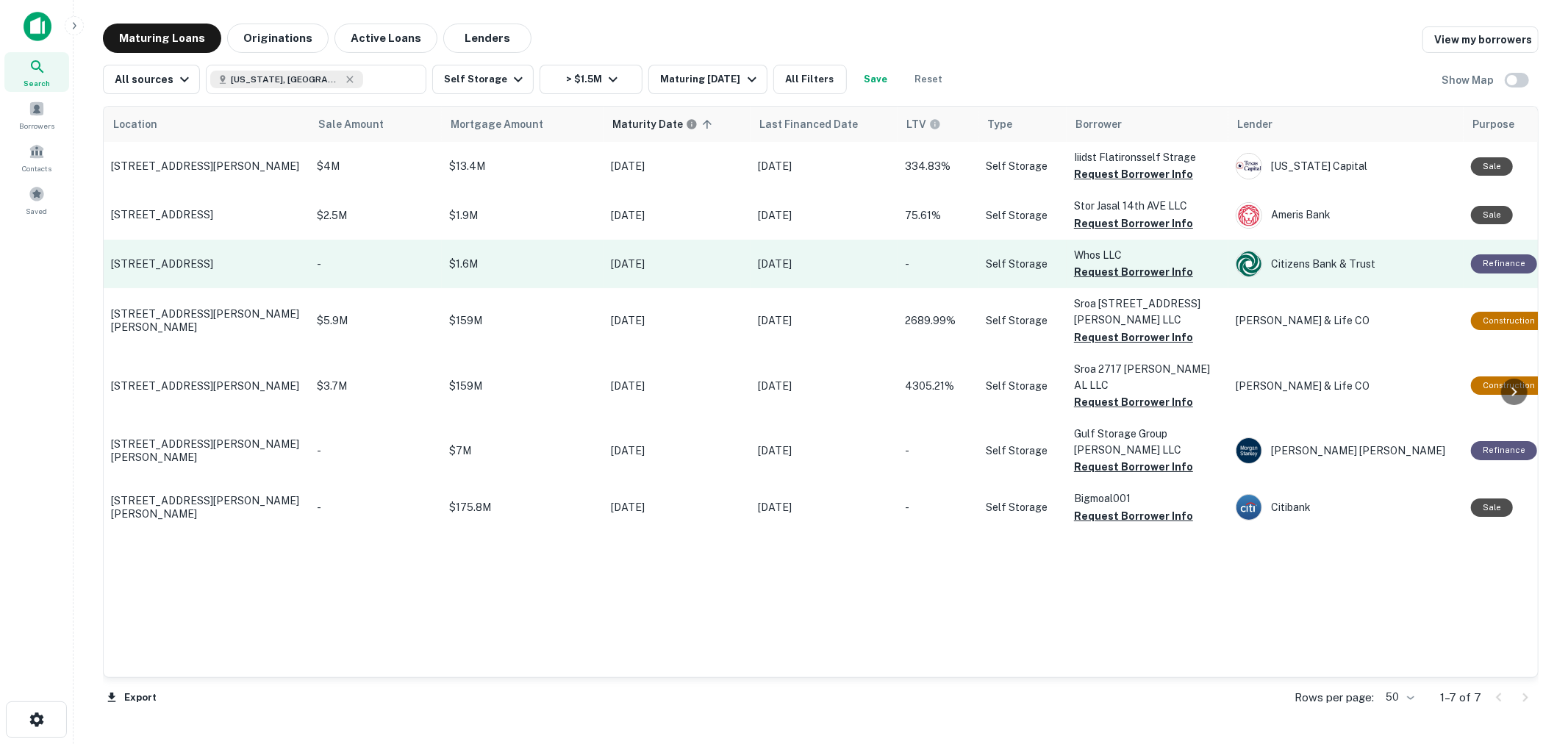
drag, startPoint x: 1121, startPoint y: 218, endPoint x: 1114, endPoint y: 250, distance: 32.8
click at [1121, 219] on button "Request Borrower Info" at bounding box center [1132, 223] width 119 height 18
click at [1103, 272] on button "Request Borrower Info" at bounding box center [1132, 272] width 119 height 18
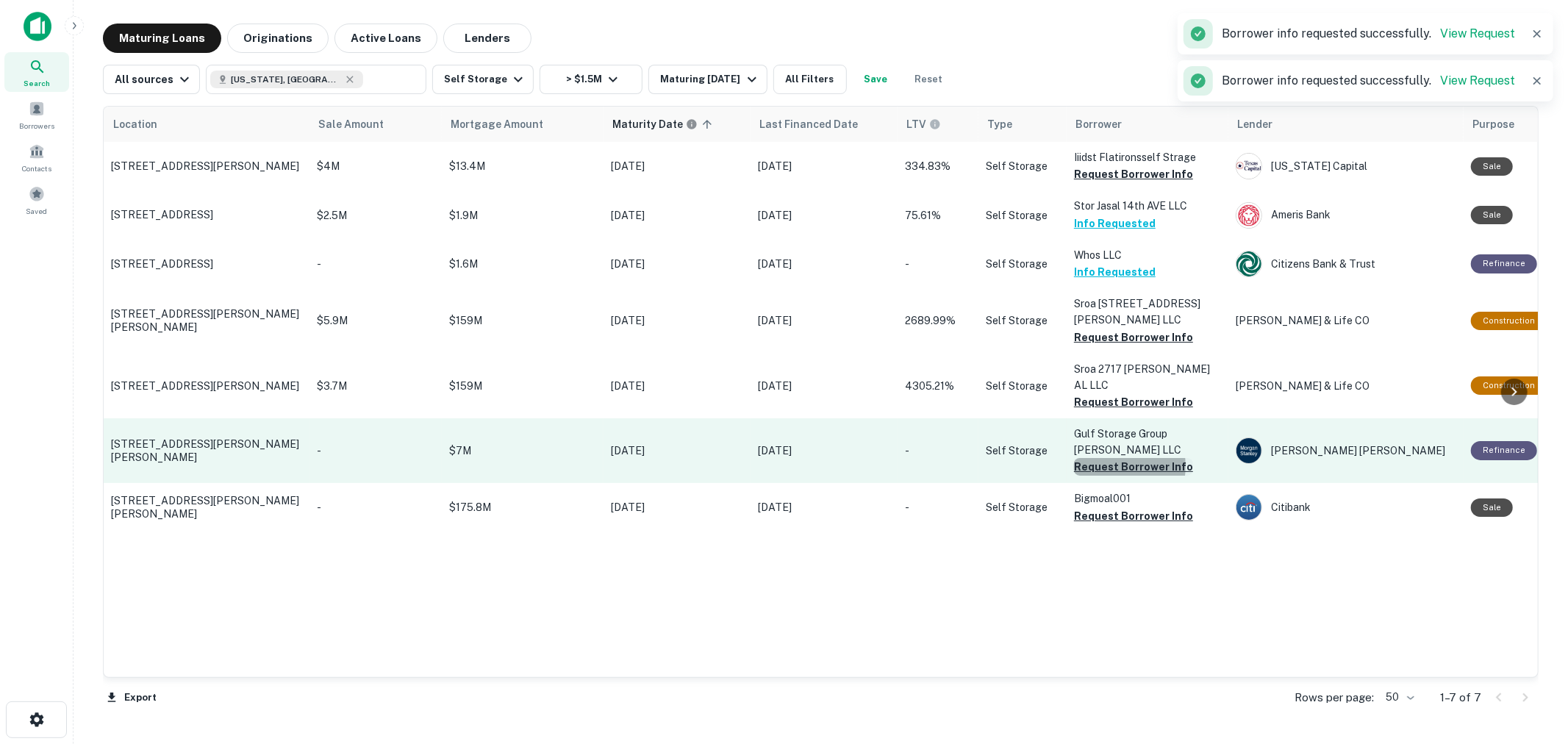
click at [1106, 458] on button "Request Borrower Info" at bounding box center [1132, 467] width 119 height 18
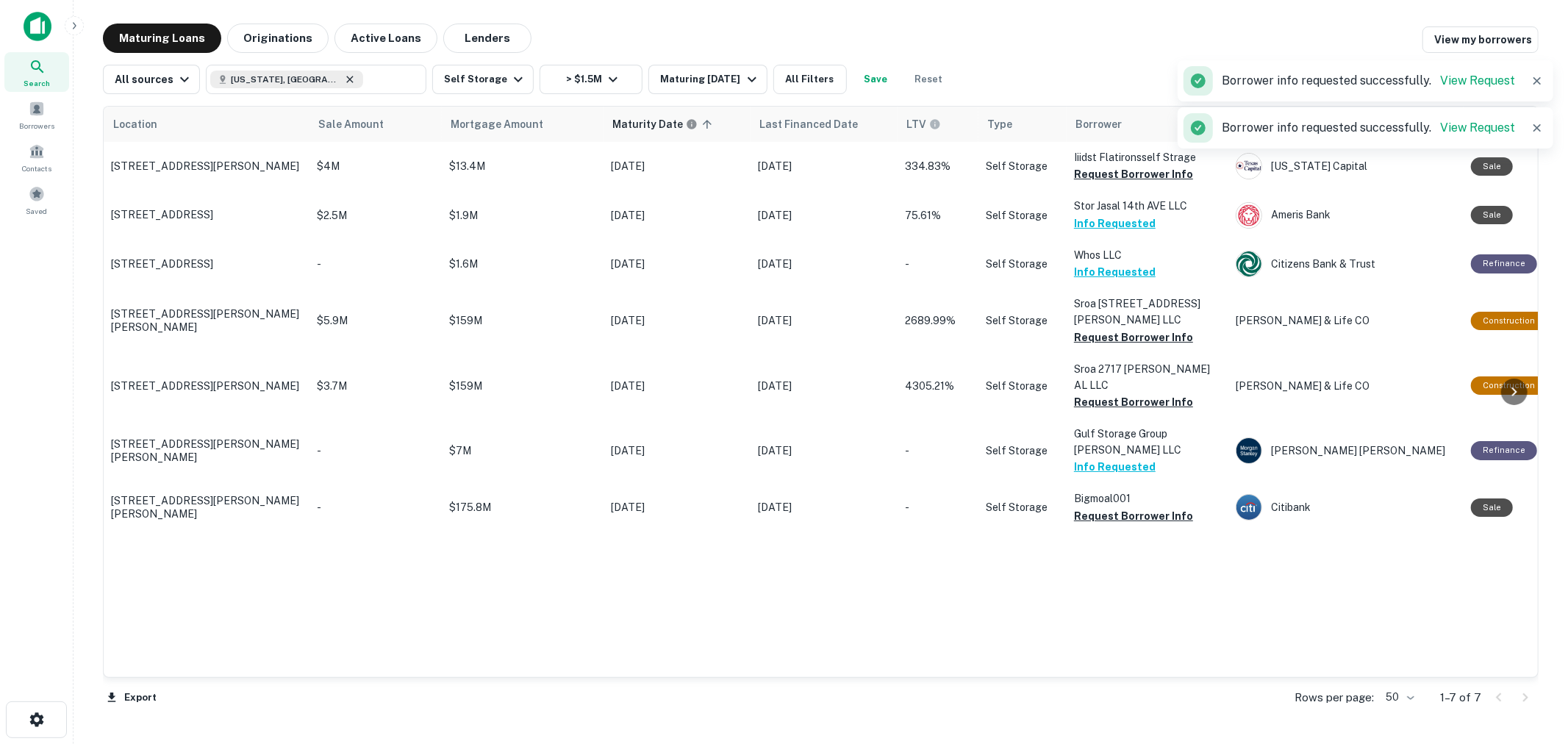
click at [344, 81] on icon at bounding box center [350, 80] width 12 height 12
type input "**********"
click at [363, 81] on input "**********" at bounding box center [391, 79] width 57 height 21
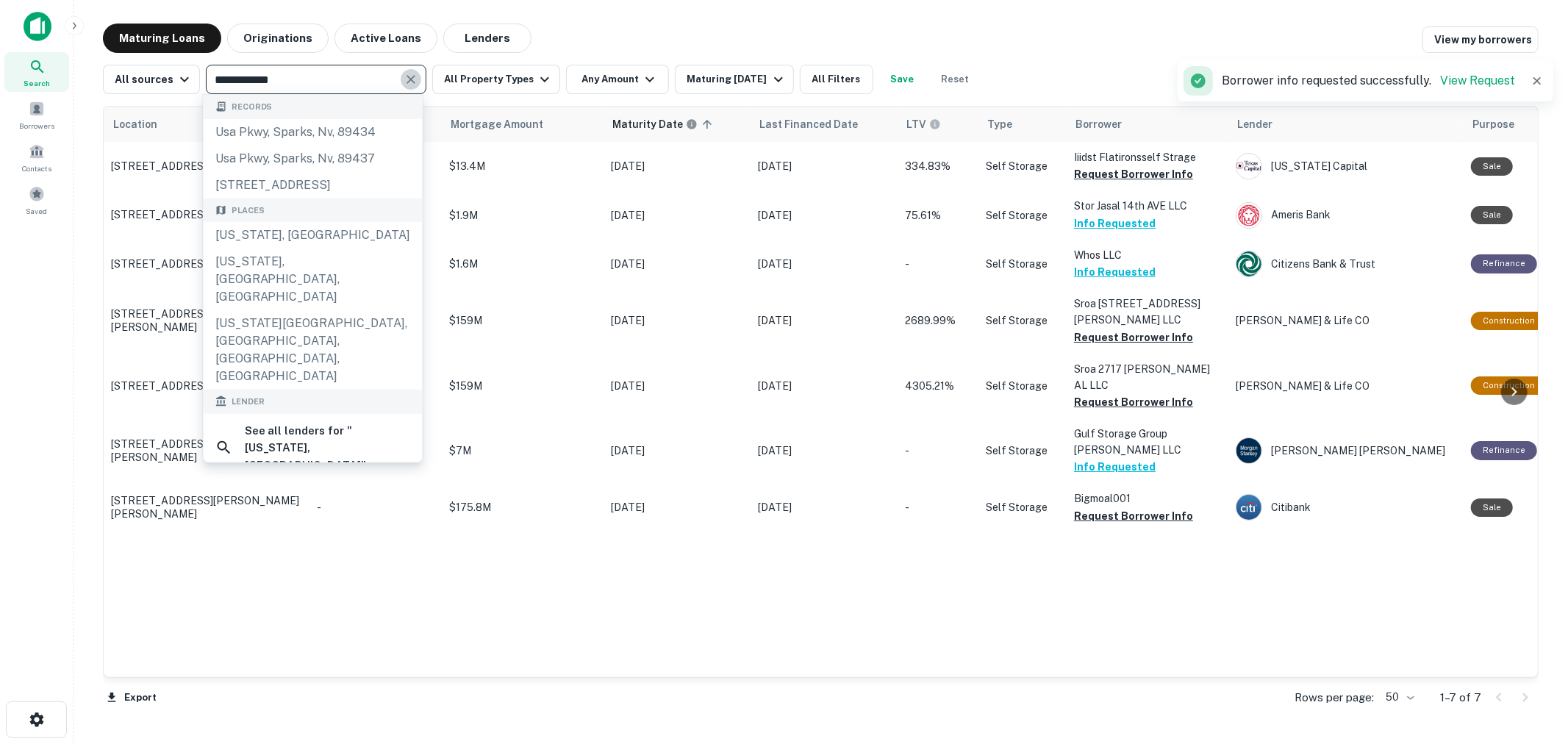
click at [405, 86] on icon "Clear" at bounding box center [411, 79] width 15 height 15
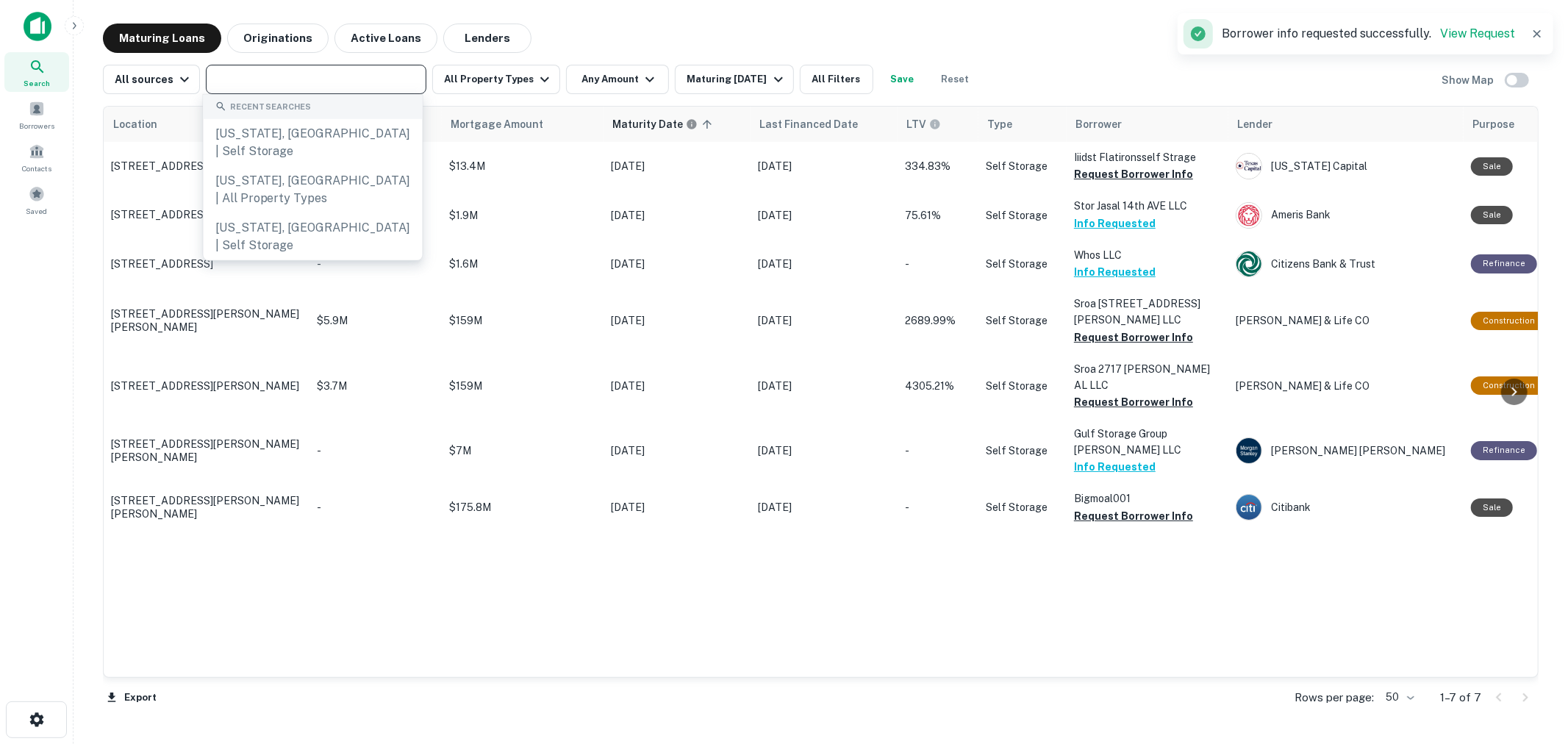
click at [332, 85] on input "text" at bounding box center [315, 79] width 209 height 21
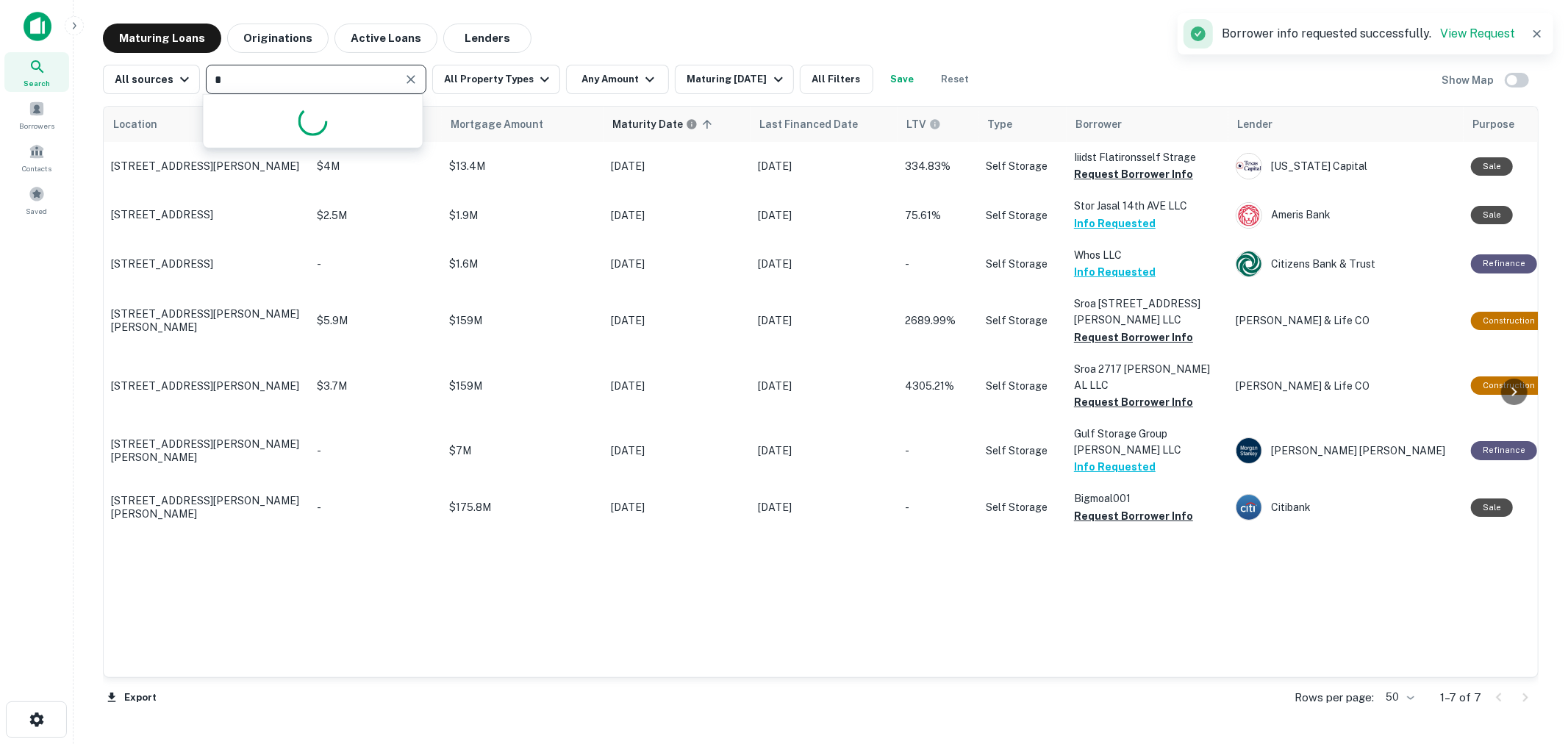
type input "**"
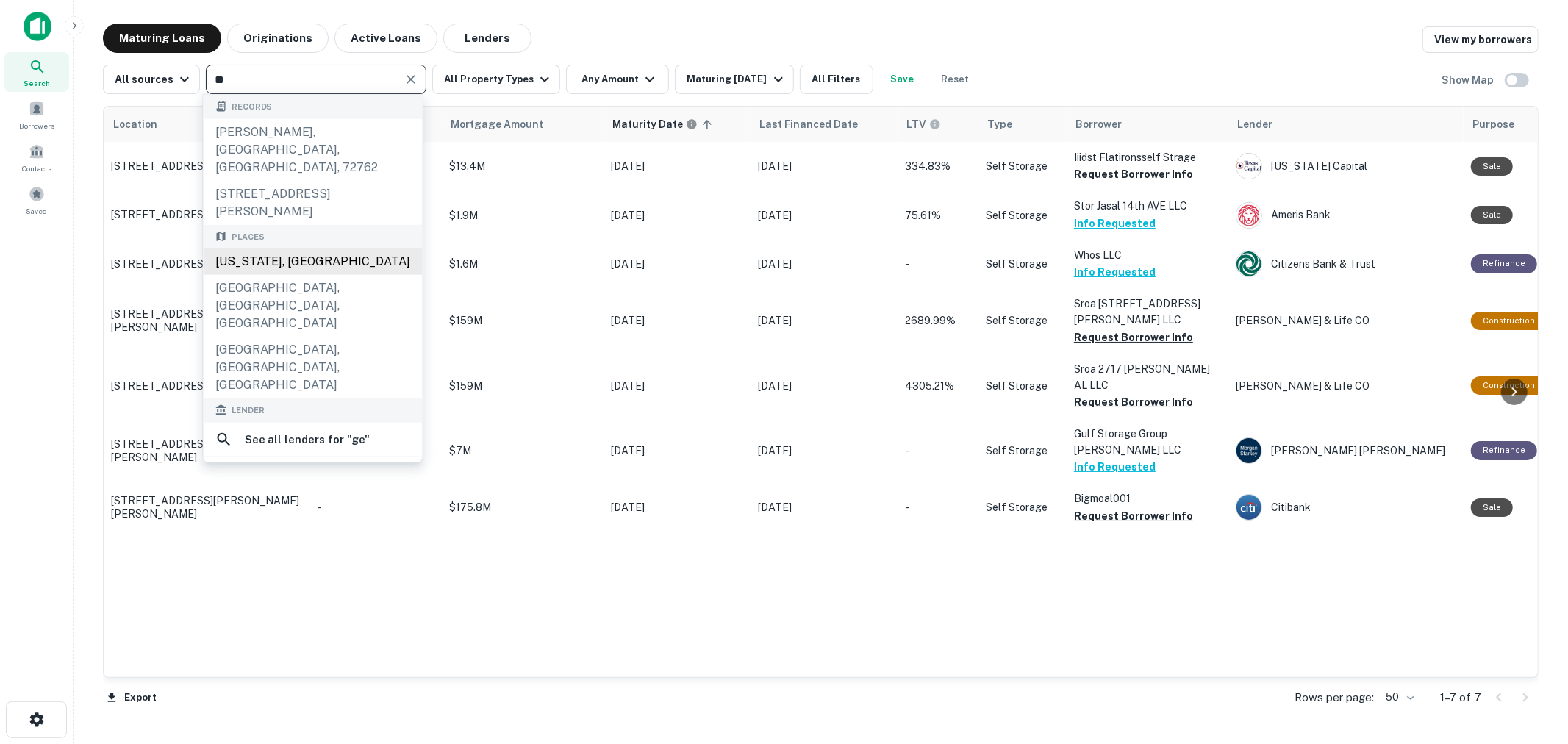
click at [299, 252] on div "Georgia, USA" at bounding box center [313, 261] width 219 height 27
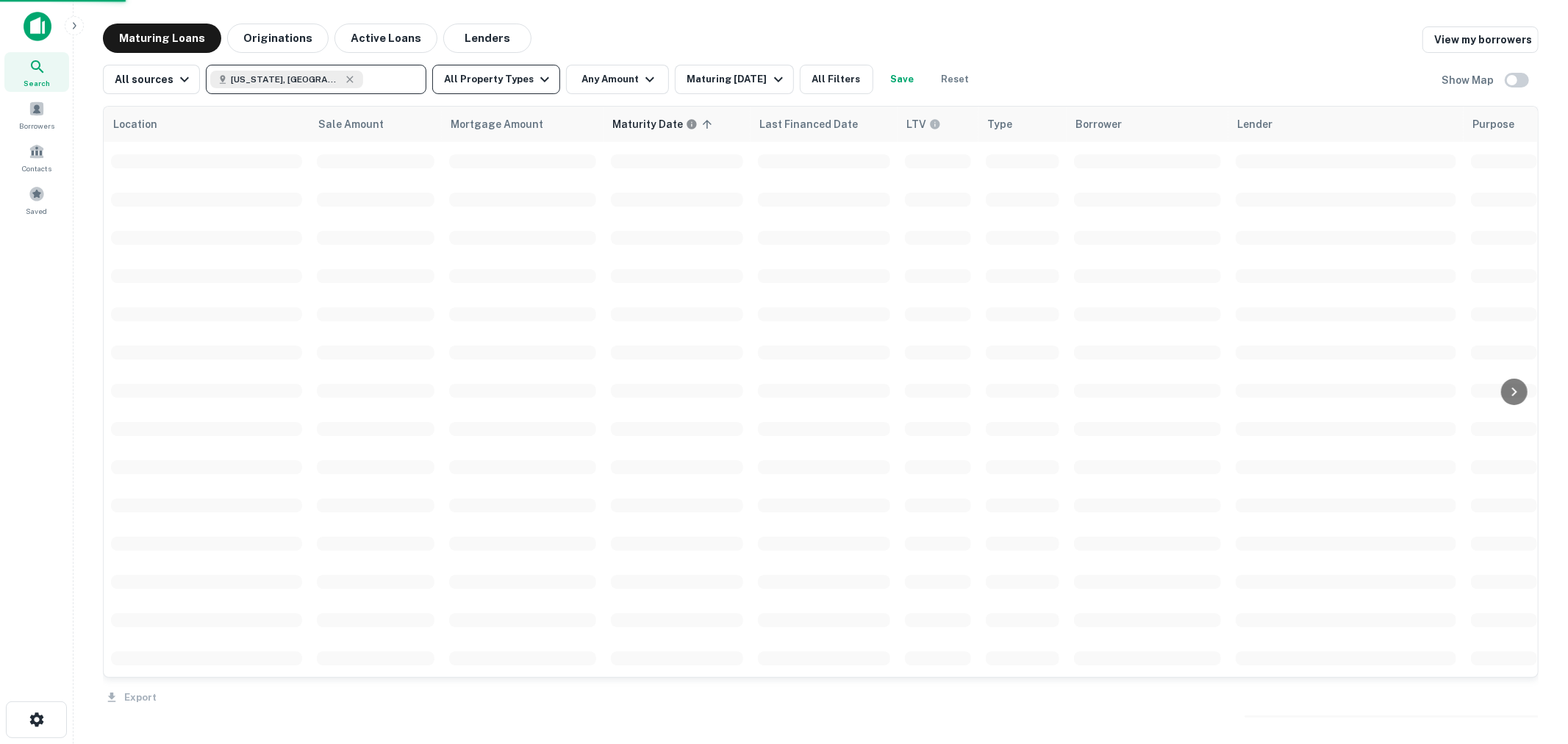
click at [488, 75] on button "All Property Types" at bounding box center [496, 79] width 128 height 29
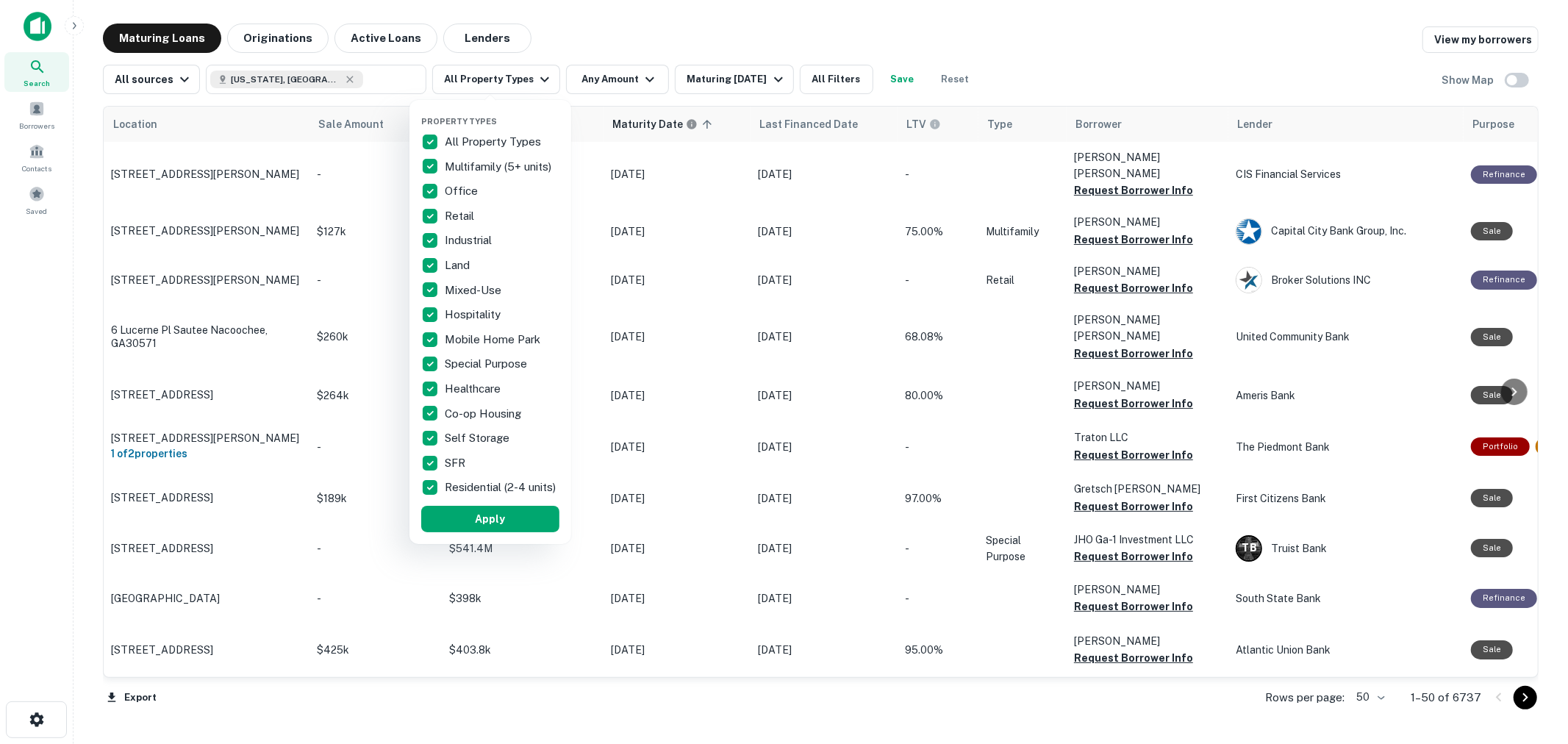
click at [470, 137] on p "All Property Types" at bounding box center [494, 142] width 100 height 18
click at [474, 440] on p "Self Storage" at bounding box center [478, 439] width 68 height 18
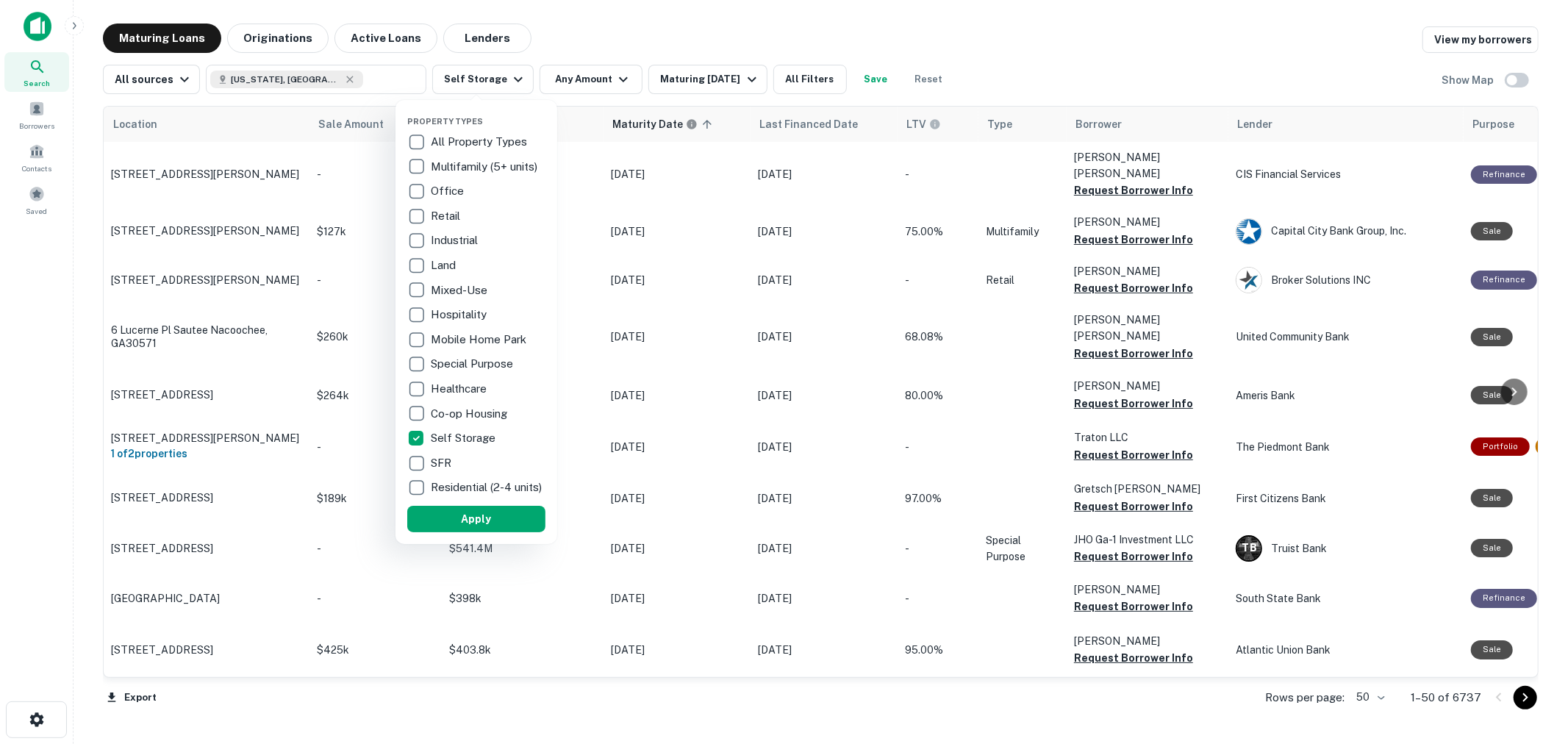
drag, startPoint x: 461, startPoint y: 526, endPoint x: 580, endPoint y: 74, distance: 467.4
click at [461, 519] on button "Apply" at bounding box center [475, 519] width 139 height 27
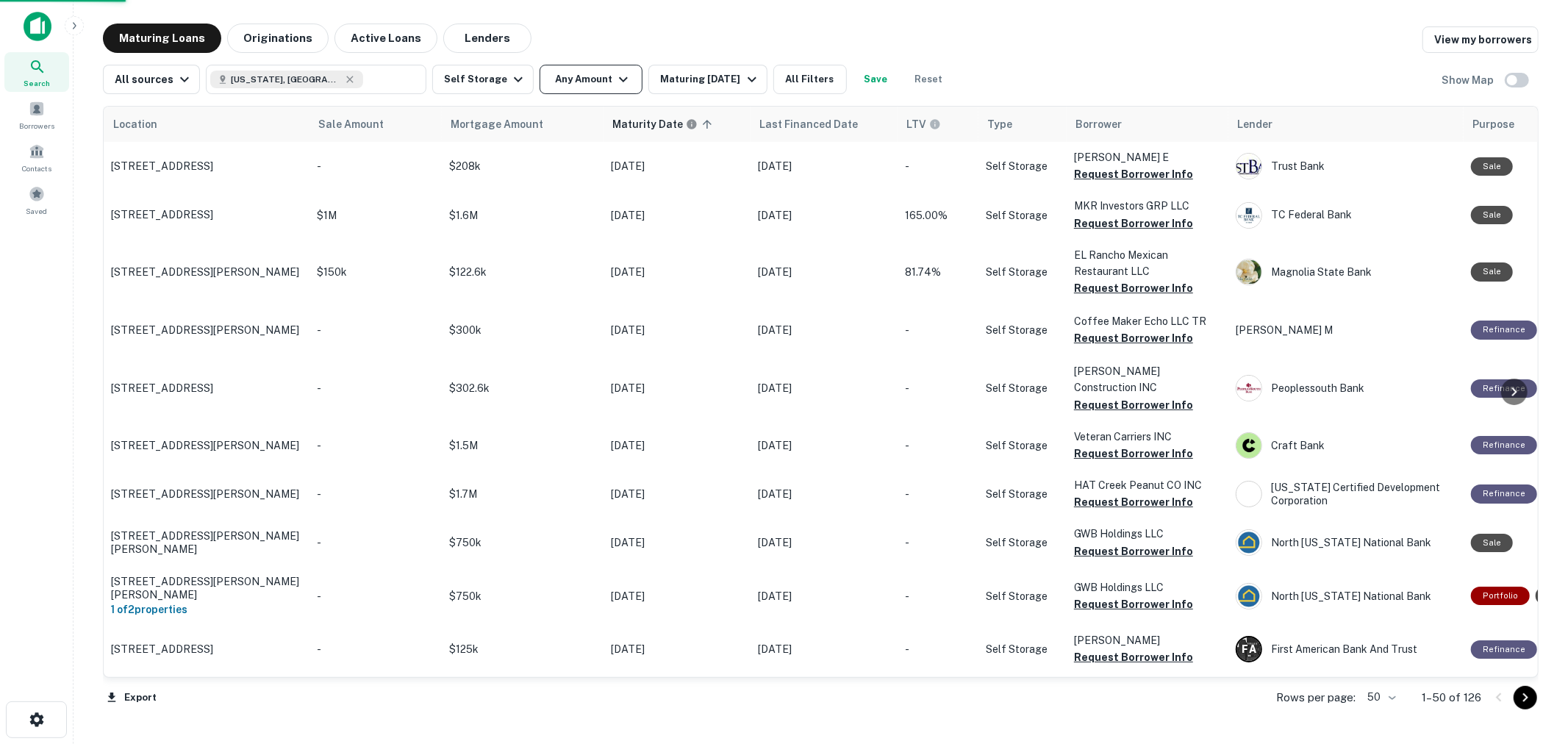
click at [580, 83] on button "Any Amount" at bounding box center [590, 79] width 103 height 29
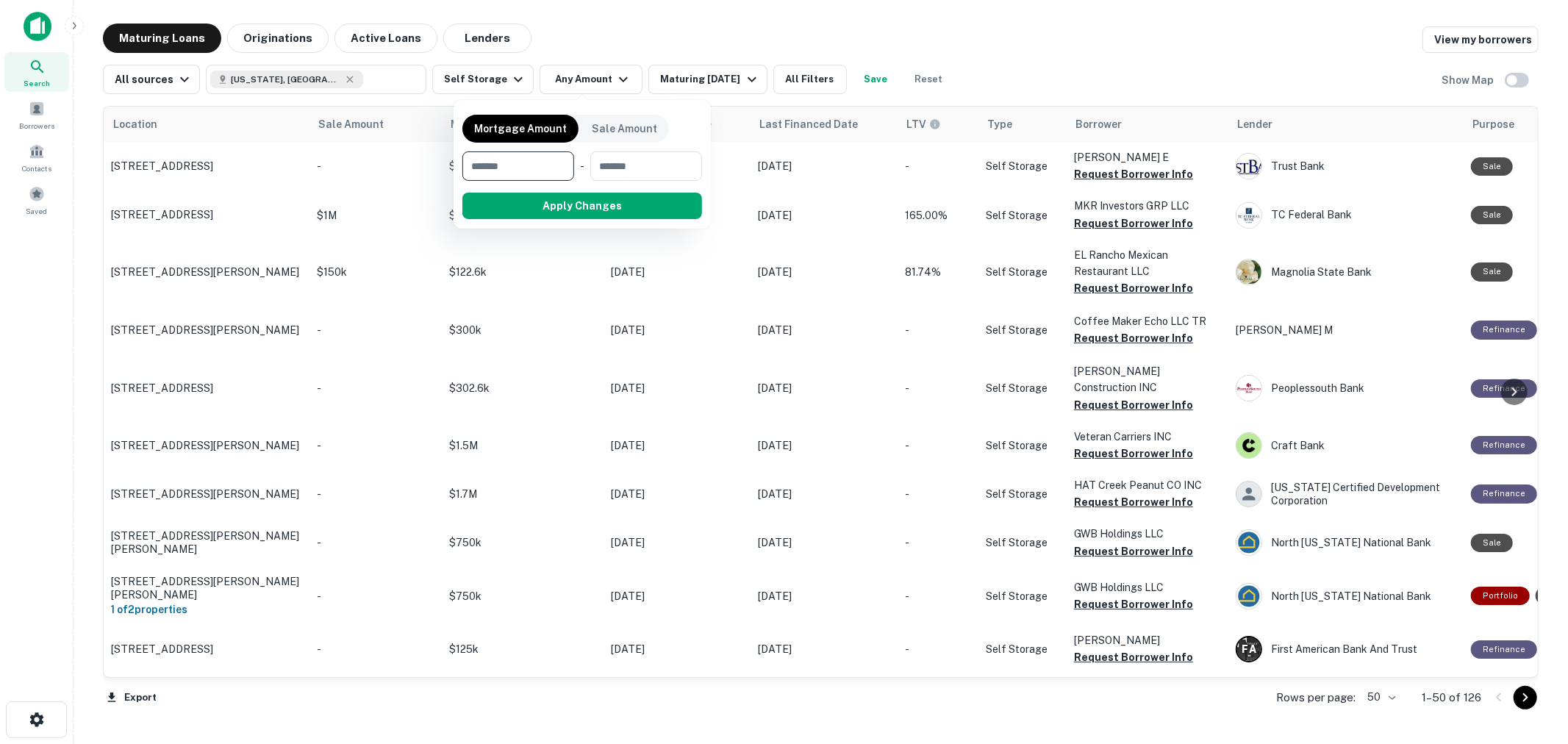
type input "*"
type input "*******"
click at [578, 199] on button "Apply Changes" at bounding box center [608, 205] width 186 height 27
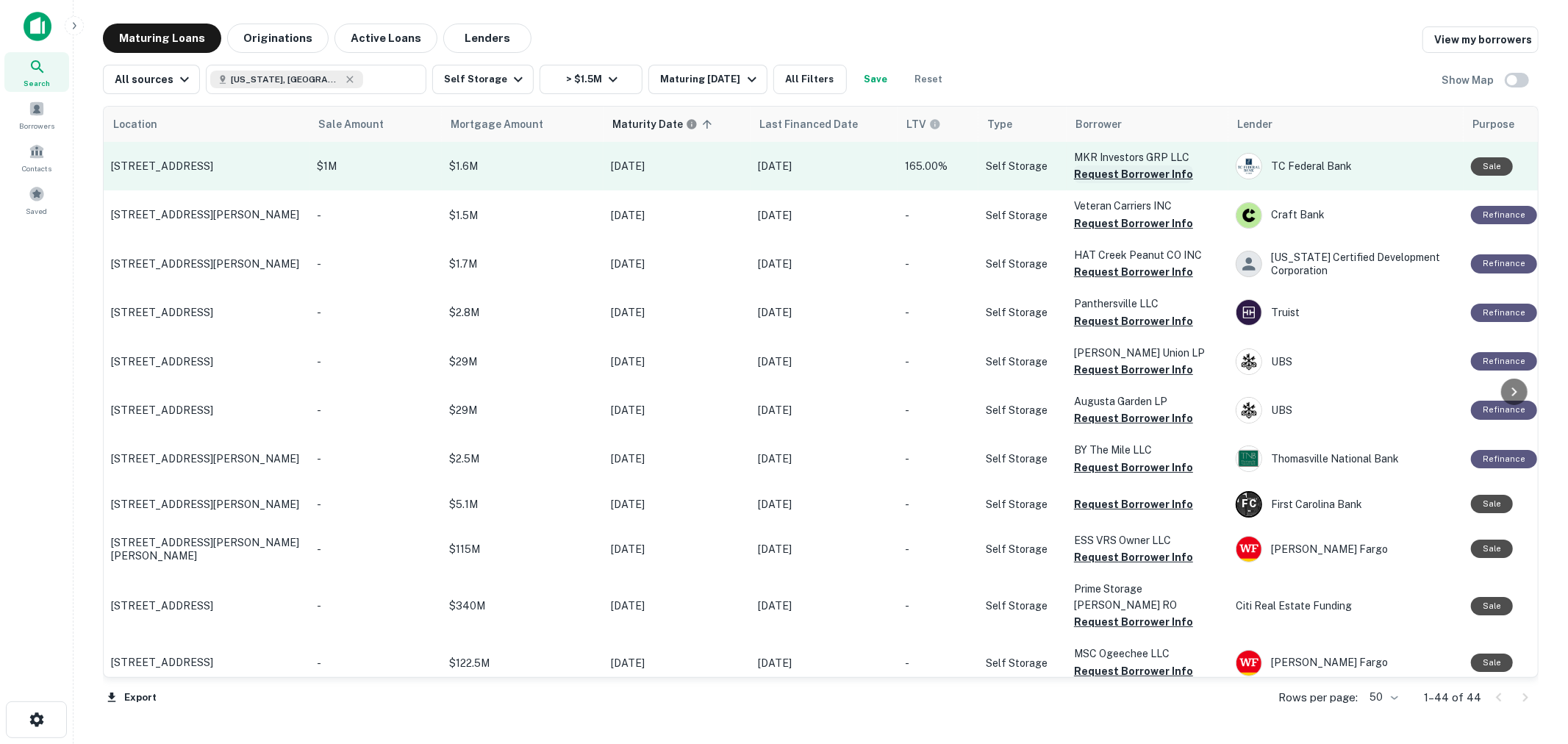
click at [1123, 177] on button "Request Borrower Info" at bounding box center [1132, 175] width 119 height 18
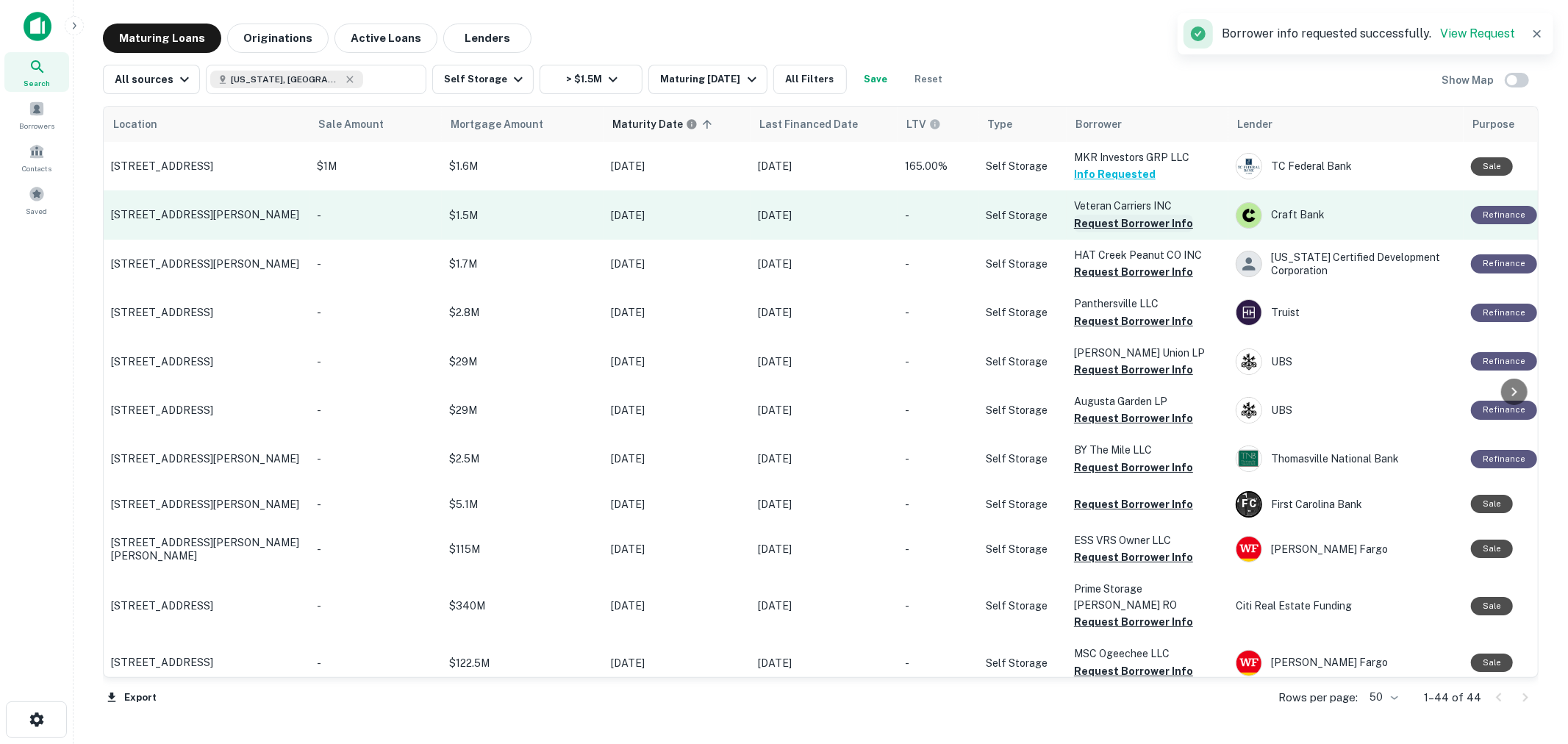
click at [1119, 221] on button "Request Borrower Info" at bounding box center [1132, 223] width 119 height 18
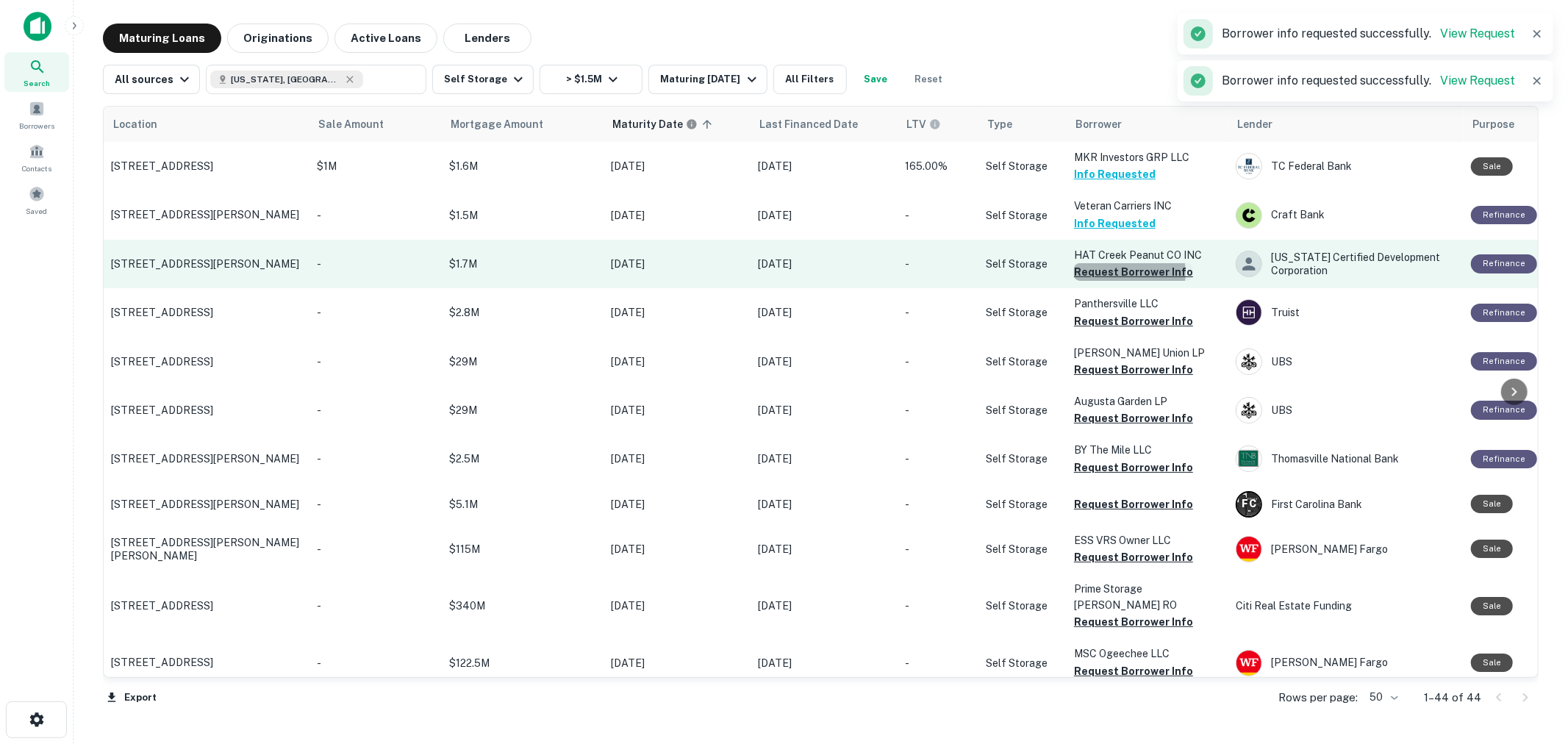
click at [1119, 272] on button "Request Borrower Info" at bounding box center [1132, 272] width 119 height 18
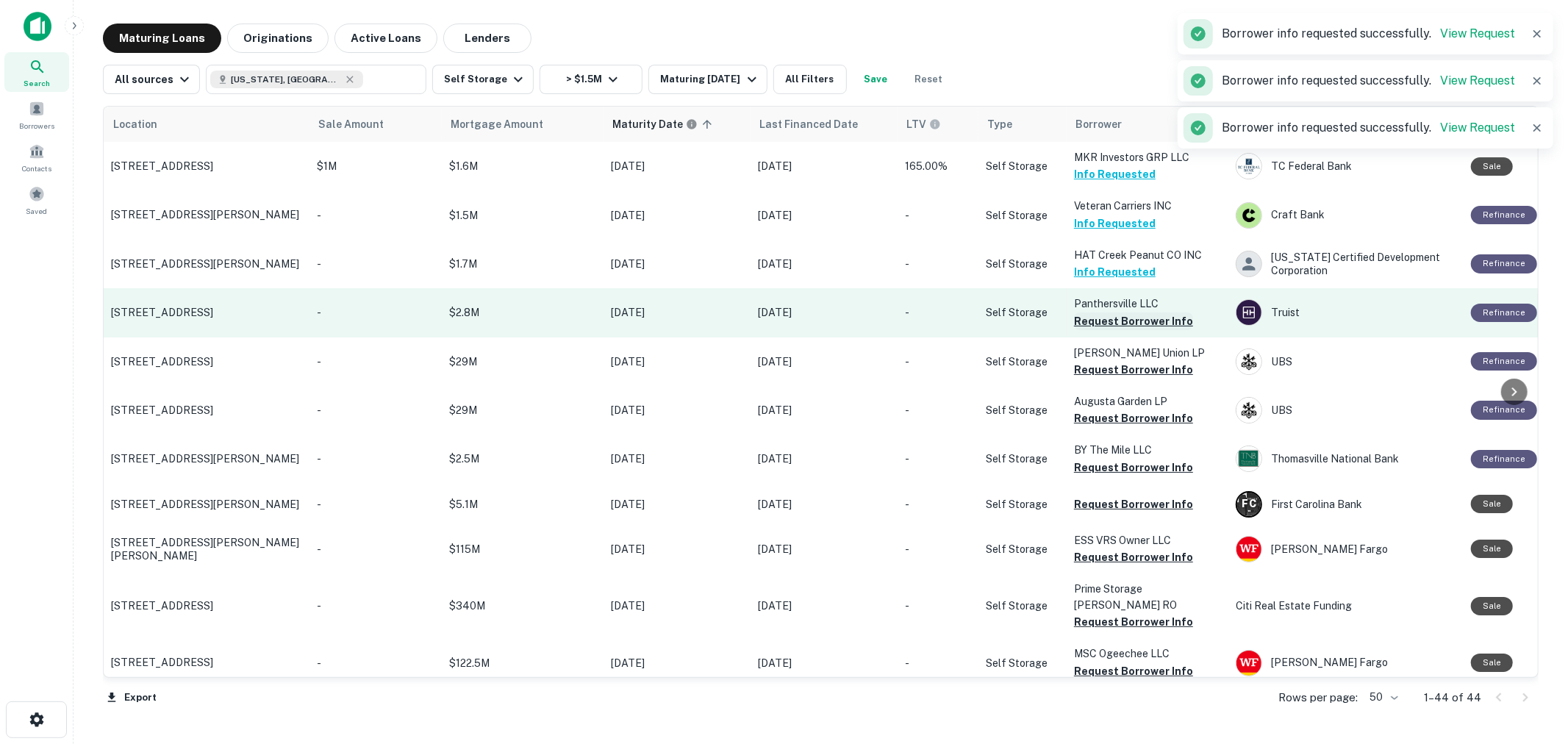
click at [1103, 318] on button "Request Borrower Info" at bounding box center [1132, 321] width 119 height 18
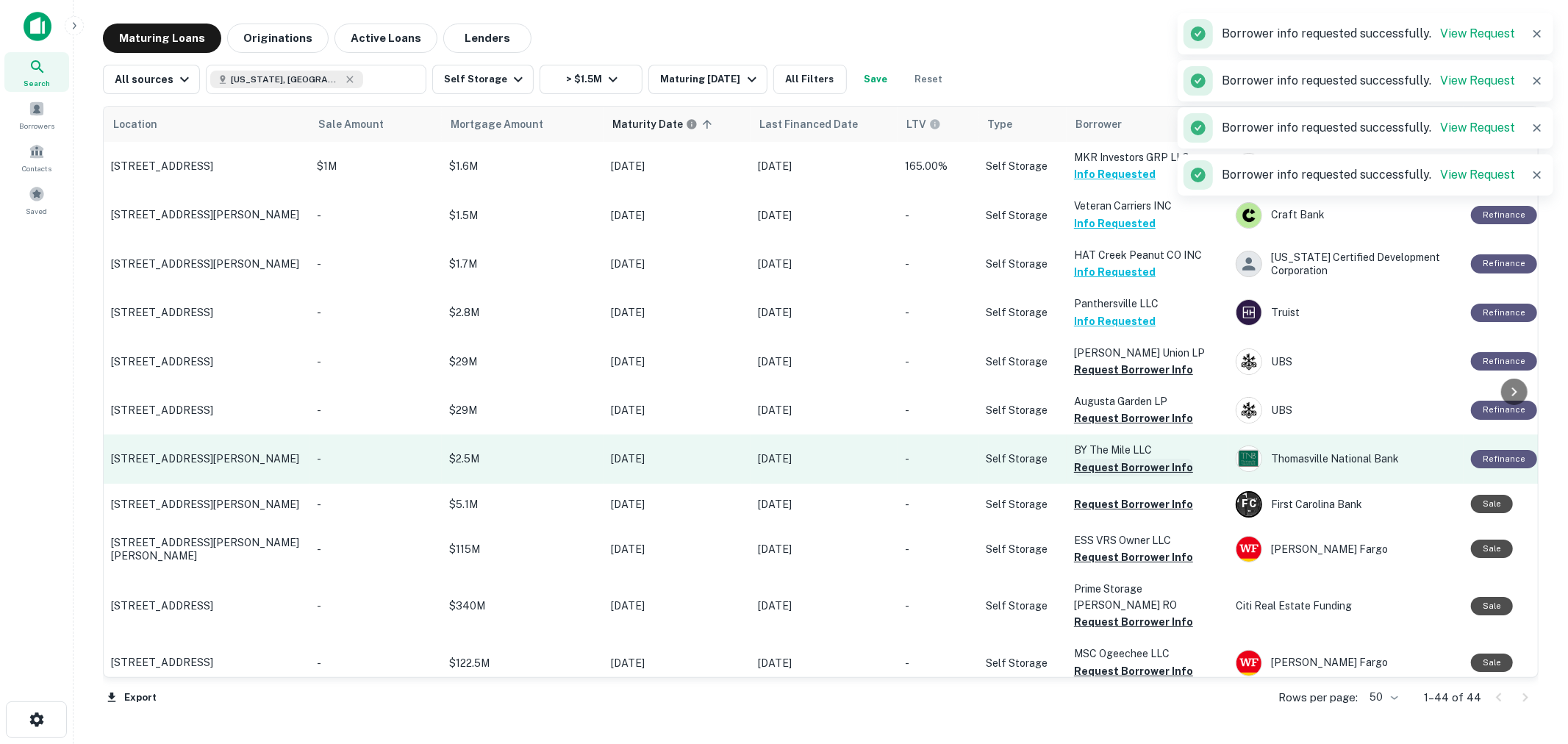
click at [1102, 468] on button "Request Borrower Info" at bounding box center [1132, 468] width 119 height 18
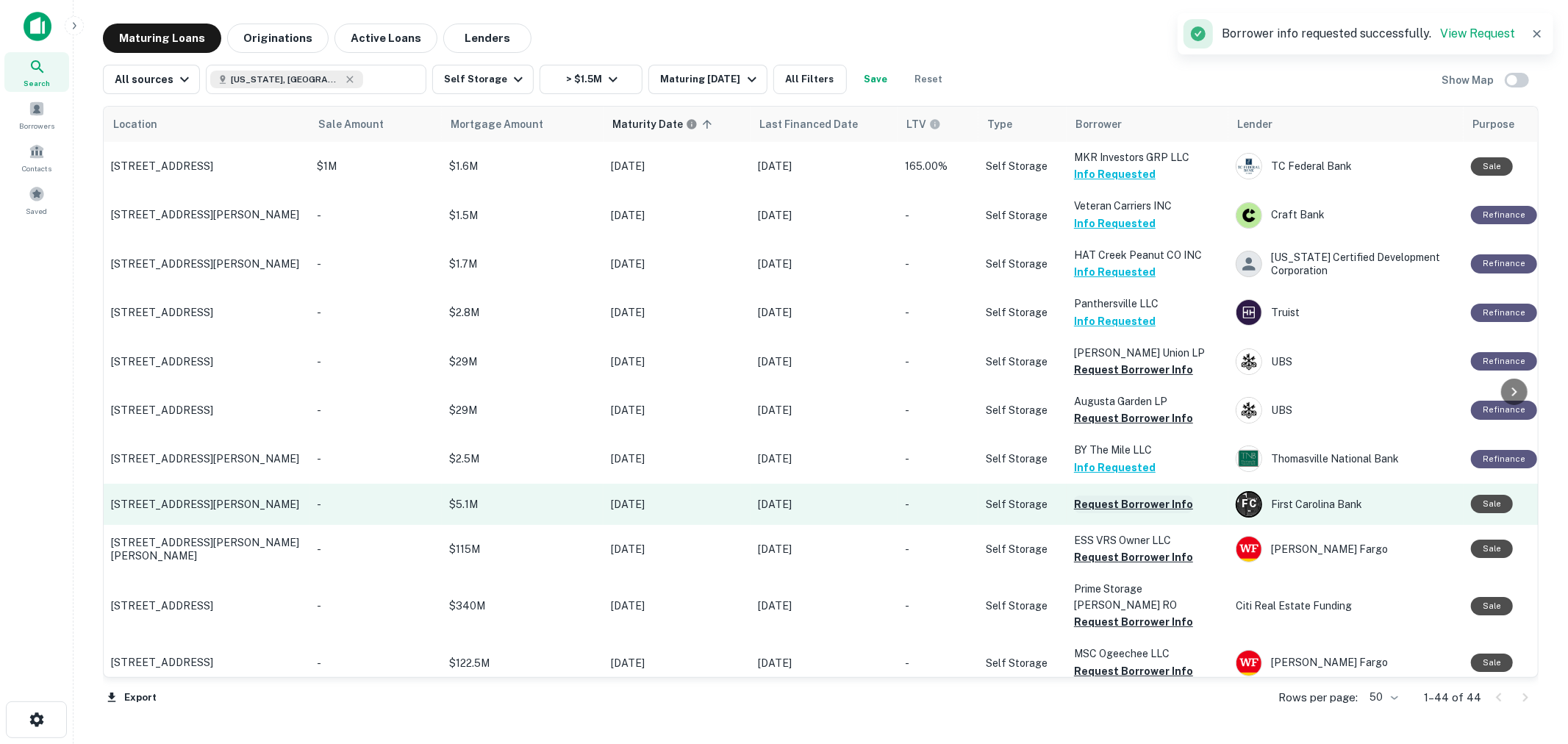
click at [1103, 496] on button "Request Borrower Info" at bounding box center [1132, 505] width 119 height 18
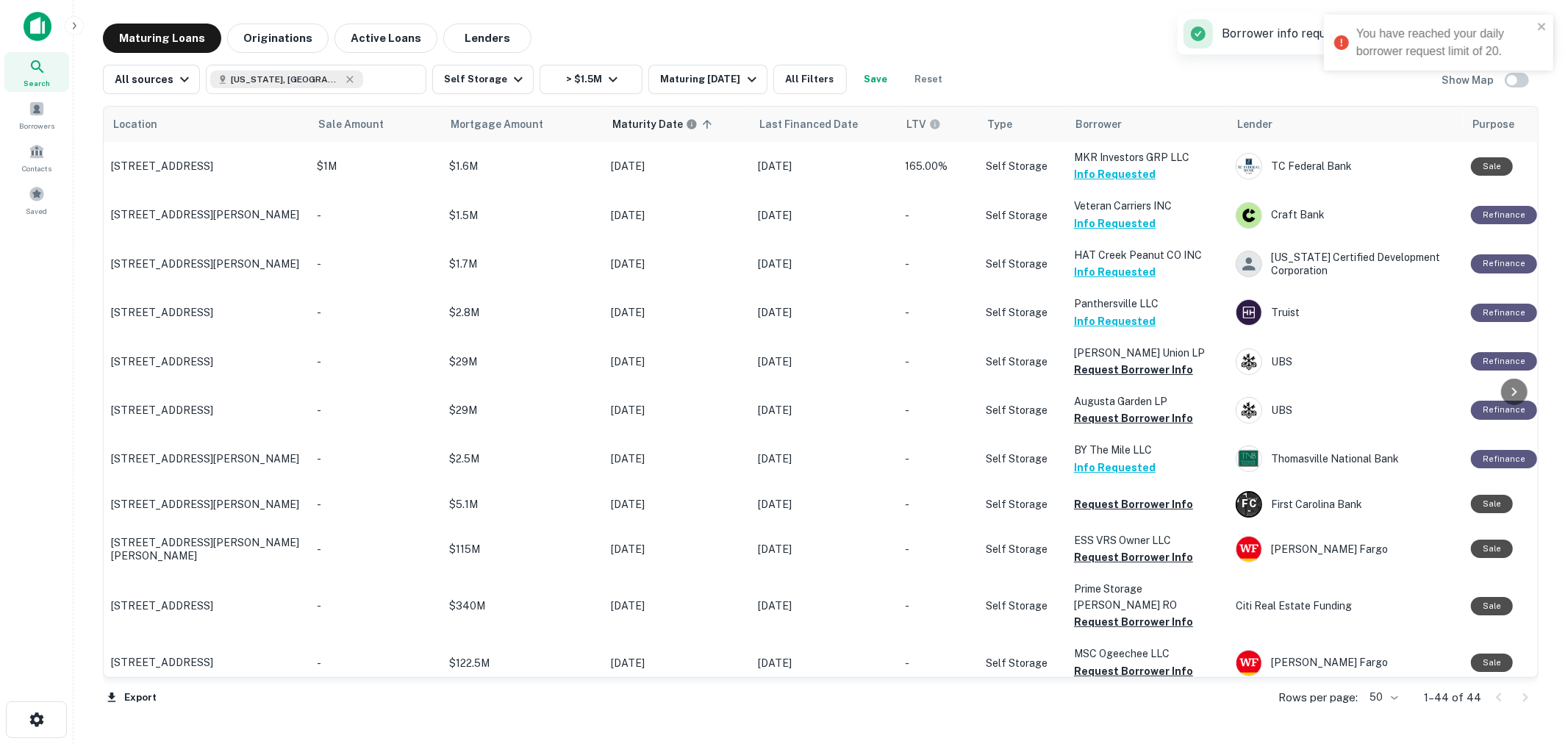
scroll to position [326, 0]
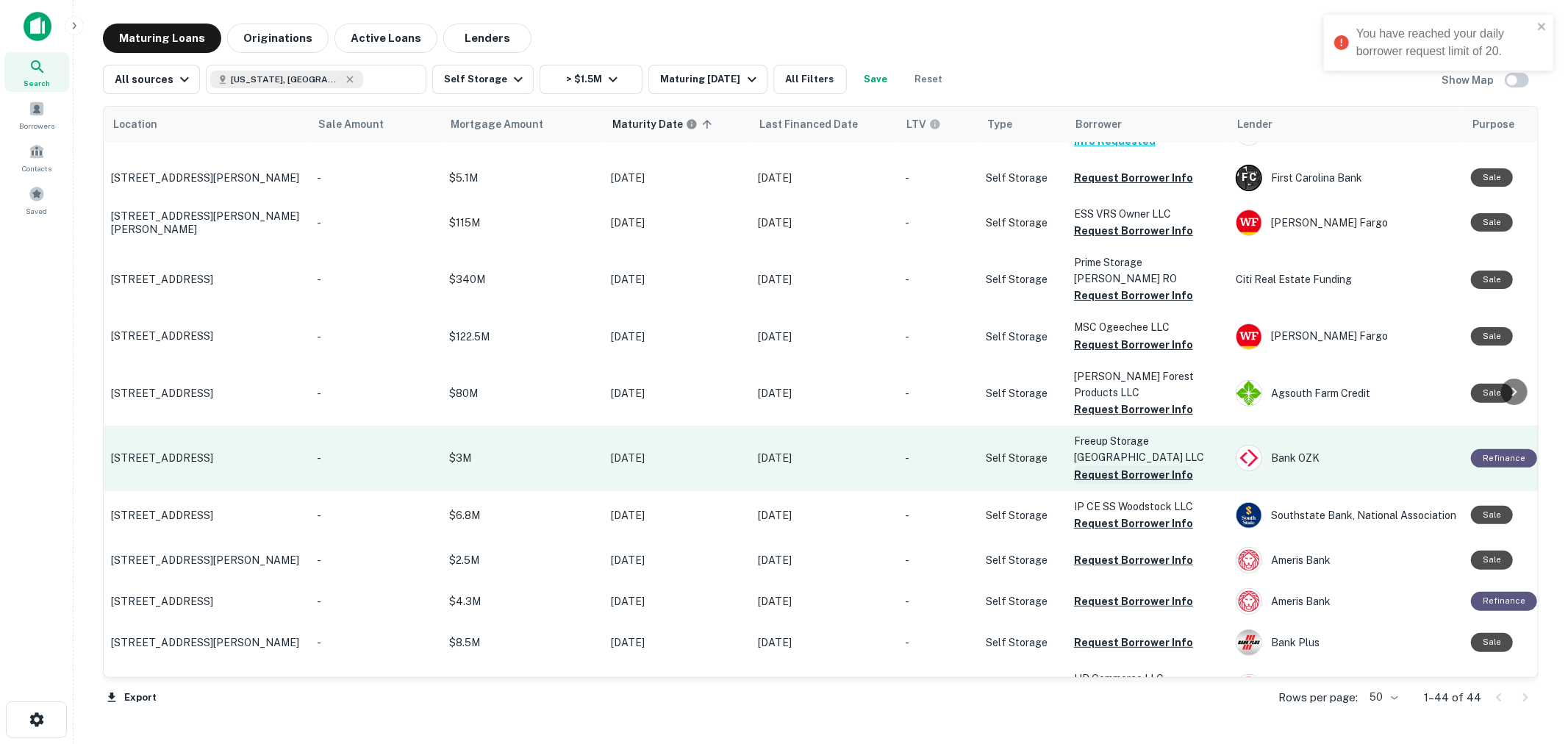
click at [1141, 466] on button "Request Borrower Info" at bounding box center [1132, 475] width 119 height 18
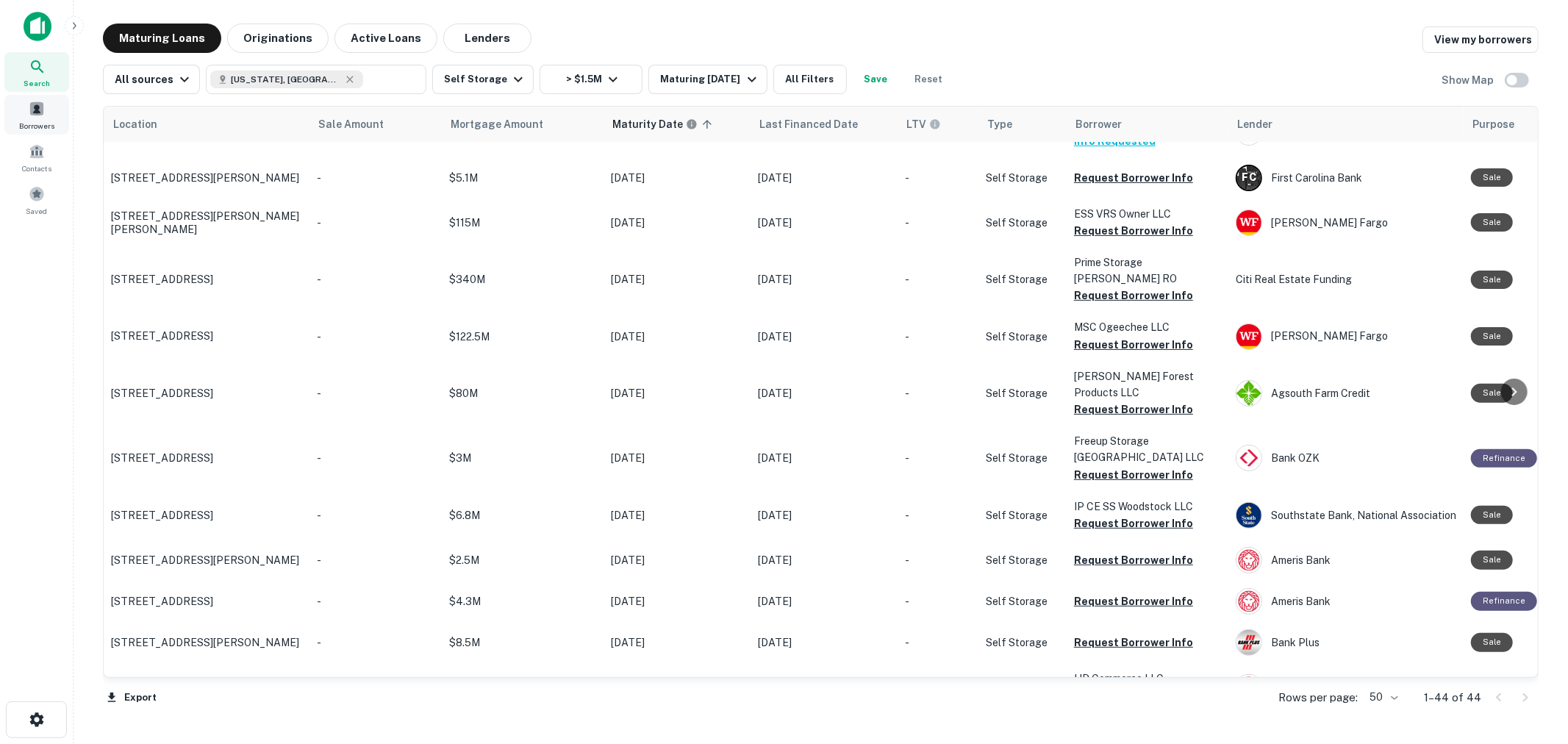
click at [49, 116] on div "Borrowers" at bounding box center [36, 115] width 65 height 40
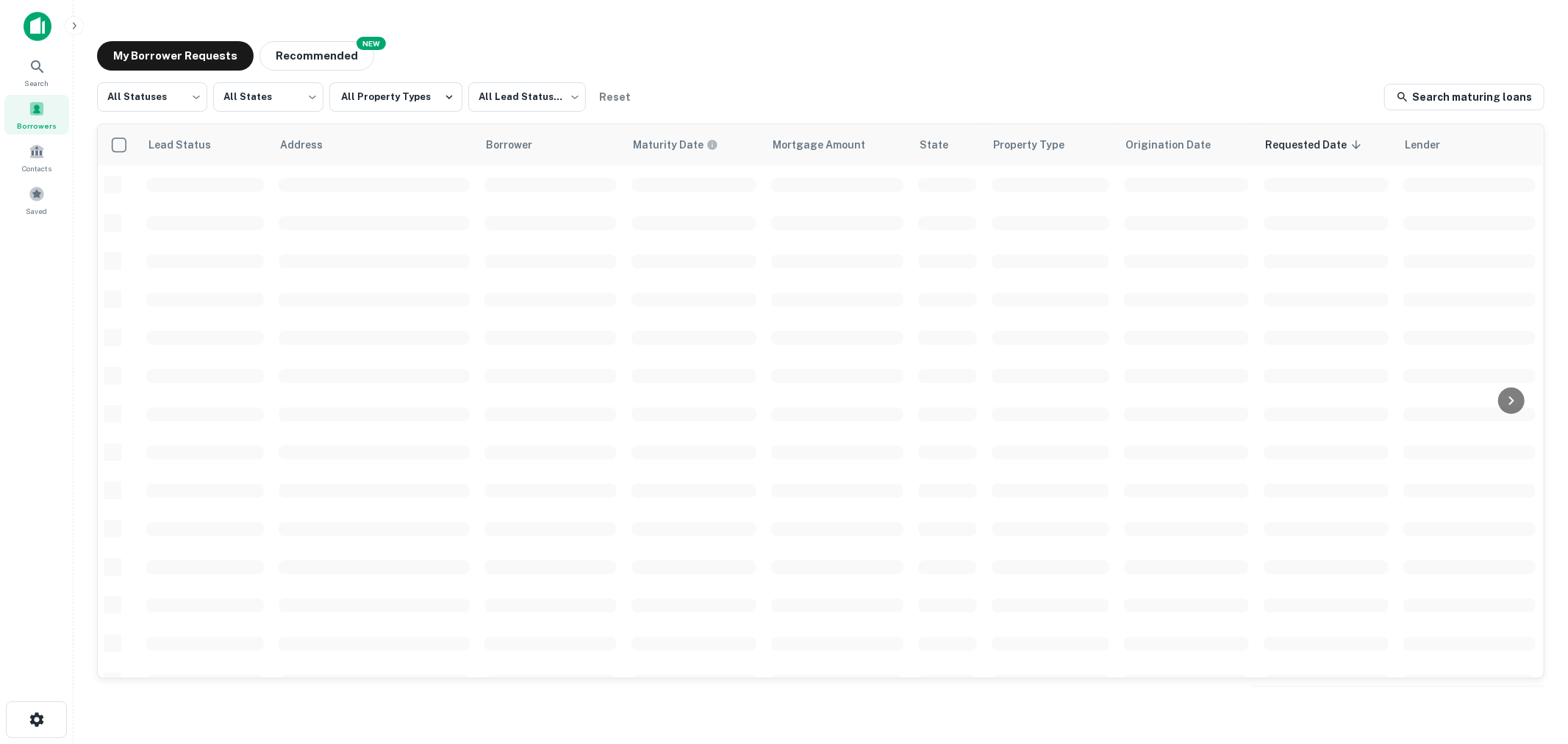
scroll to position [320, 0]
click at [414, 109] on button "All Property Types" at bounding box center [395, 97] width 133 height 29
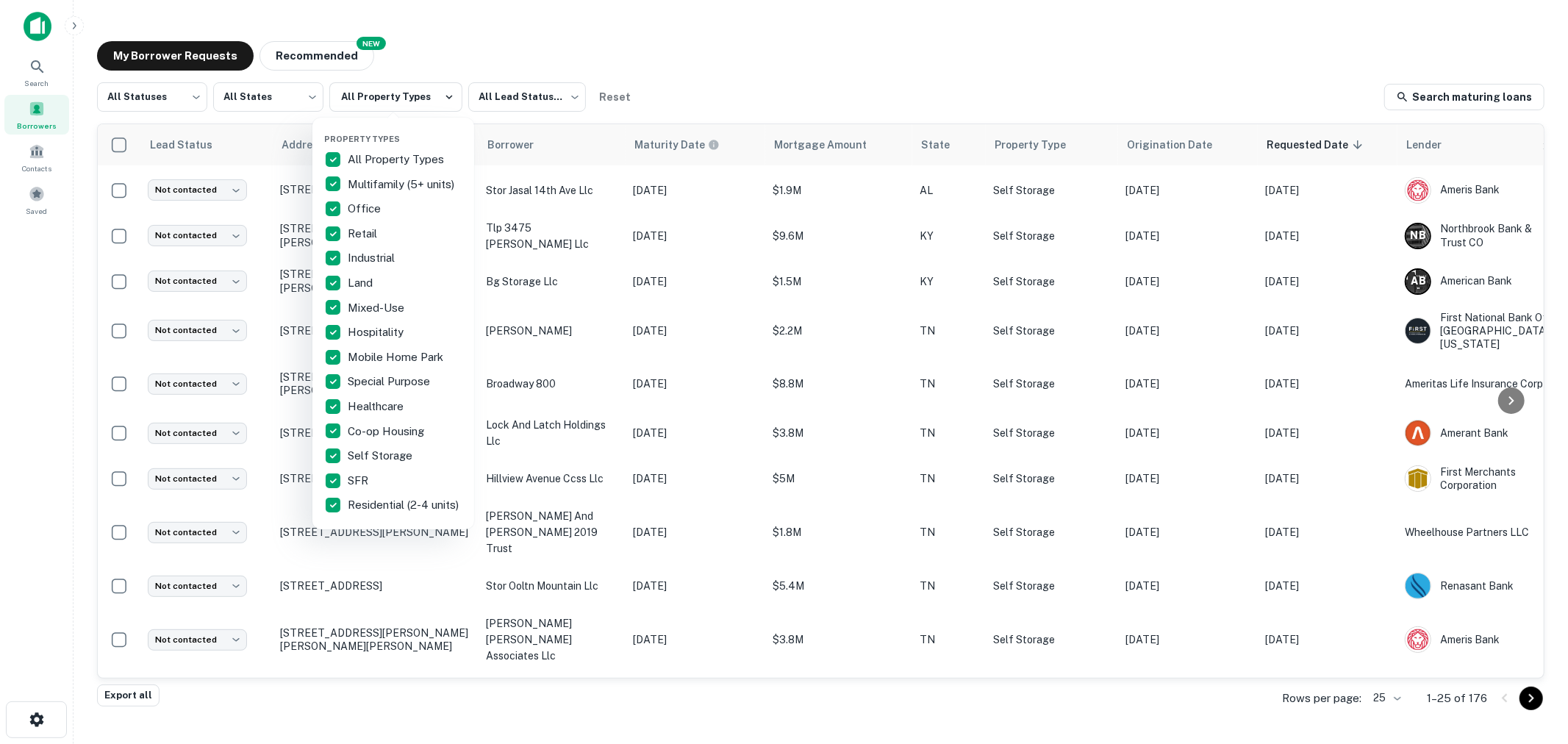
click at [392, 162] on p "All Property Types" at bounding box center [398, 160] width 100 height 18
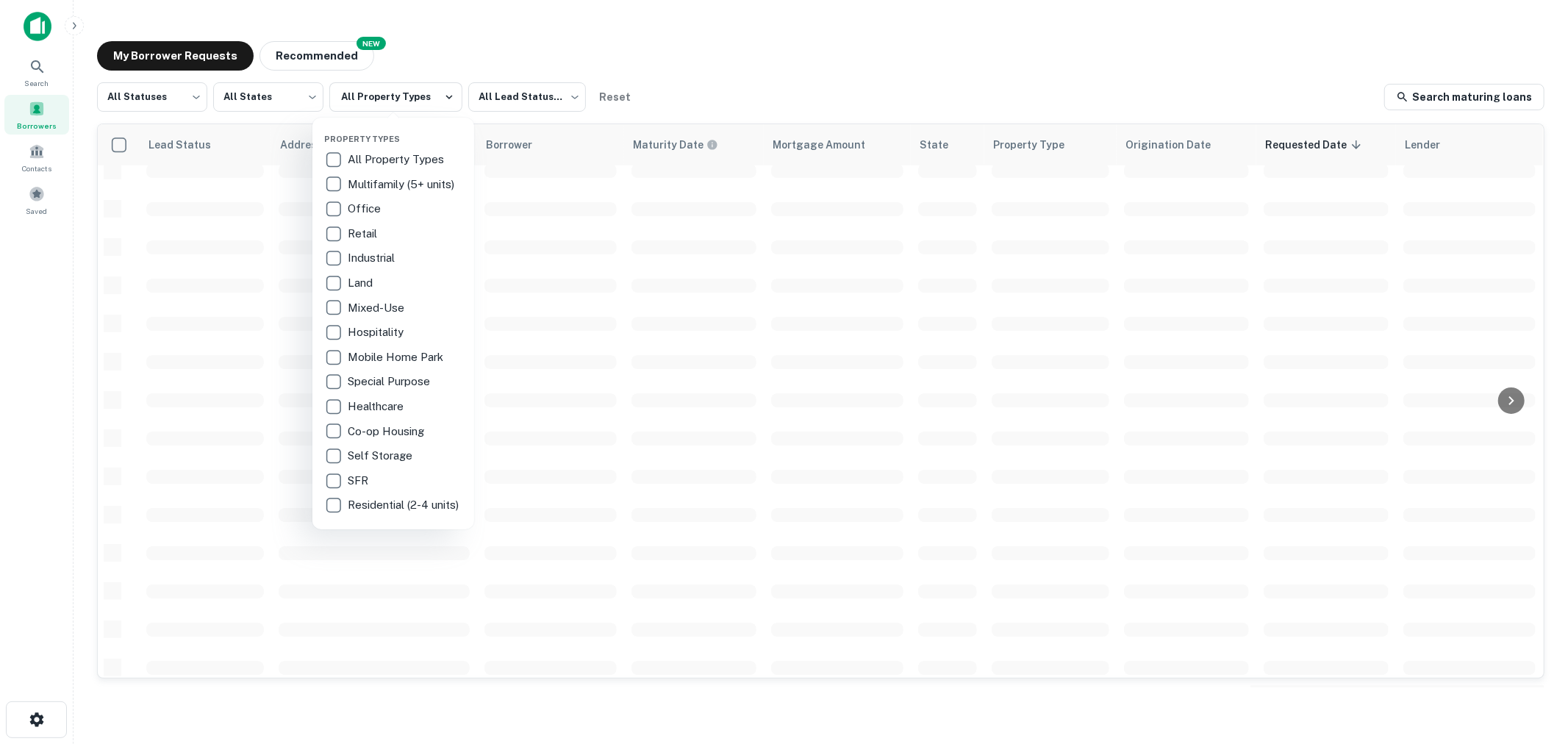
click at [378, 447] on p "Self Storage" at bounding box center [382, 456] width 68 height 18
click at [732, 50] on div at bounding box center [784, 372] width 1568 height 744
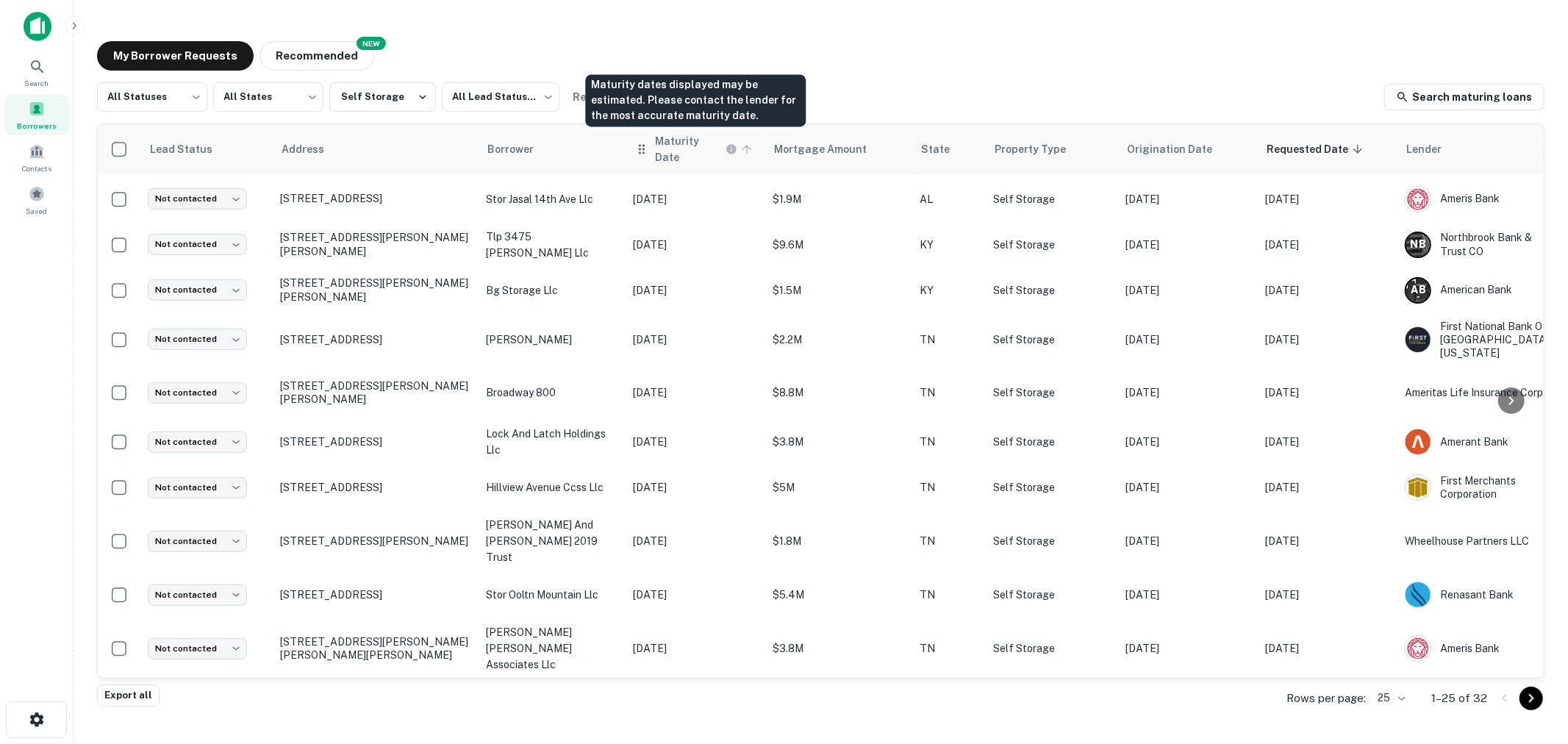
click at [673, 151] on h6 "Maturity Date" at bounding box center [689, 149] width 68 height 32
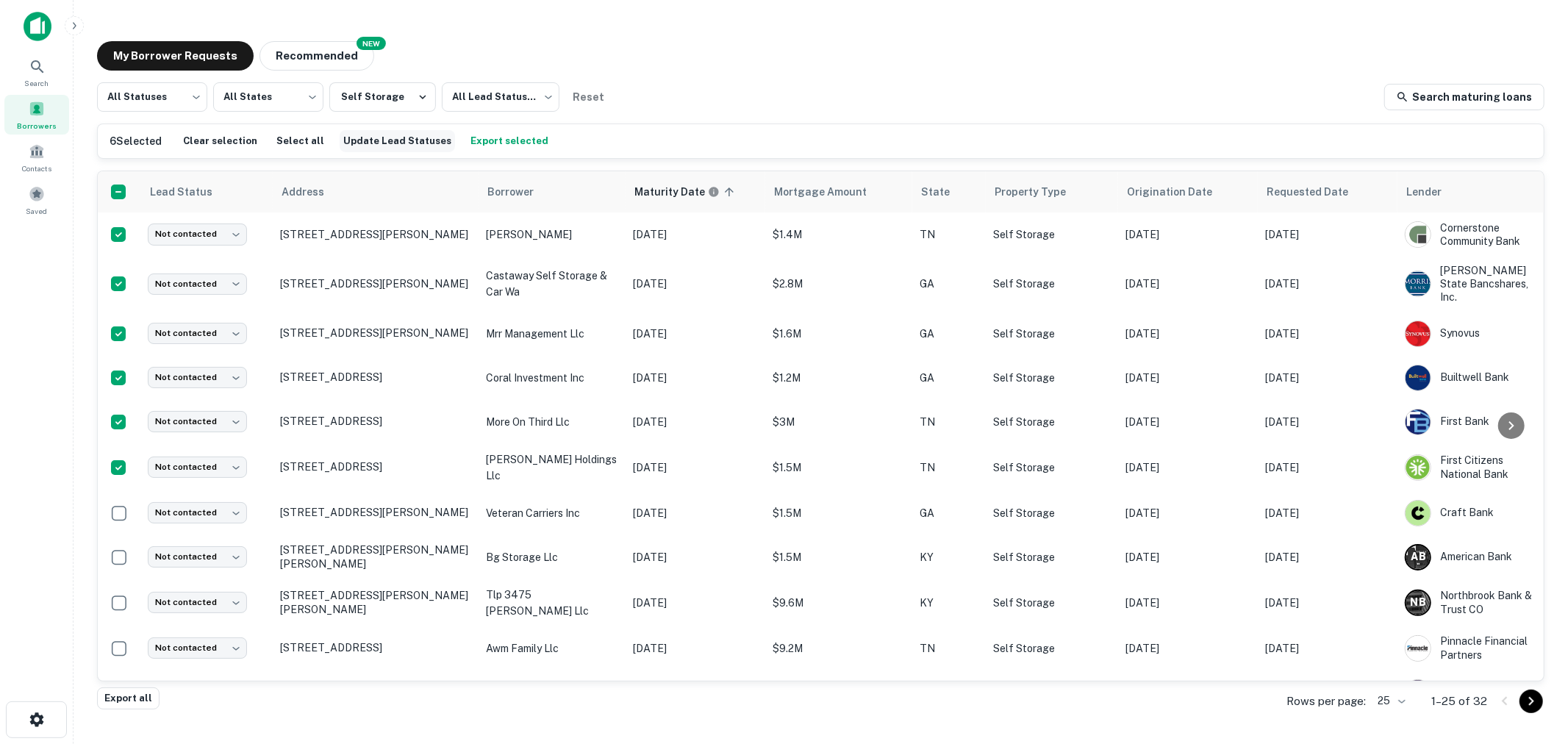
click at [388, 139] on button "Update Lead Statuses" at bounding box center [398, 142] width 116 height 22
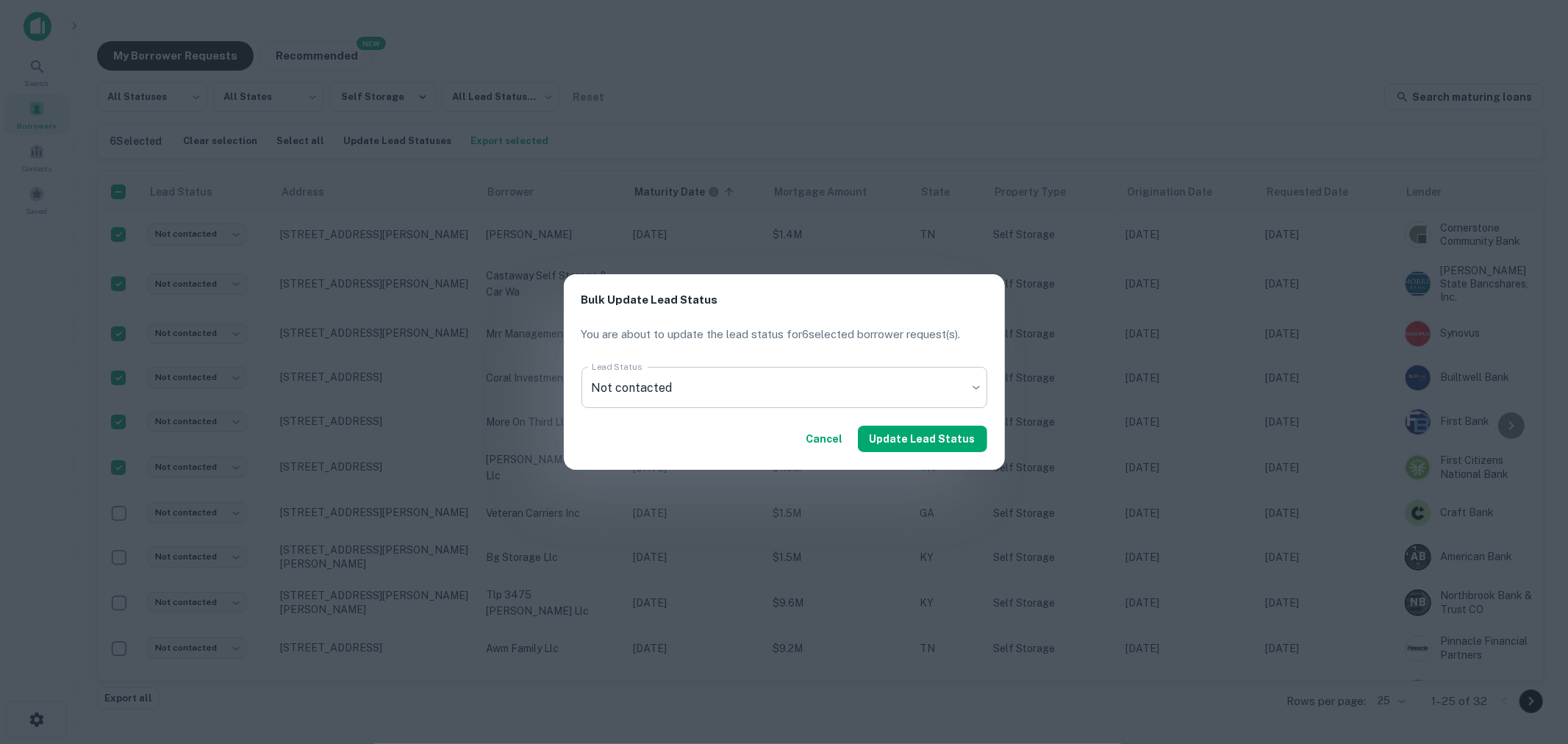
click at [615, 378] on body "Search Borrowers Contacts Saved My Borrower Requests NEW Recommended All Status…" at bounding box center [784, 372] width 1568 height 744
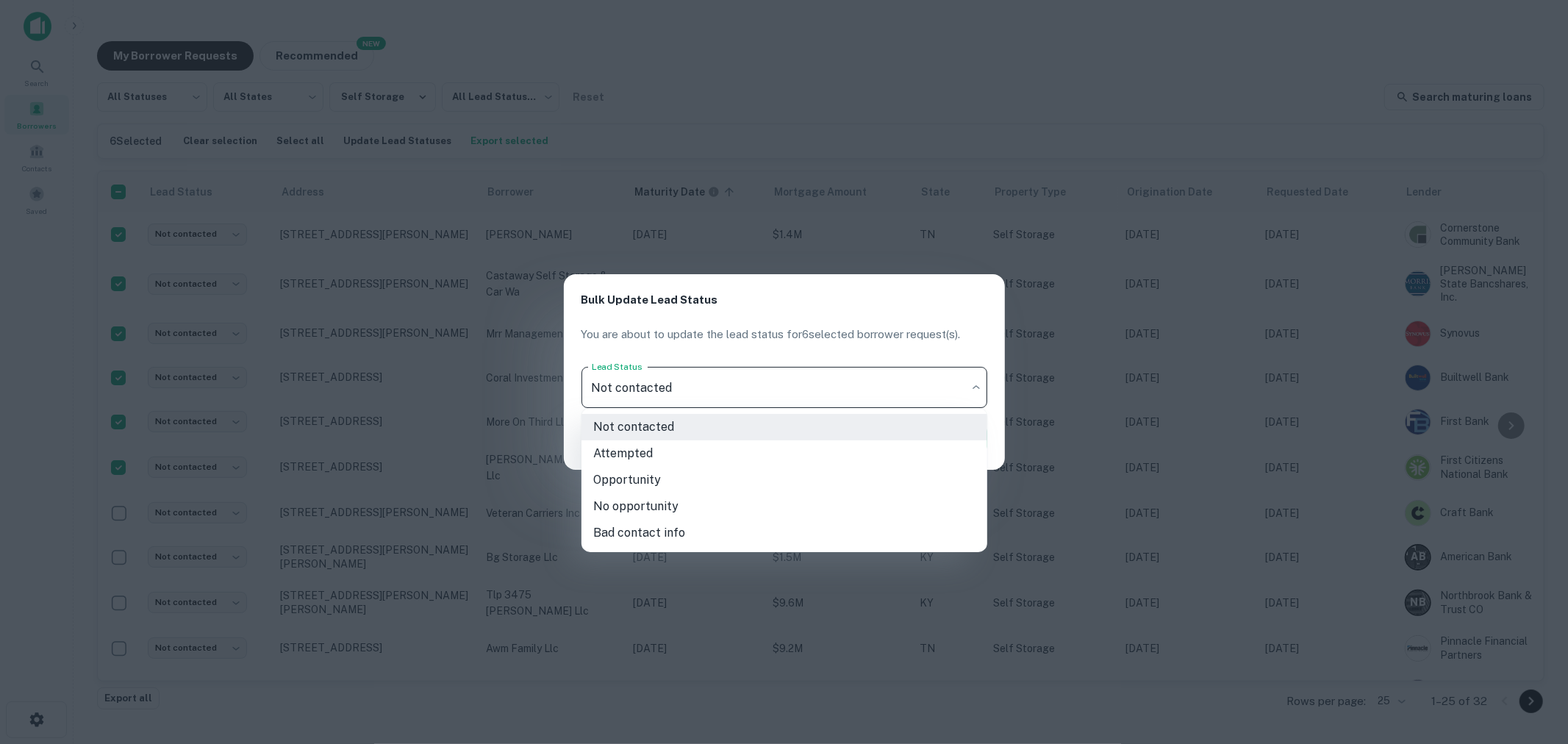
click at [656, 498] on li "No opportunity" at bounding box center [784, 507] width 406 height 27
type input "**********"
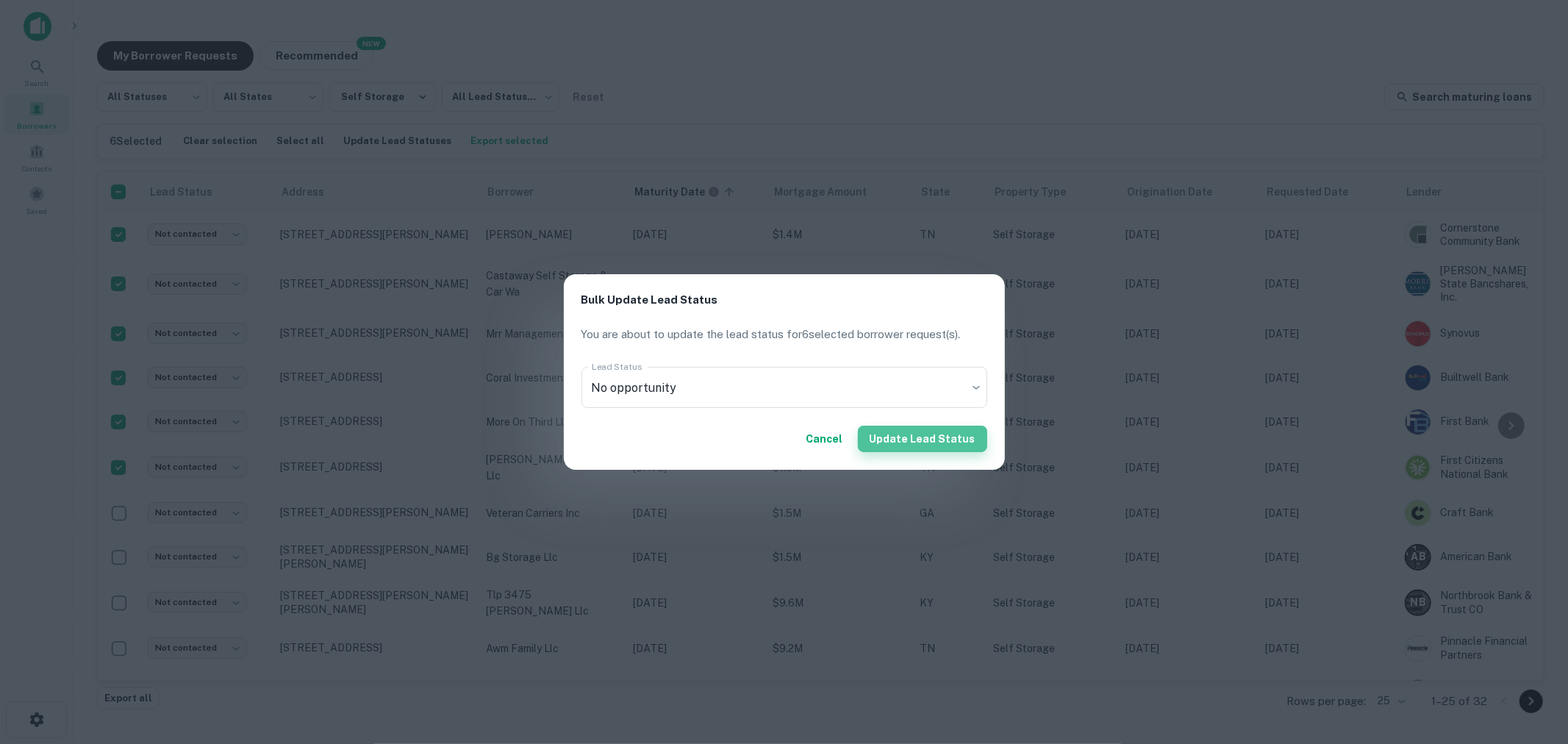
click at [938, 438] on button "Update Lead Status" at bounding box center [922, 439] width 130 height 27
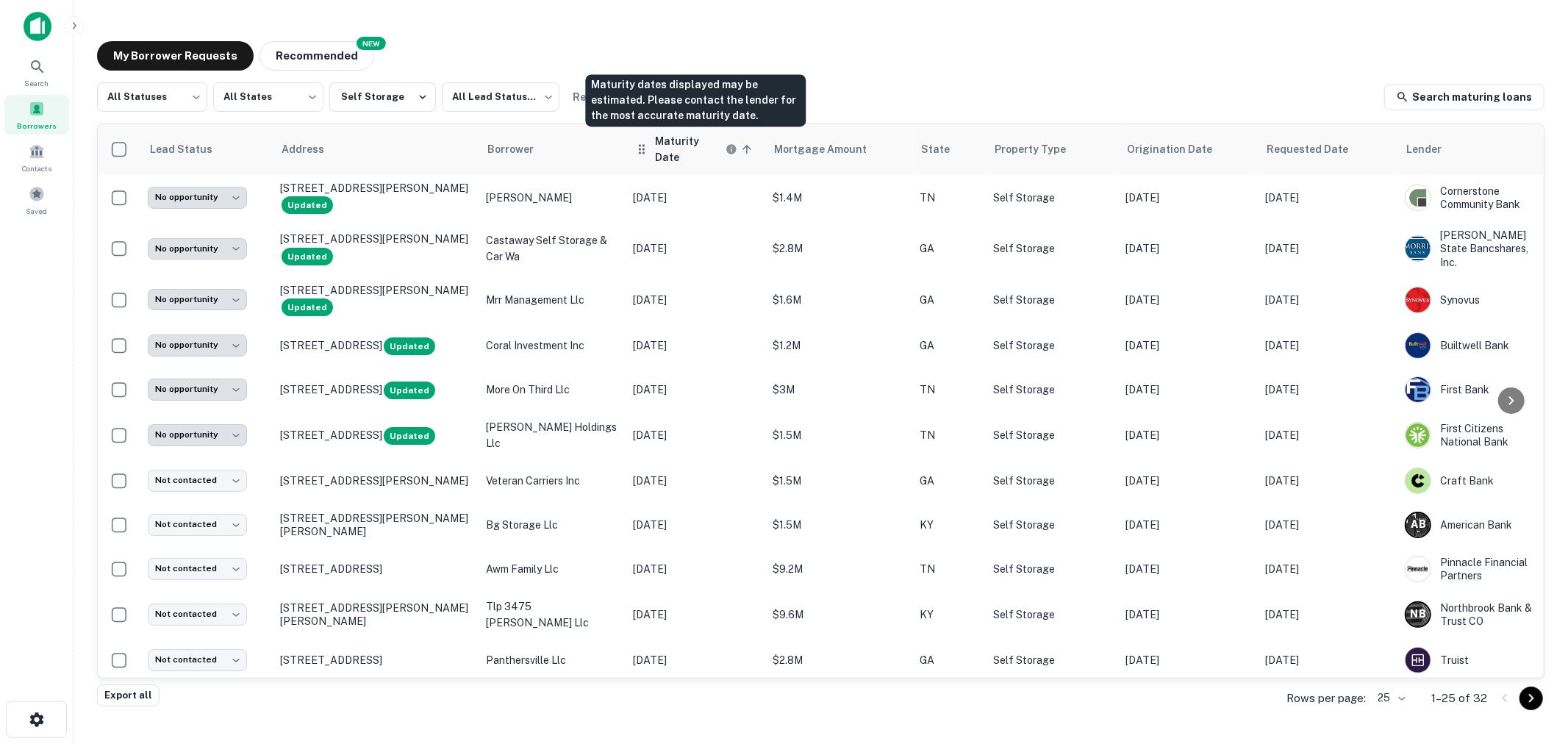
click at [682, 140] on h6 "Maturity Date" at bounding box center [689, 149] width 68 height 32
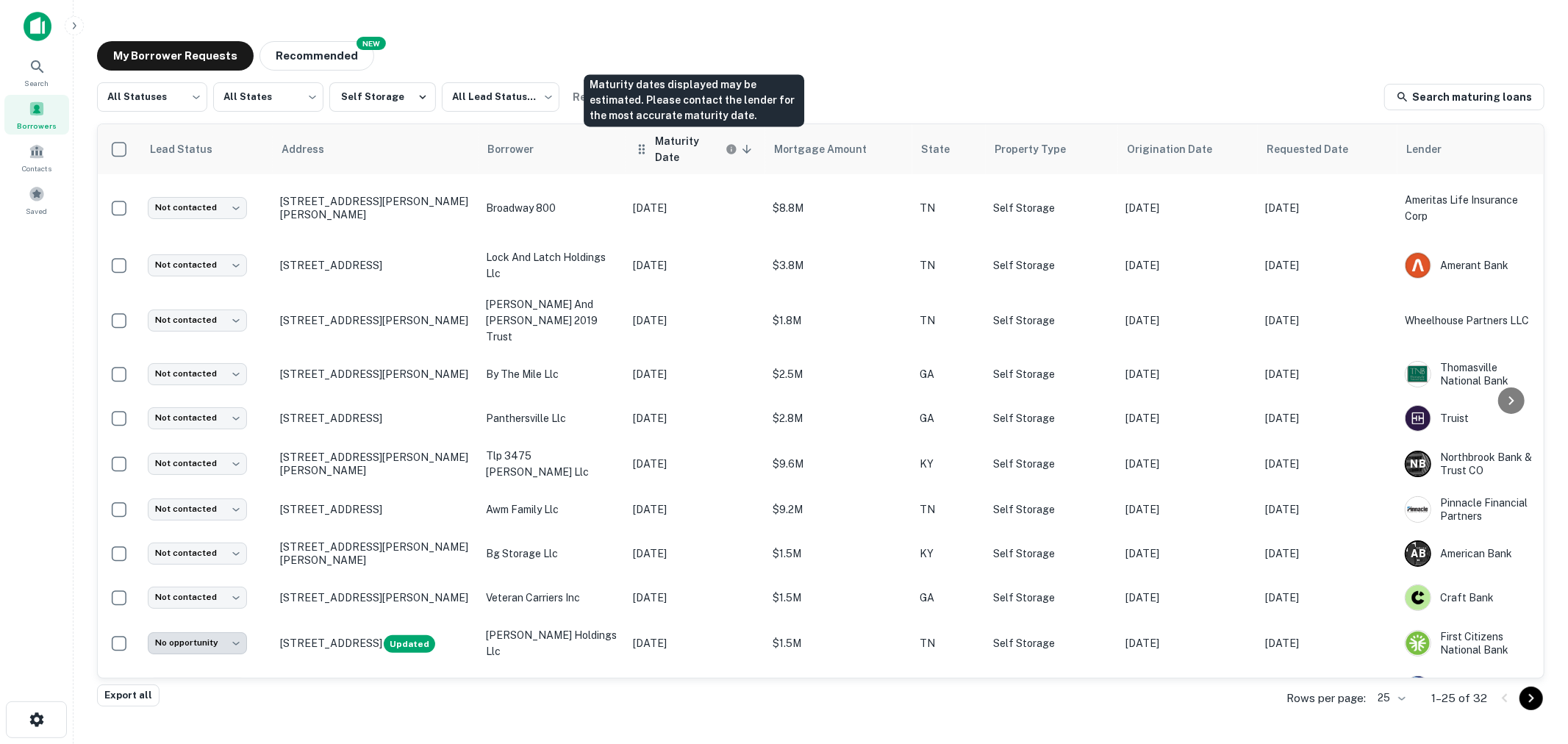
click at [682, 140] on h6 "Maturity Date" at bounding box center [689, 149] width 68 height 32
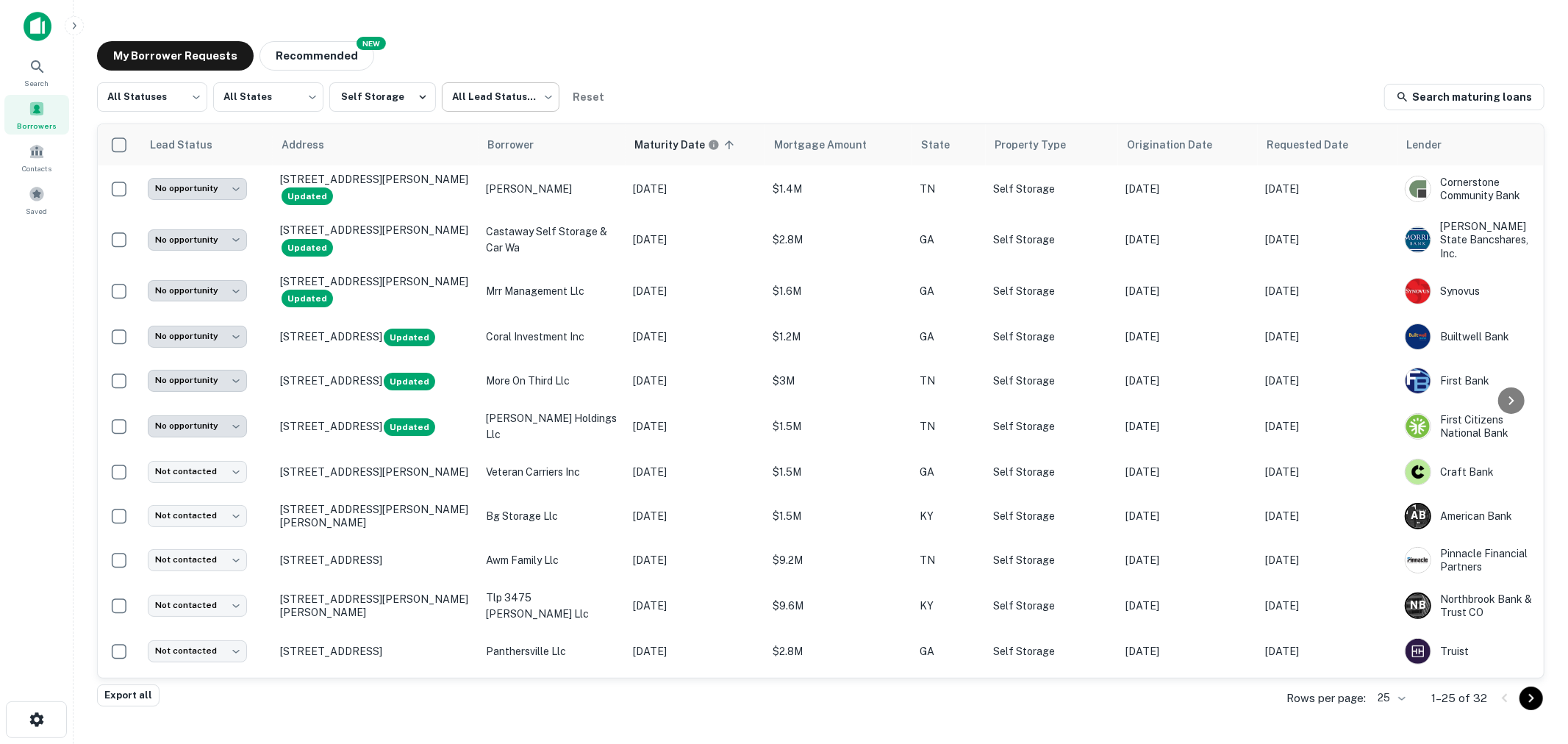
click at [508, 104] on body "**********" at bounding box center [784, 372] width 1568 height 744
click at [503, 167] on li "Not contacted" at bounding box center [495, 162] width 122 height 27
type input "****"
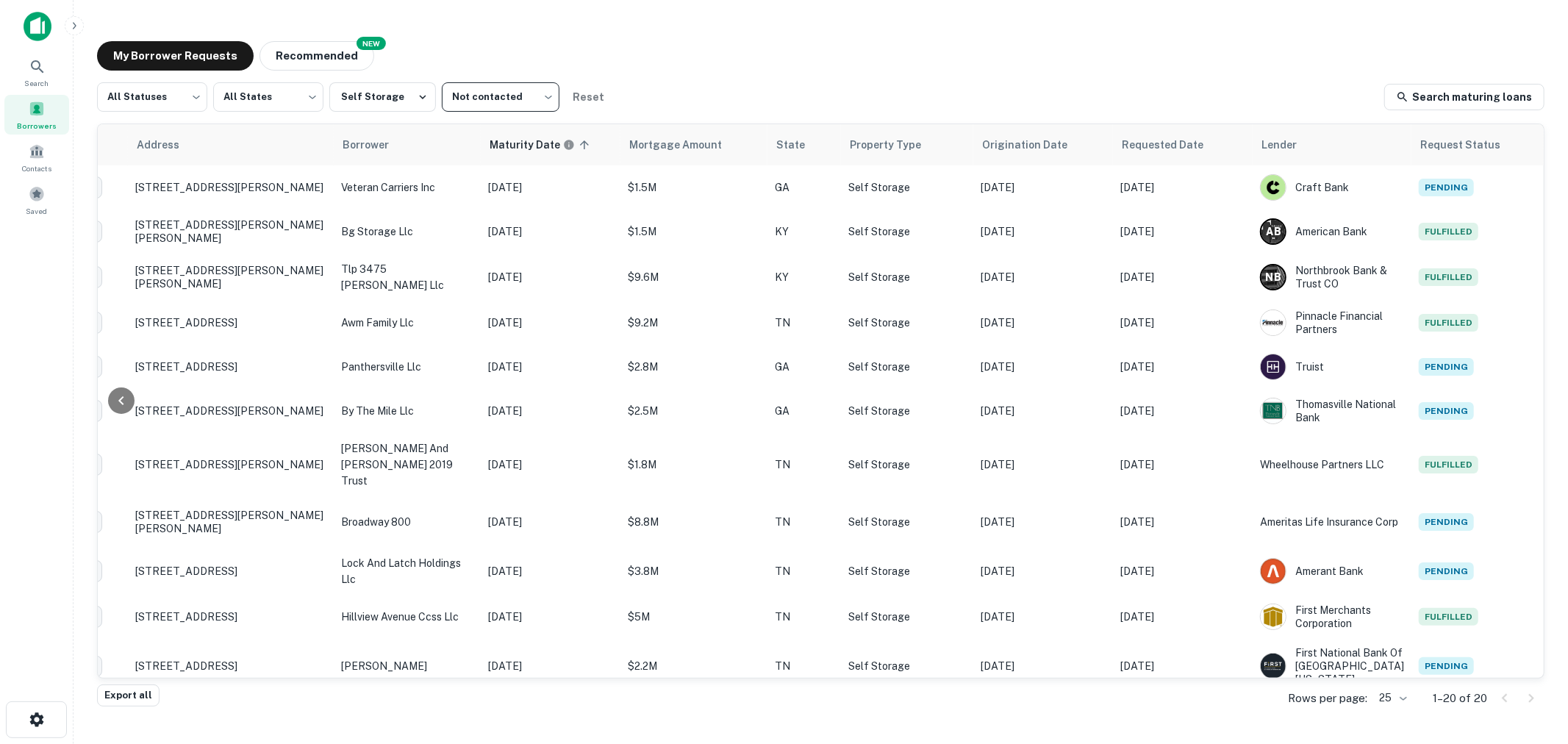
scroll to position [0, 107]
